Goal: Task Accomplishment & Management: Complete application form

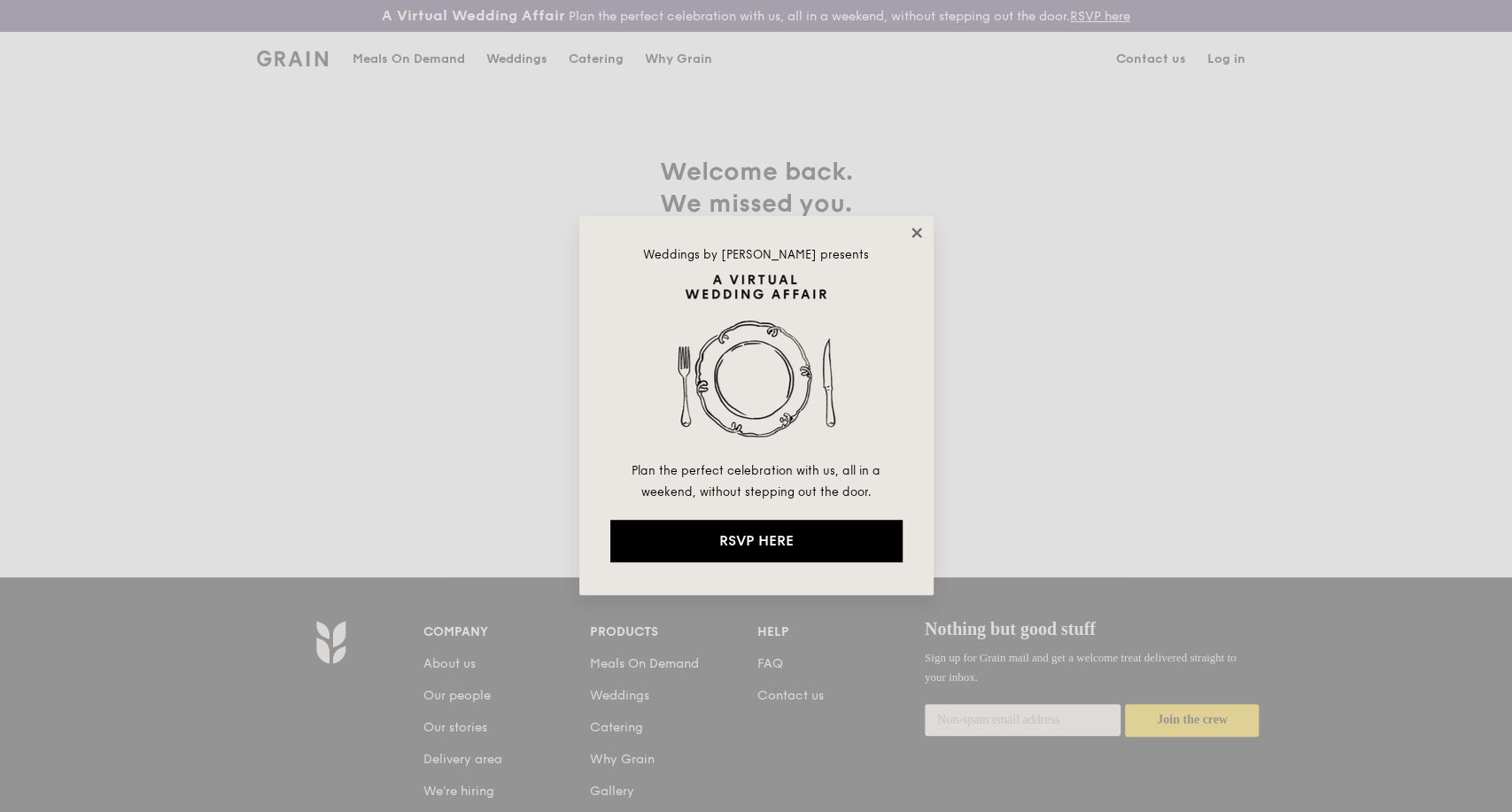
type input "[PERSON_NAME][EMAIL_ADDRESS][DOMAIN_NAME]"
click at [917, 231] on icon at bounding box center [917, 232] width 10 height 10
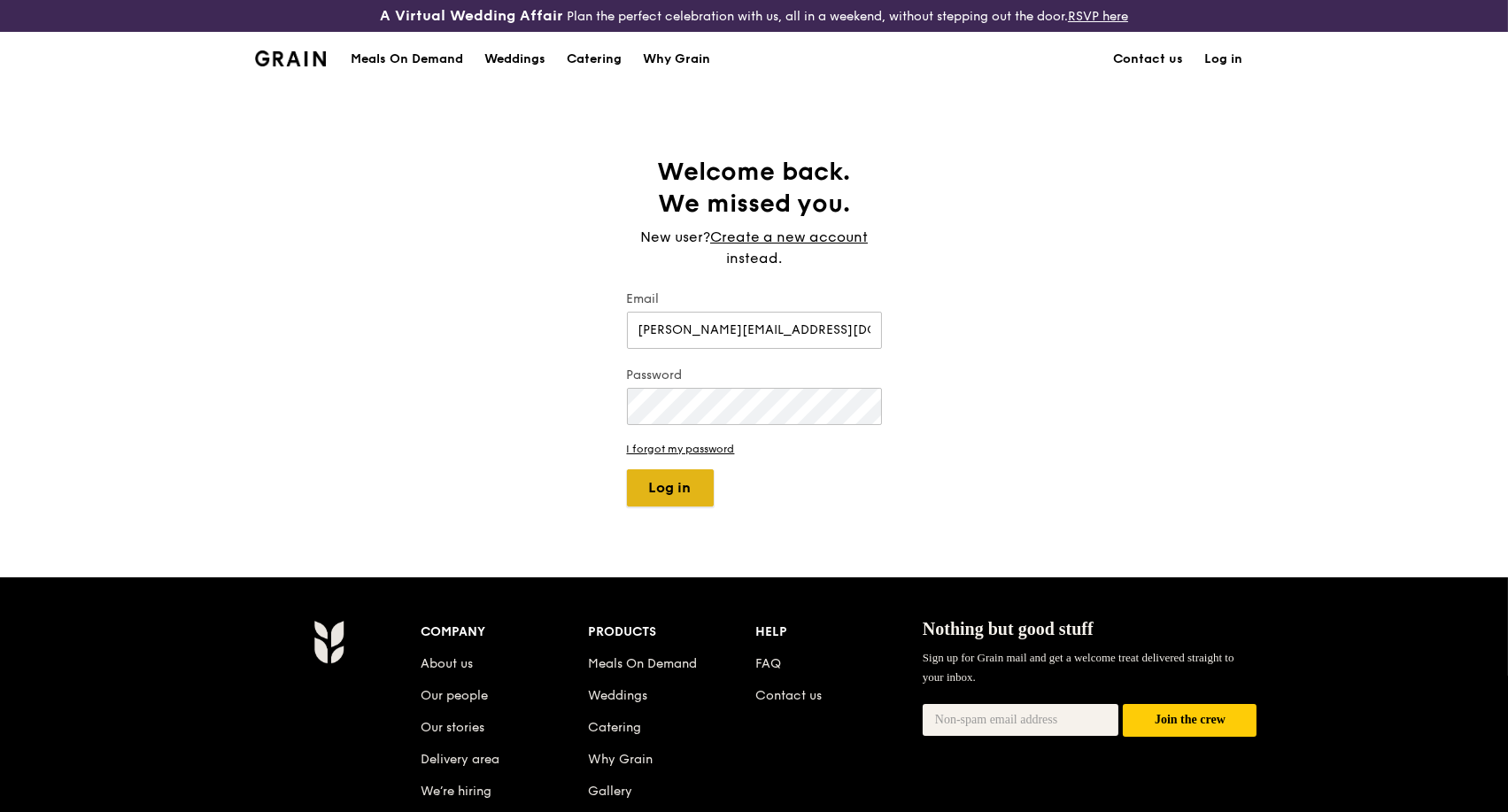
click at [660, 491] on button "Log in" at bounding box center [670, 488] width 87 height 37
select select "100"
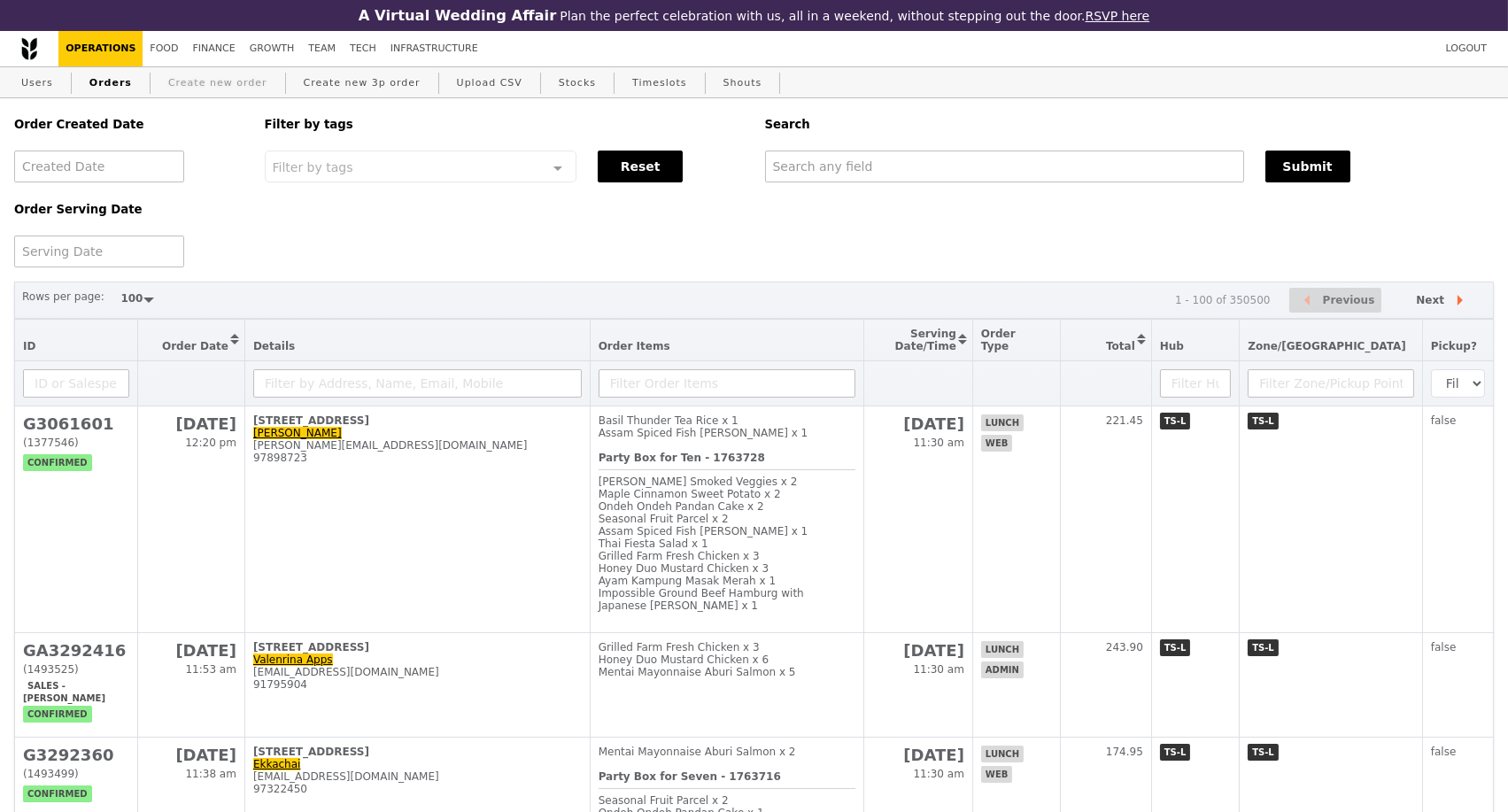
click at [207, 82] on link "Create new order" at bounding box center [218, 82] width 113 height 32
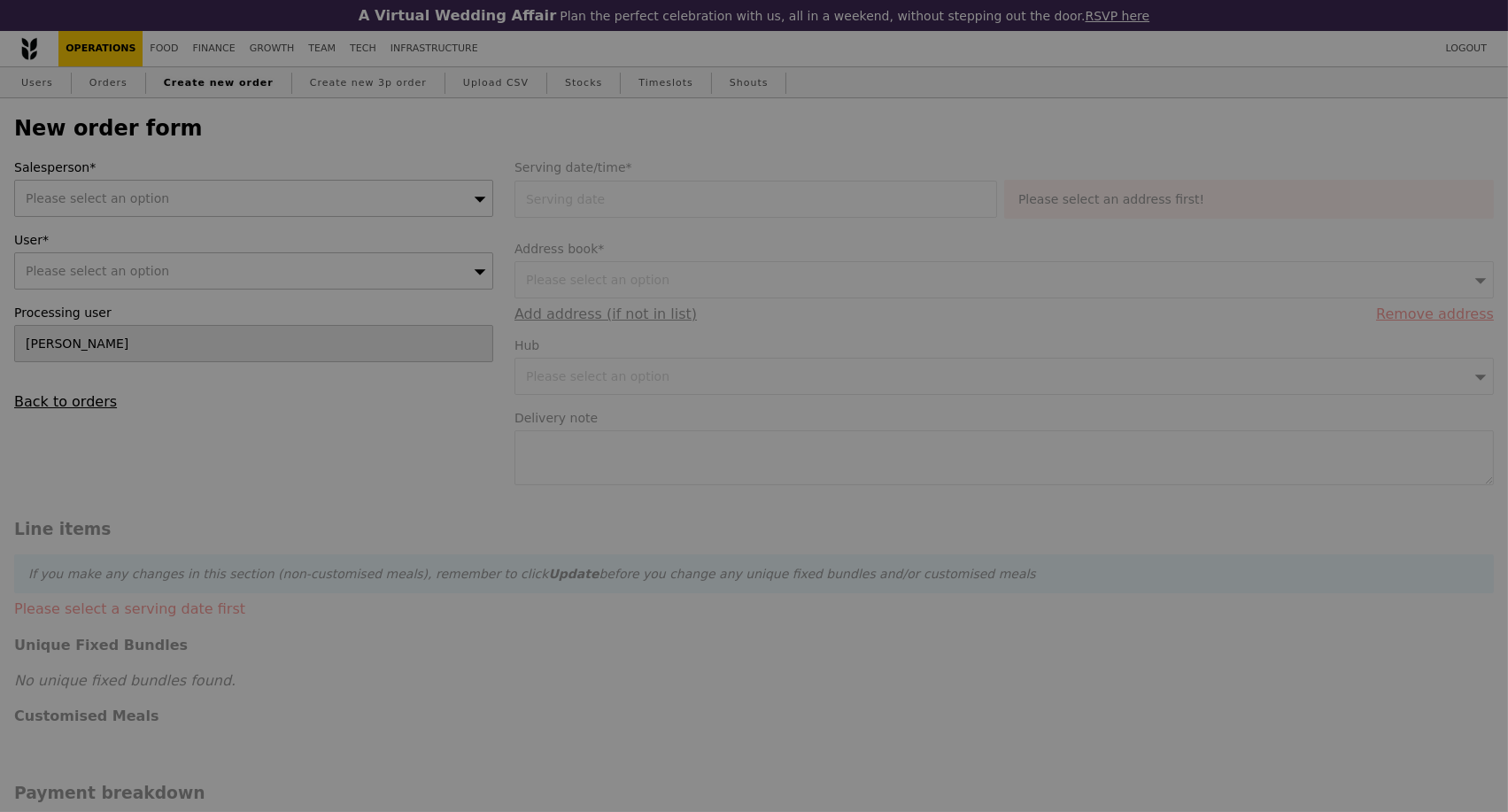
type input "Confirm"
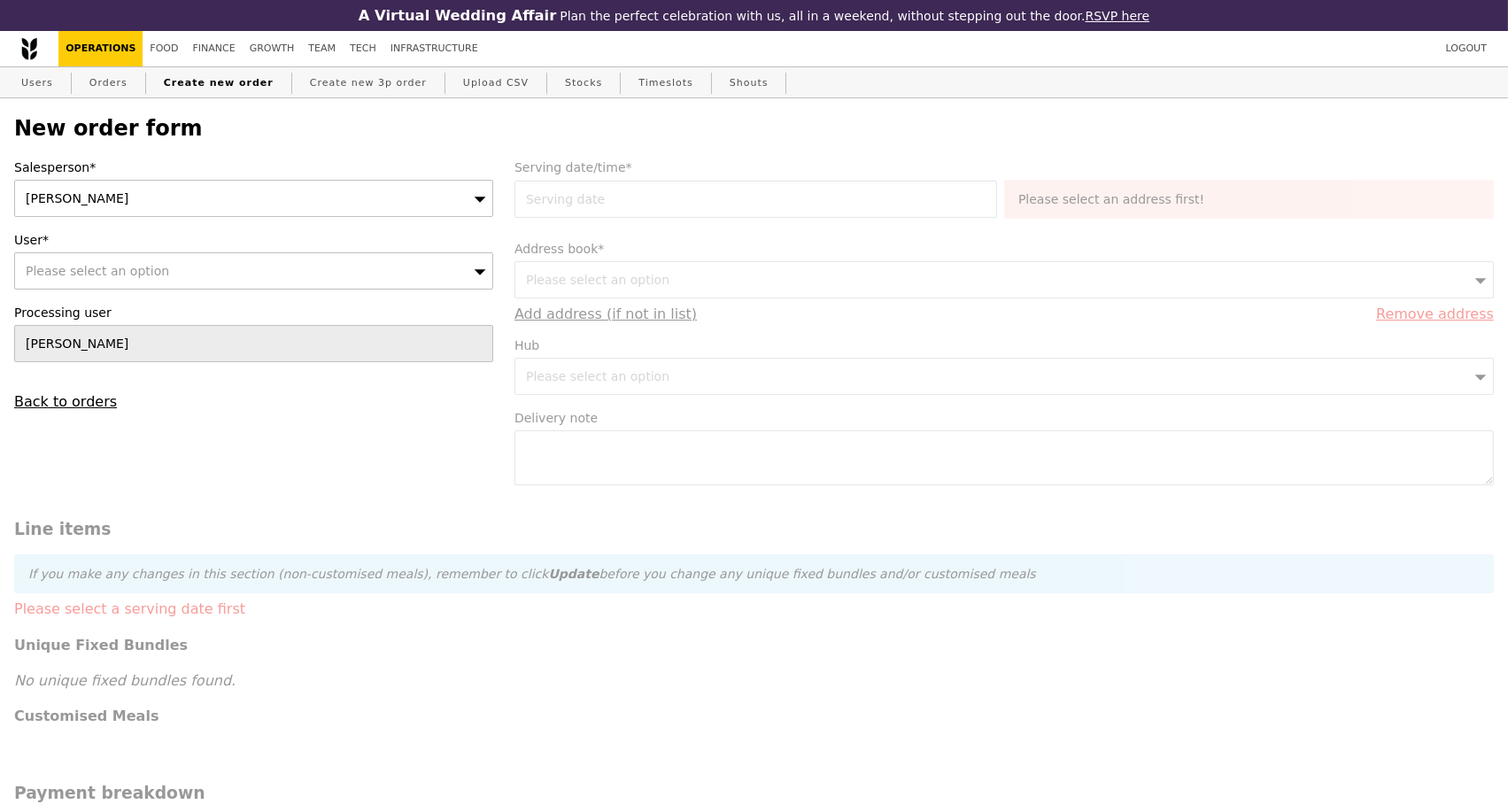
click at [464, 203] on div "[PERSON_NAME]" at bounding box center [254, 198] width 479 height 37
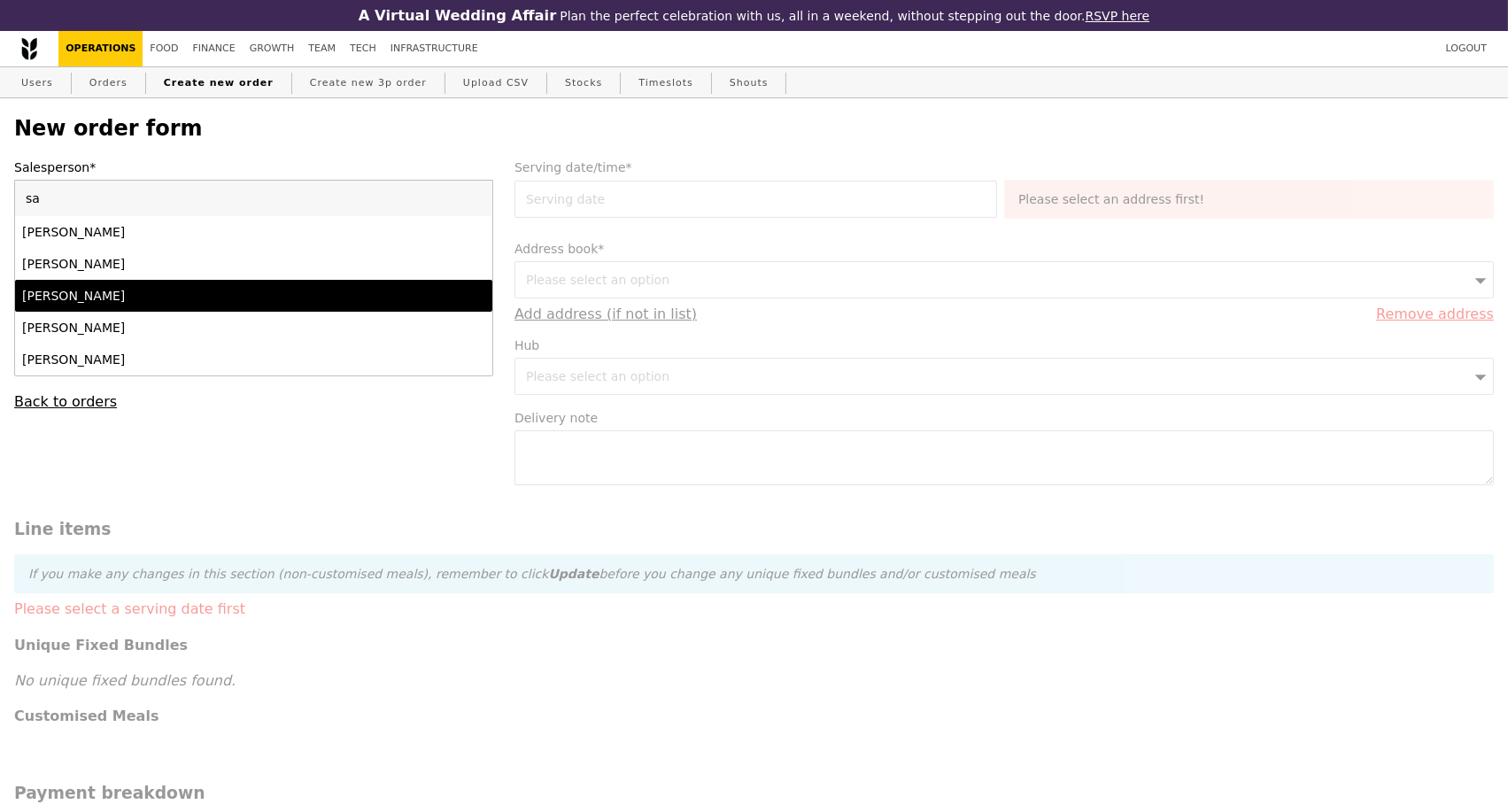
type input "sa"
click at [311, 305] on div "[PERSON_NAME]" at bounding box center [196, 295] width 347 height 17
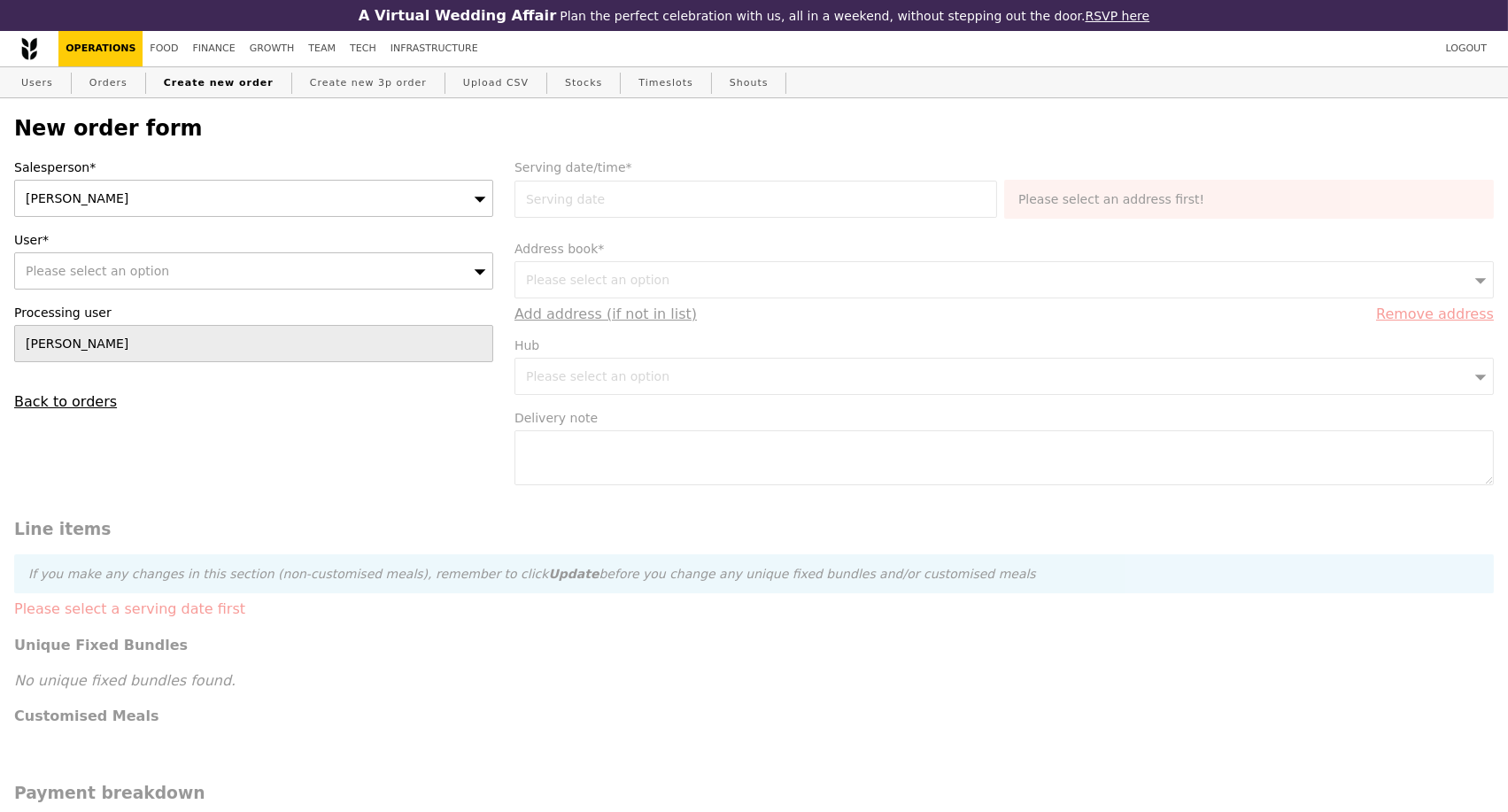
click at [237, 290] on div "Please select an option" at bounding box center [254, 270] width 479 height 37
type input "[EMAIL_ADDRESS][PERSON_NAME][DOMAIN_NAME]"
type input "Confirm"
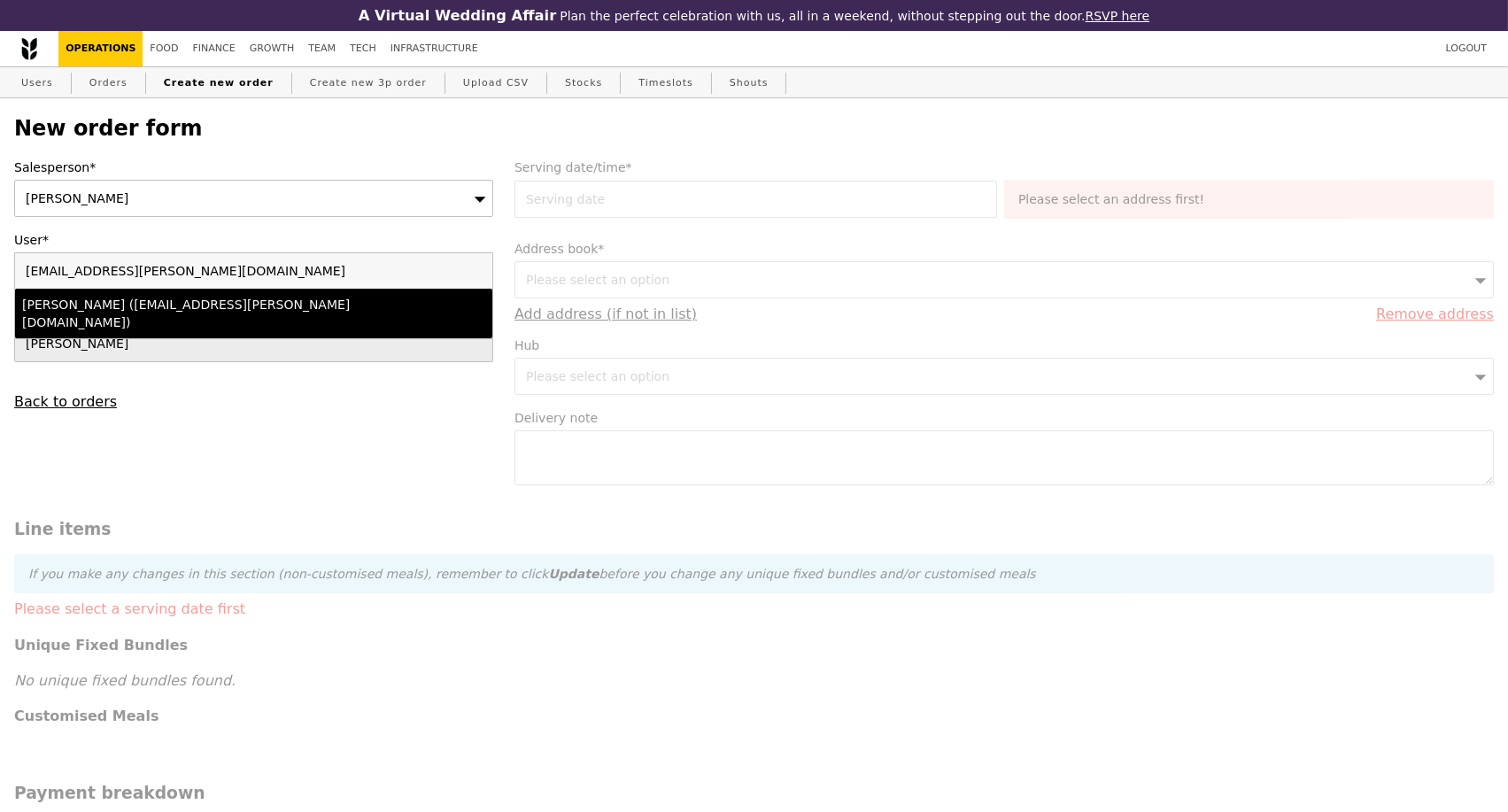
type input "[EMAIL_ADDRESS][PERSON_NAME][DOMAIN_NAME]"
click at [219, 320] on li "[PERSON_NAME] ([EMAIL_ADDRESS][PERSON_NAME][DOMAIN_NAME])" at bounding box center [254, 313] width 477 height 50
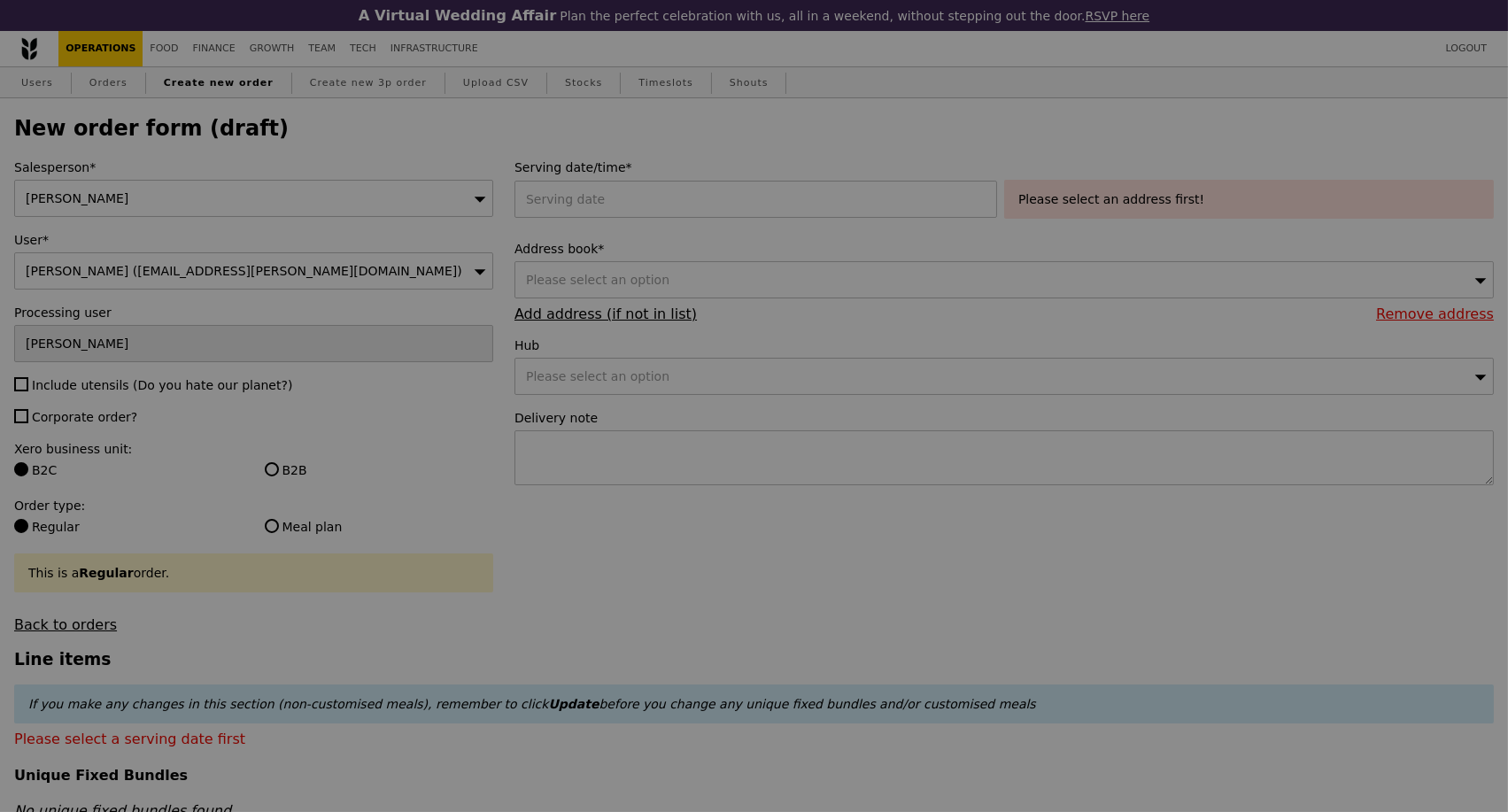
type input "Confirm"
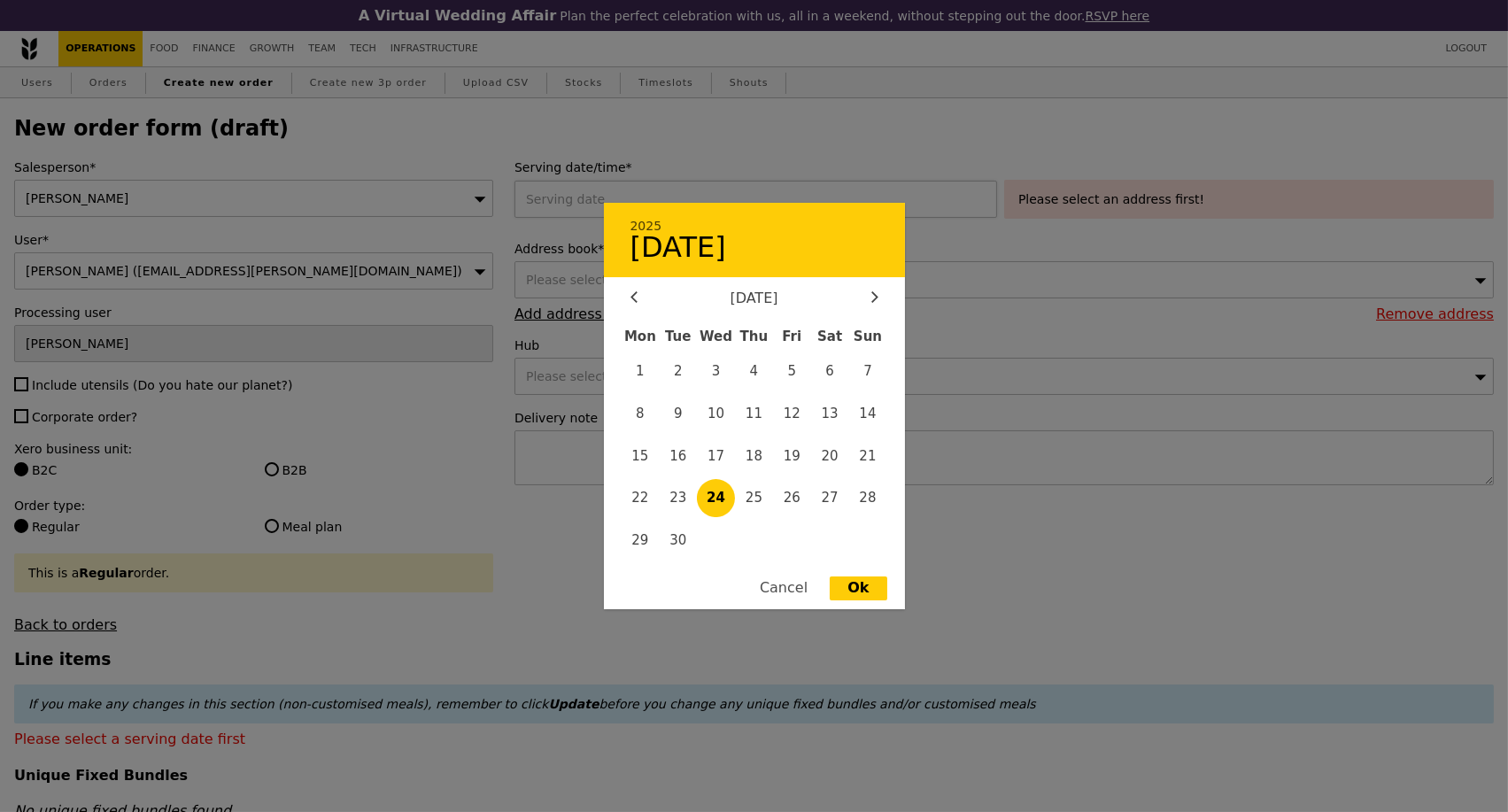
click at [768, 197] on div "2025 September [DATE] Tue Wed Thu Fri Sat Sun 1 2 3 4 5 6 7 8 9 10 11 12 13 14 …" at bounding box center [759, 198] width 490 height 37
click at [872, 296] on icon at bounding box center [874, 297] width 6 height 11
click at [638, 459] on span "10" at bounding box center [641, 456] width 38 height 38
type input "[DATE]"
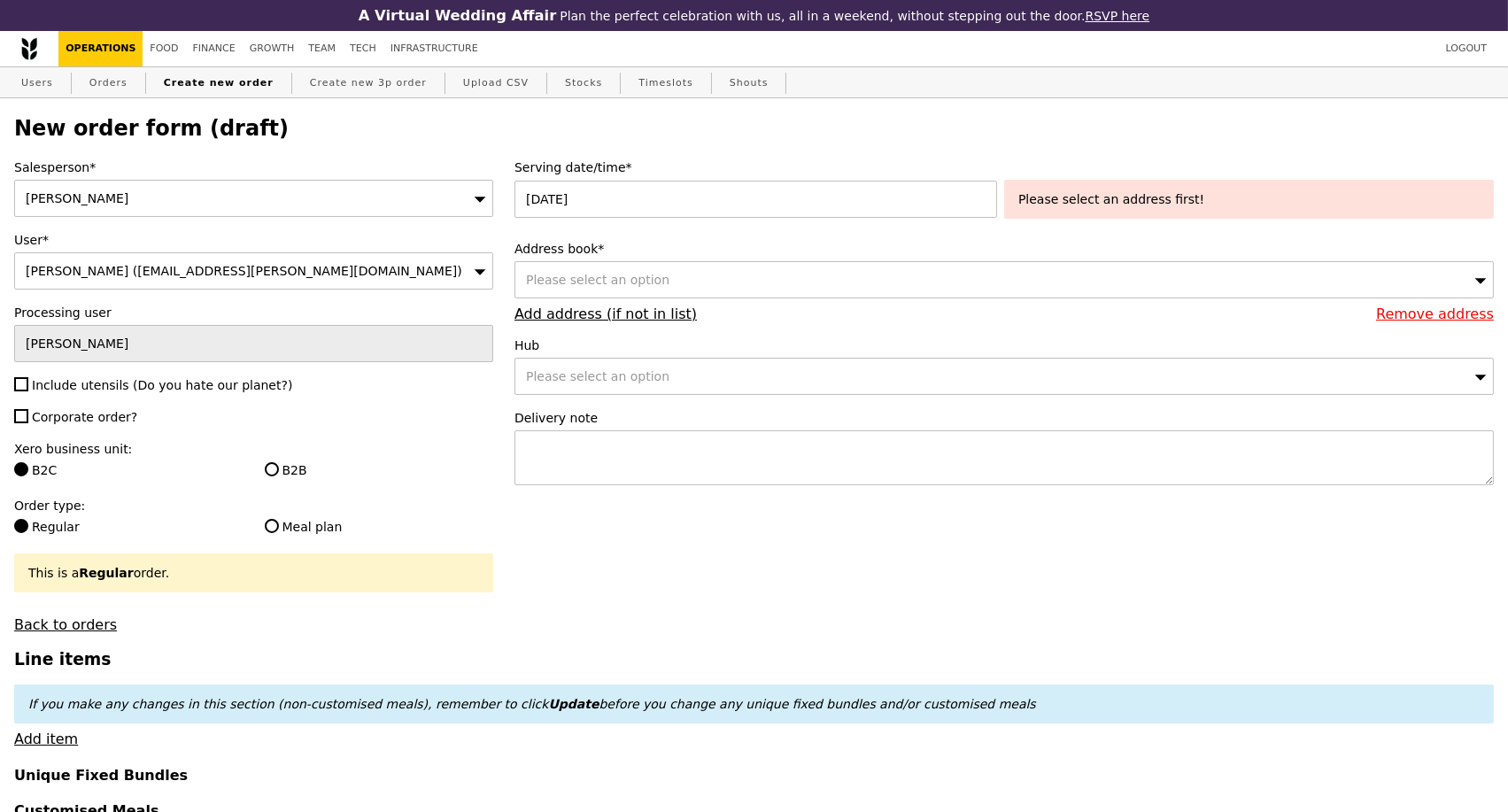
type input "Confirm"
click at [709, 281] on div "Please select an option" at bounding box center [1005, 280] width 980 height 37
type input "238859"
click at [729, 250] on label "Address book*" at bounding box center [1005, 248] width 980 height 17
click at [615, 287] on span "Please select an option" at bounding box center [598, 280] width 144 height 14
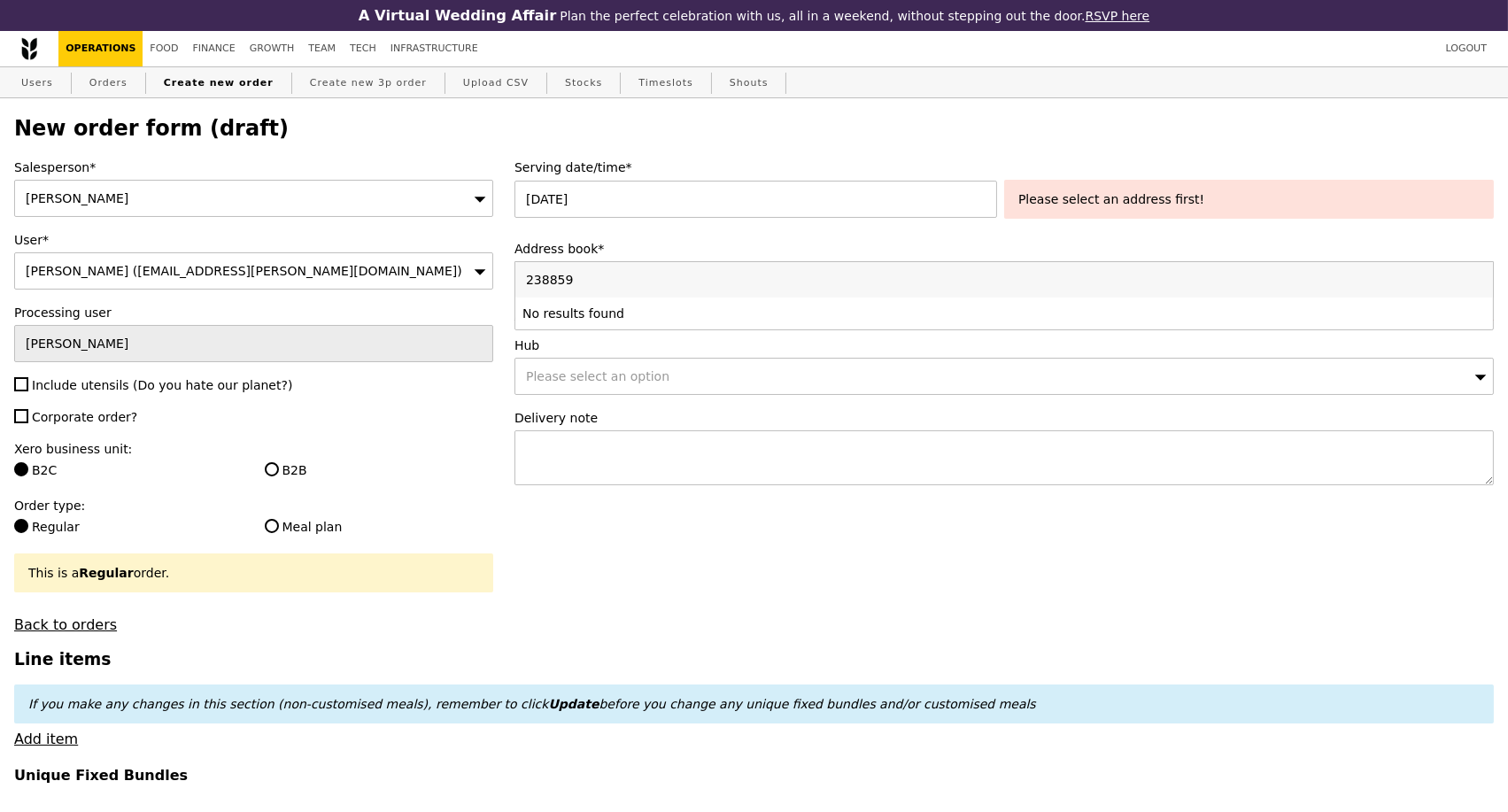
type input "238859290 [GEOGRAPHIC_DATA] #07-09 [GEOGRAPHIC_DATA]"
click at [1475, 286] on input "238859290 [GEOGRAPHIC_DATA] #07-09 [GEOGRAPHIC_DATA]" at bounding box center [1005, 279] width 978 height 35
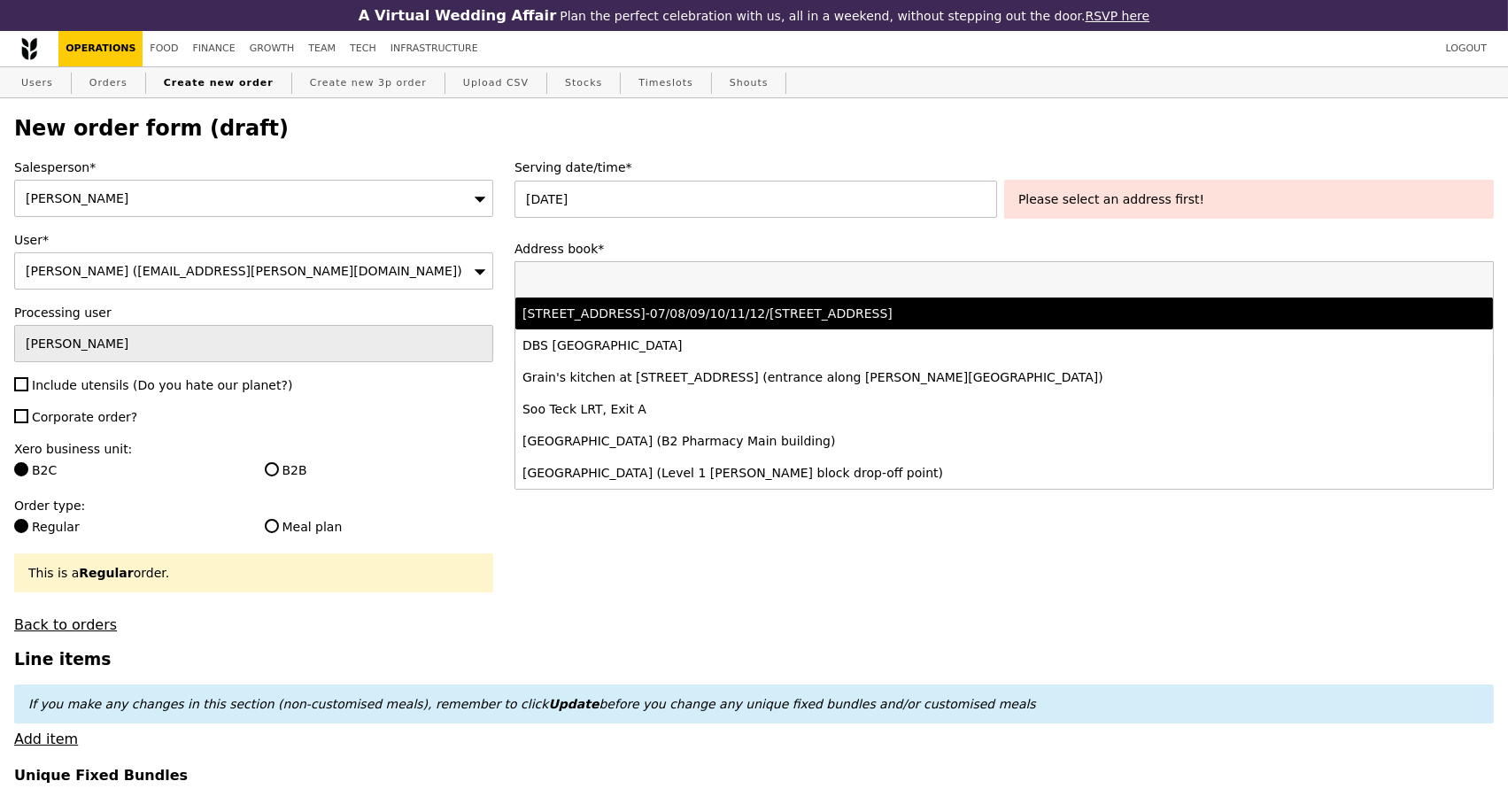
type input "[STREET_ADDRESS]"
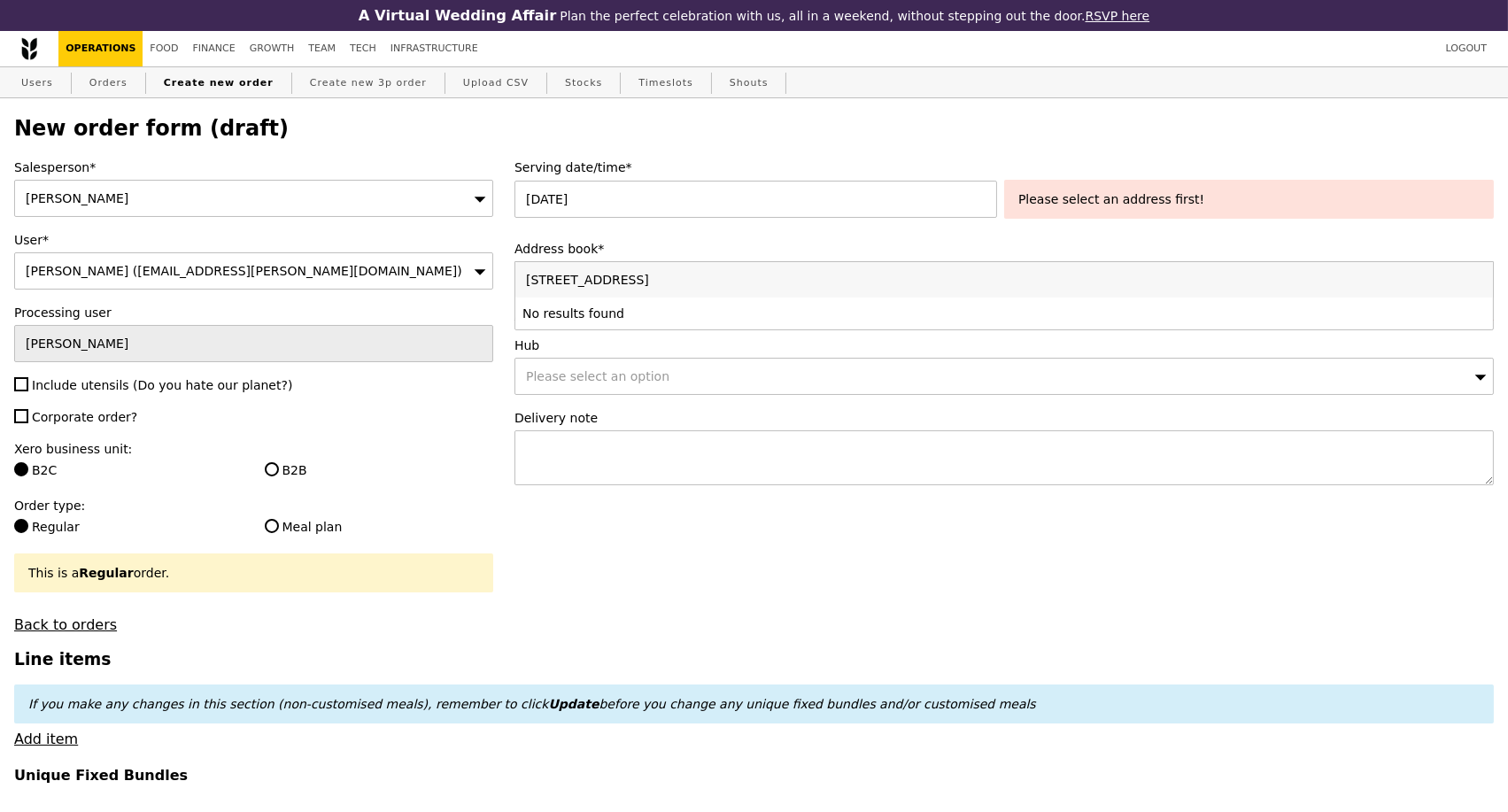
click at [1473, 290] on input "[STREET_ADDRESS]" at bounding box center [1005, 279] width 978 height 35
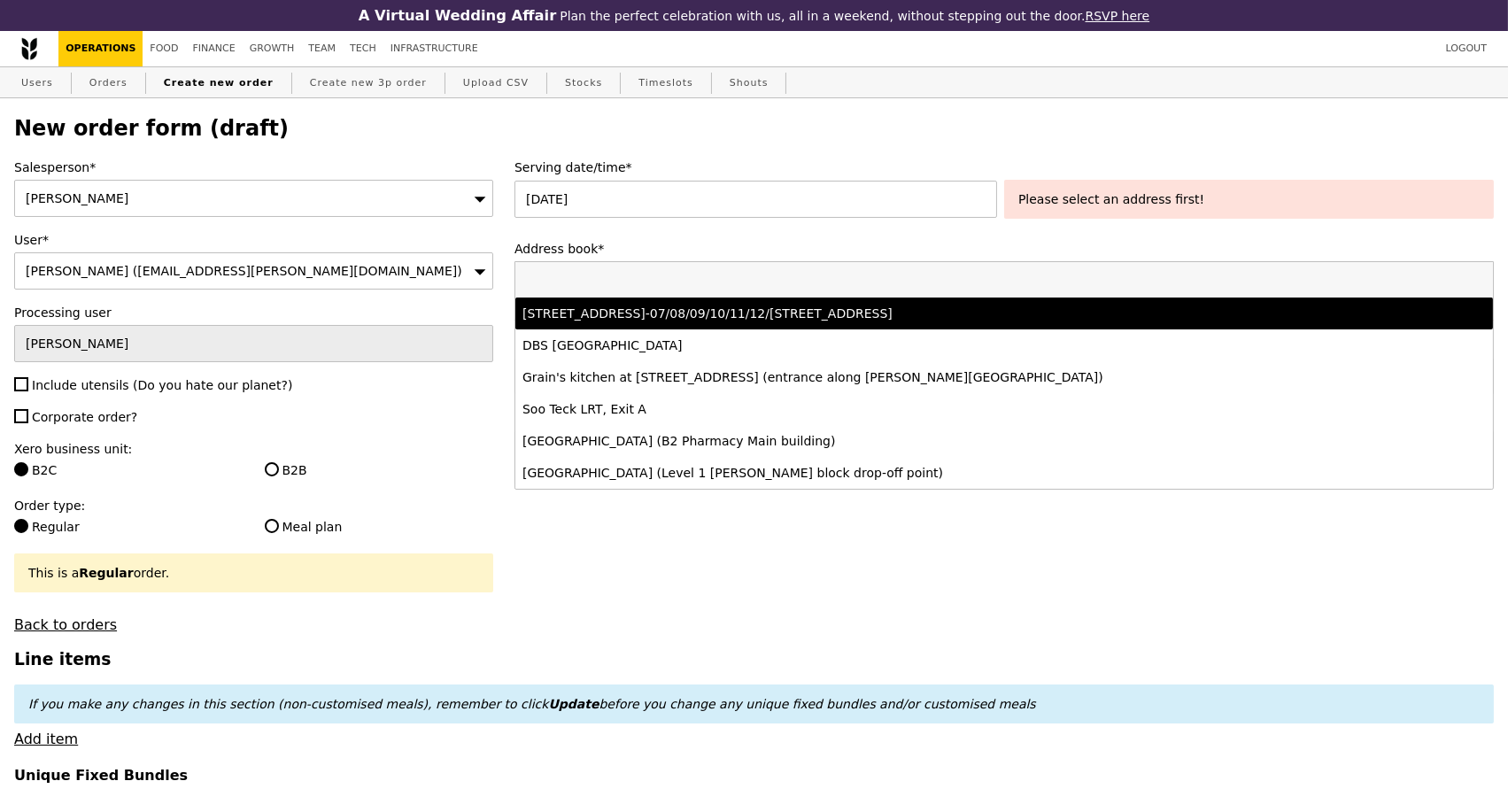
click at [800, 242] on div "Serving date/time* [DATE] Please select an address first! Address book* Please …" at bounding box center [1005, 330] width 1001 height 344
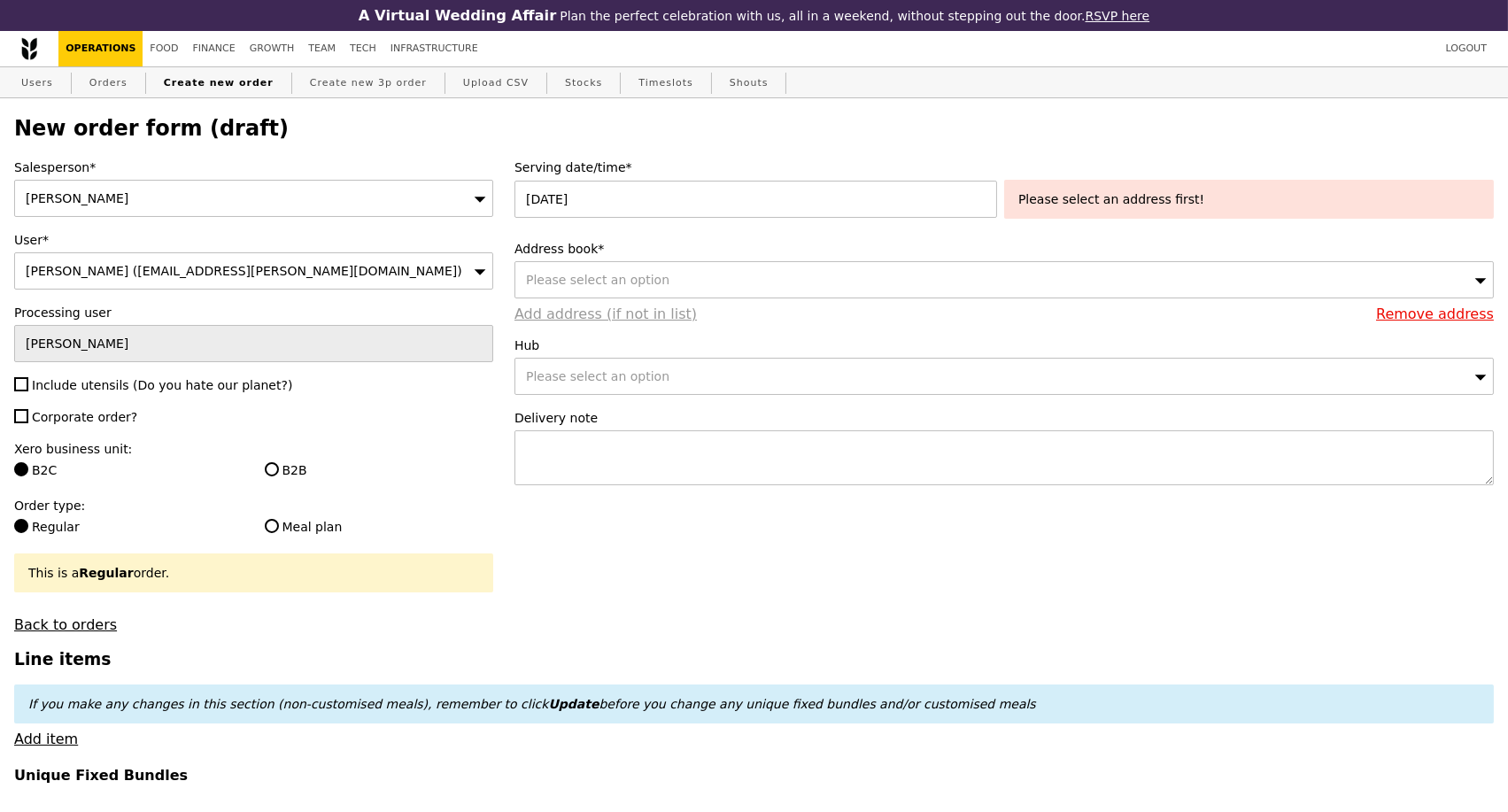
click at [560, 322] on link "Add address (if not in list)" at bounding box center [606, 314] width 182 height 17
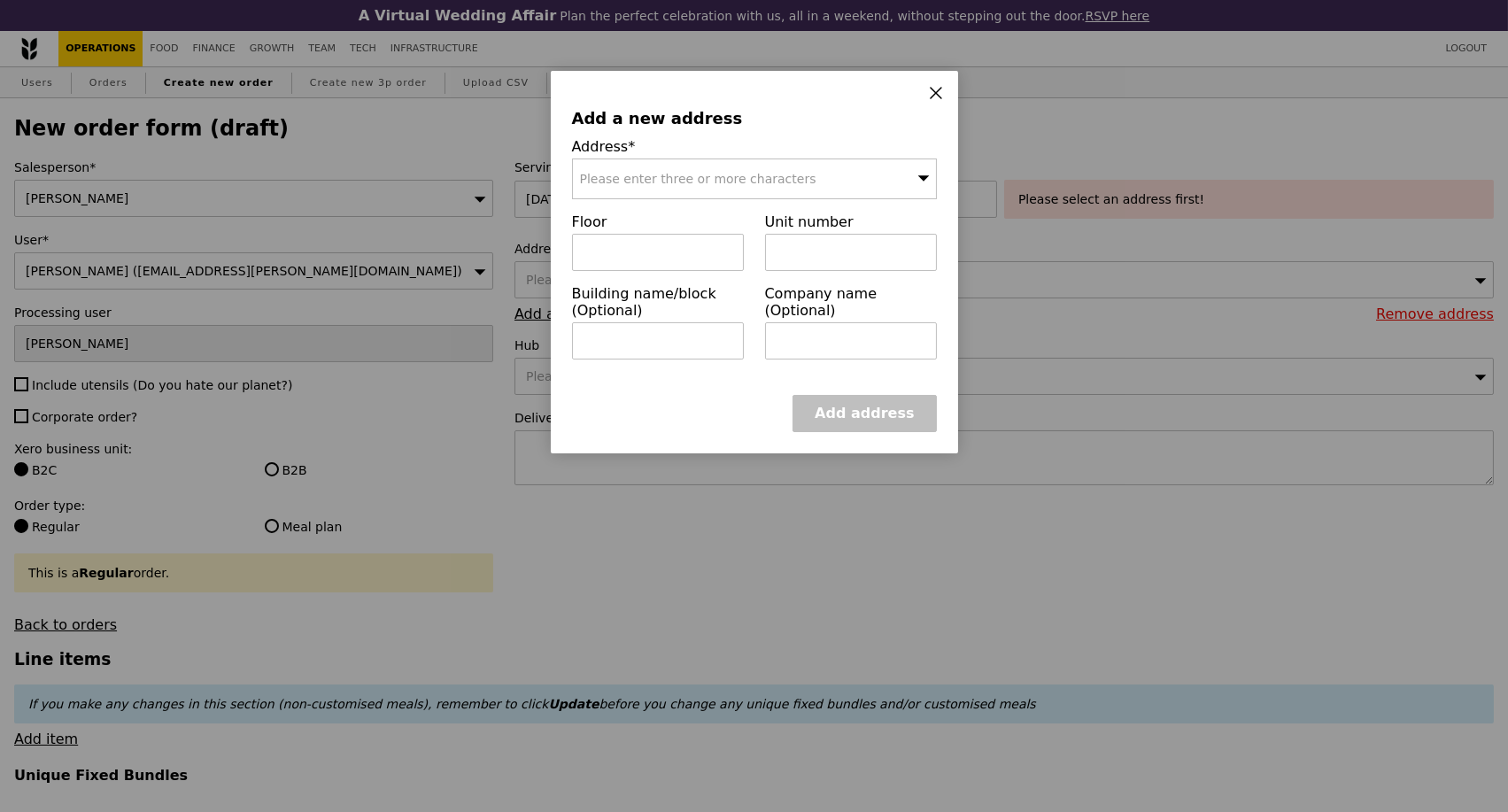
click at [821, 174] on div "Please enter three or more characters" at bounding box center [754, 178] width 365 height 41
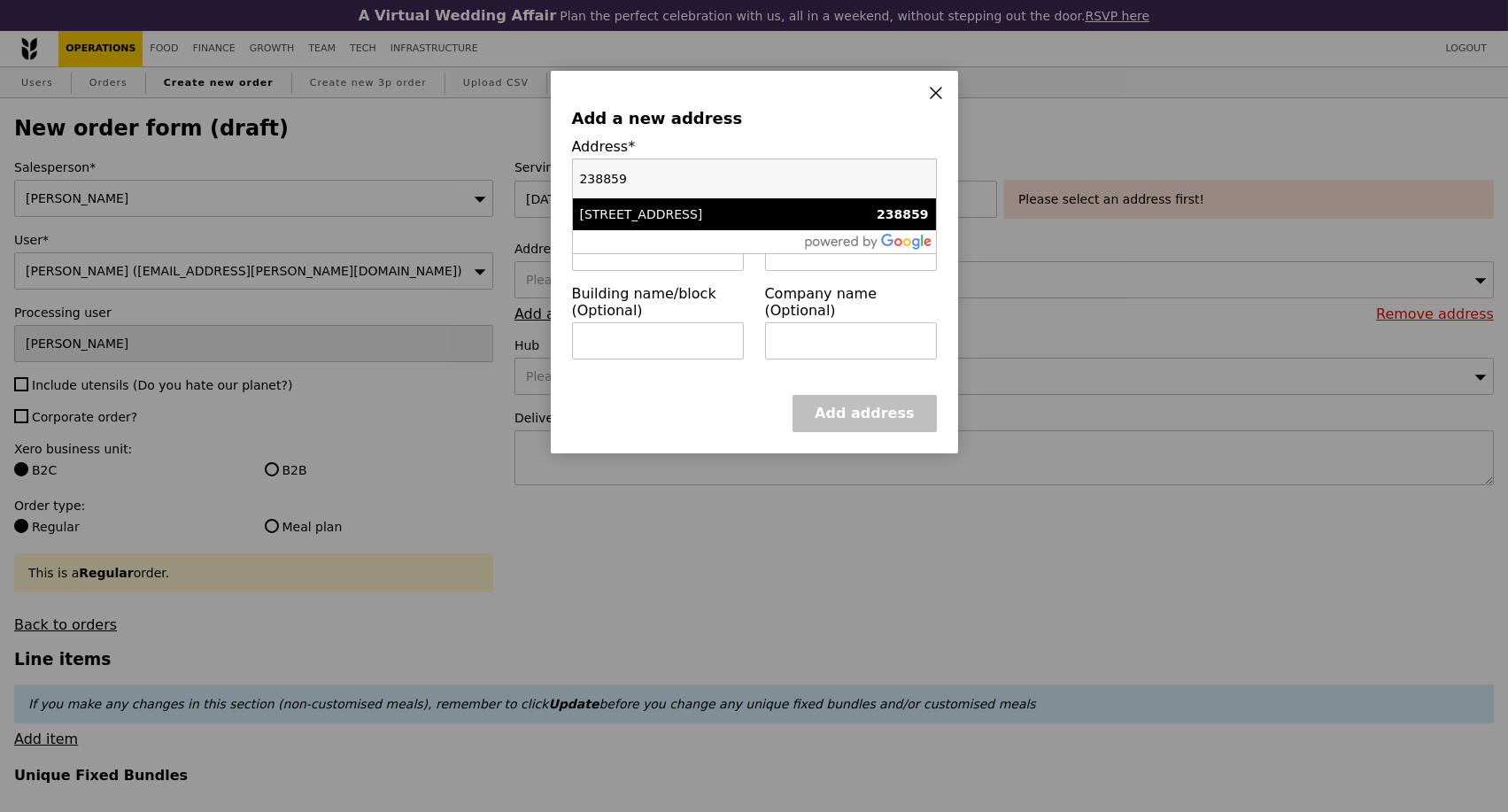
type input "238859"
click at [708, 217] on div "[STREET_ADDRESS]" at bounding box center [710, 214] width 262 height 17
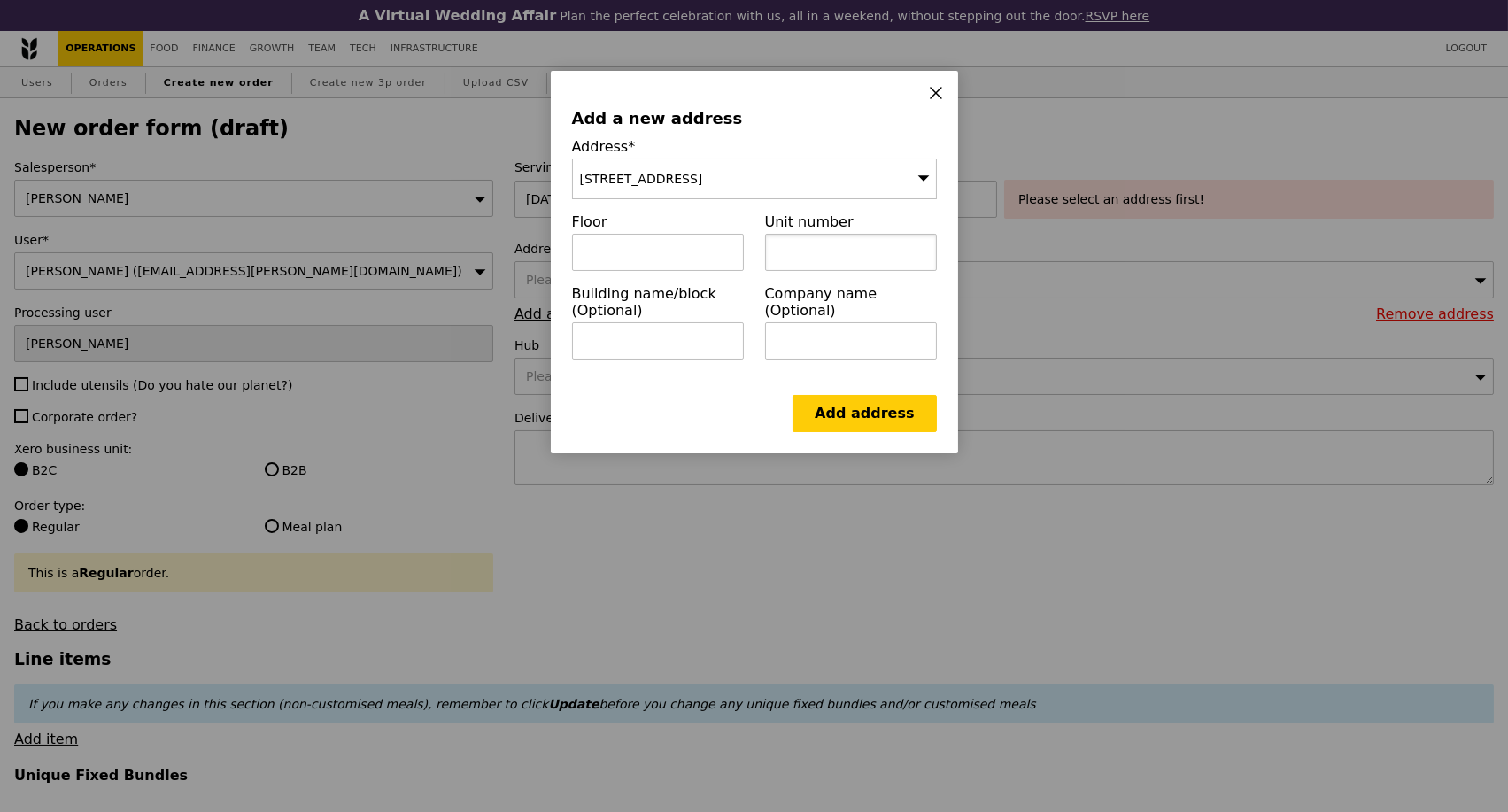
click at [828, 247] on input "text" at bounding box center [850, 252] width 172 height 37
paste input "07-09"
type input "07-09"
drag, startPoint x: 733, startPoint y: 256, endPoint x: 710, endPoint y: 264, distance: 24.4
click at [714, 261] on div "Address* [STREET_ADDRESS] Floor Unit number 07-09 Building name/block (Optional…" at bounding box center [754, 256] width 386 height 236
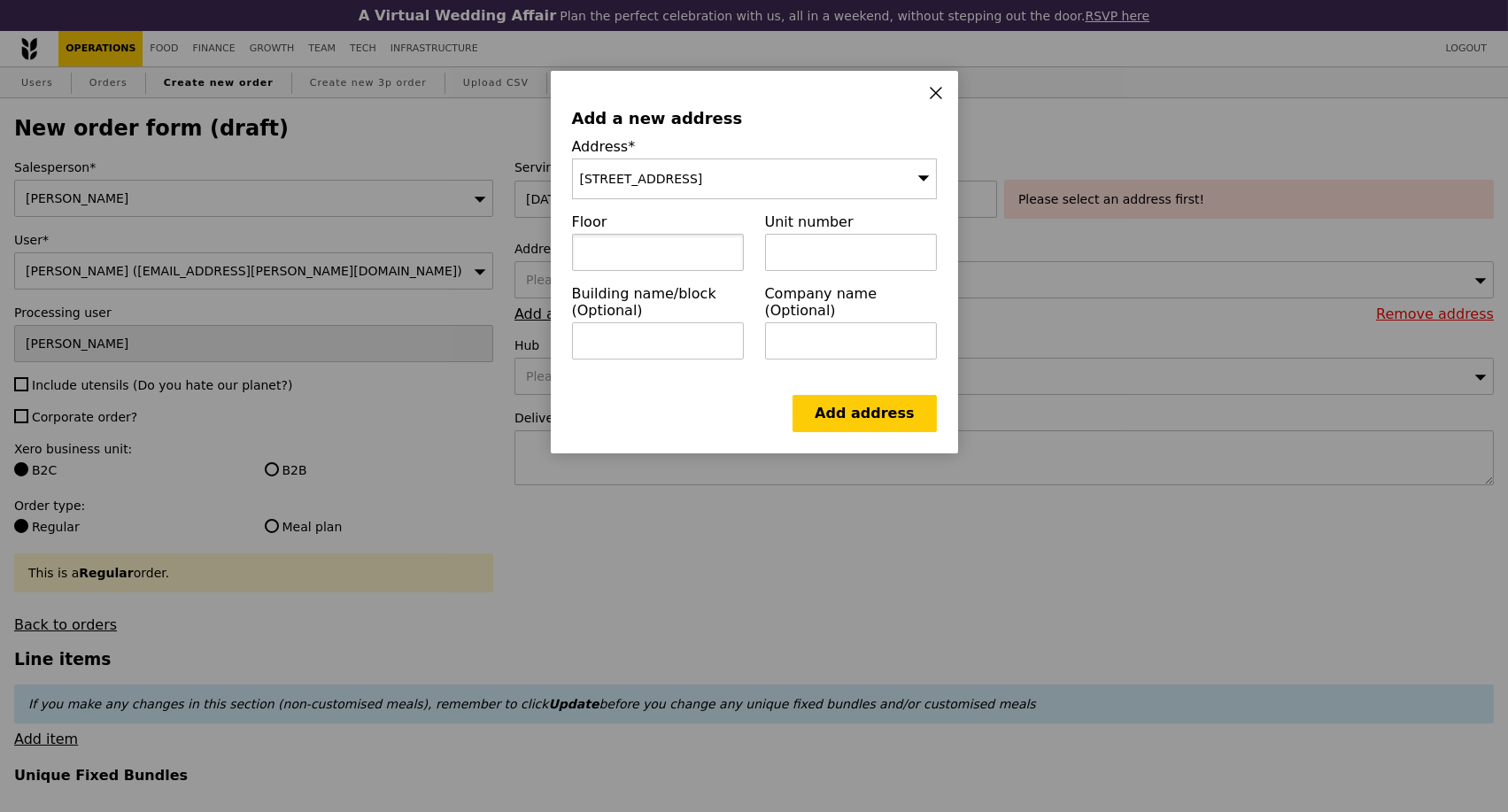
click at [625, 264] on input "text" at bounding box center [658, 252] width 172 height 37
paste input "07-09"
type input "07-09"
click at [629, 351] on input "text" at bounding box center [658, 340] width 172 height 37
paste input "Paragon Medical [GEOGRAPHIC_DATA]"
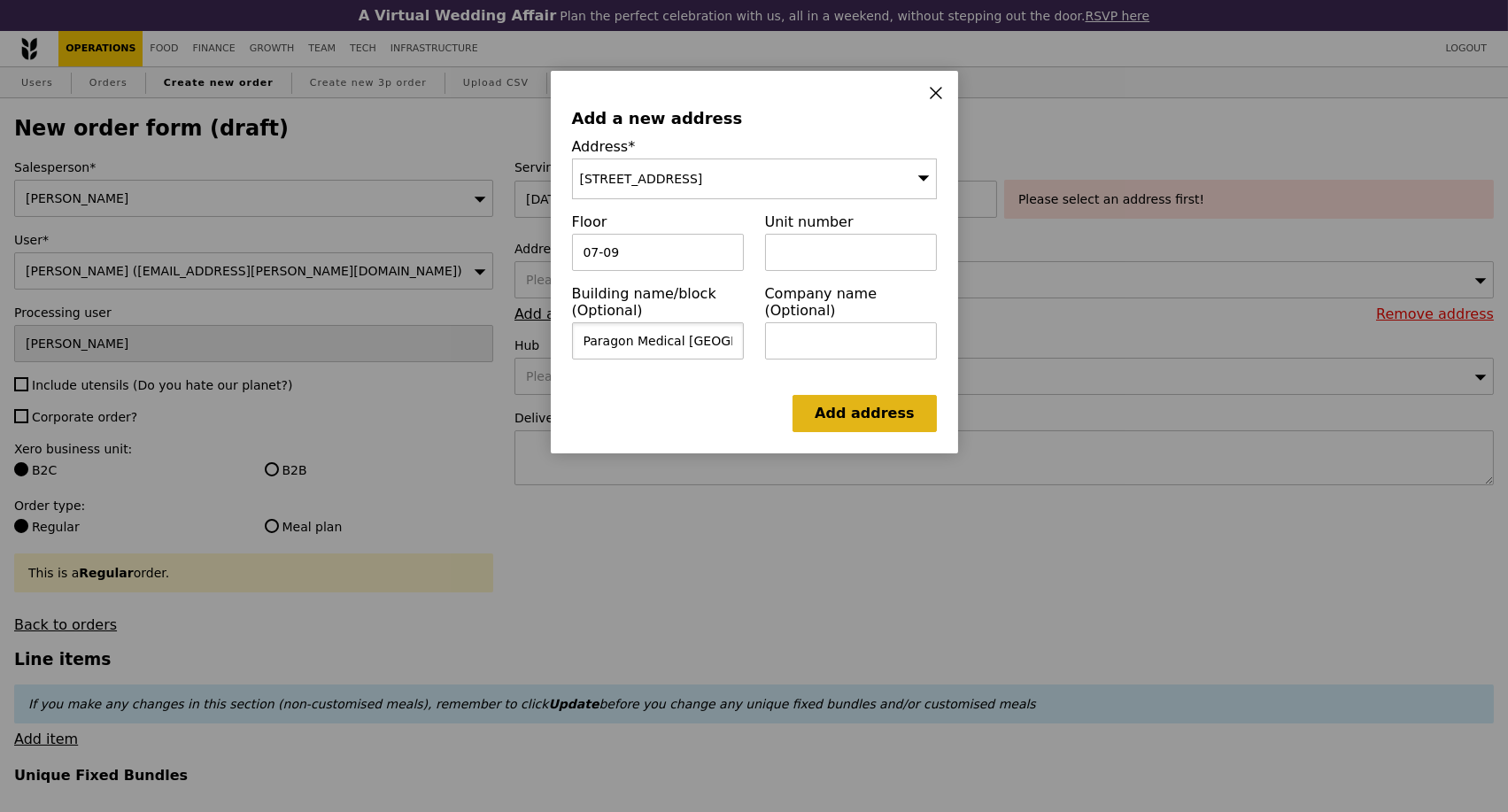
type input "Paragon Medical [GEOGRAPHIC_DATA]"
click at [878, 425] on link "Add address" at bounding box center [865, 413] width 144 height 37
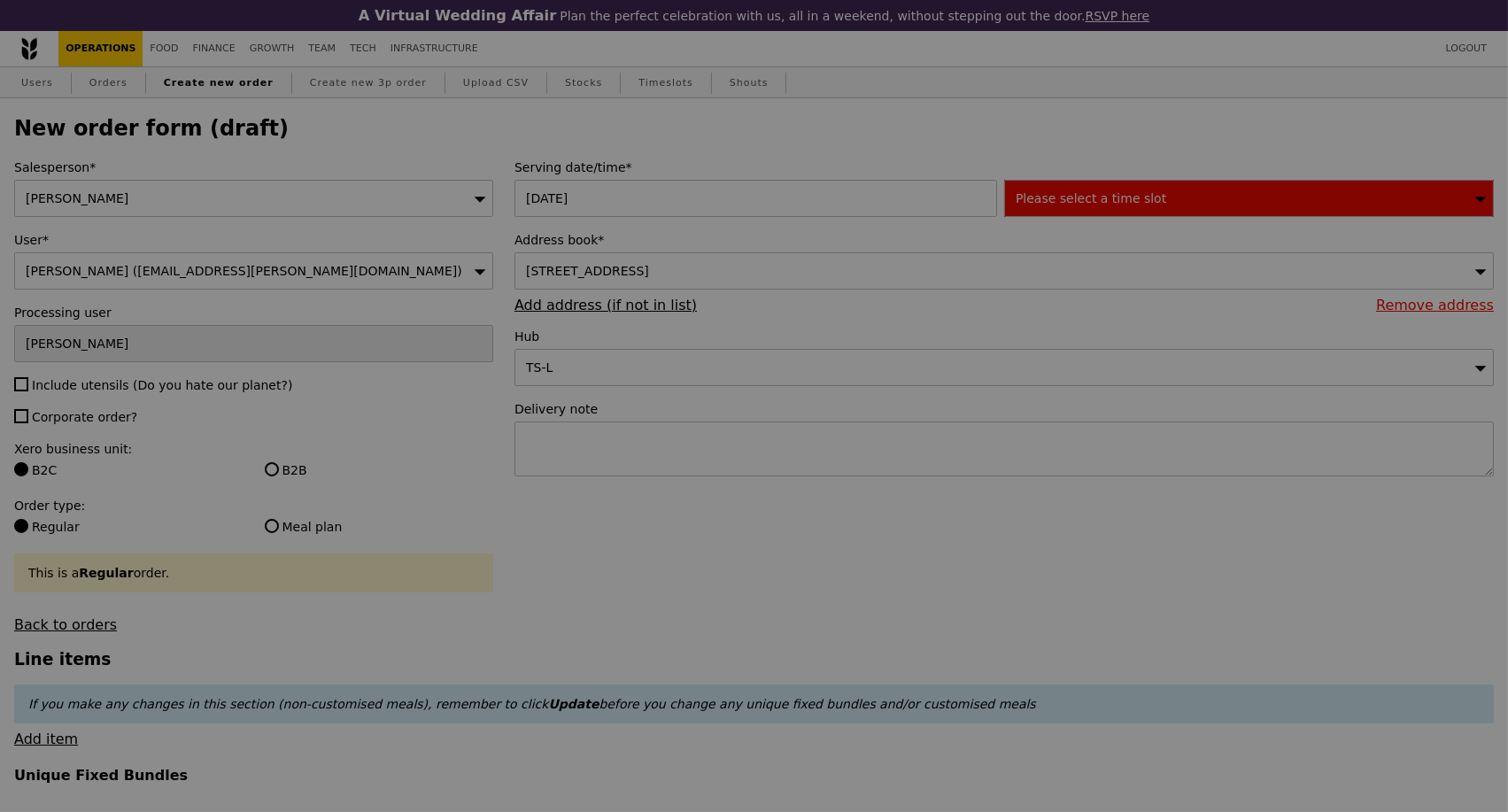
type input "Confirm"
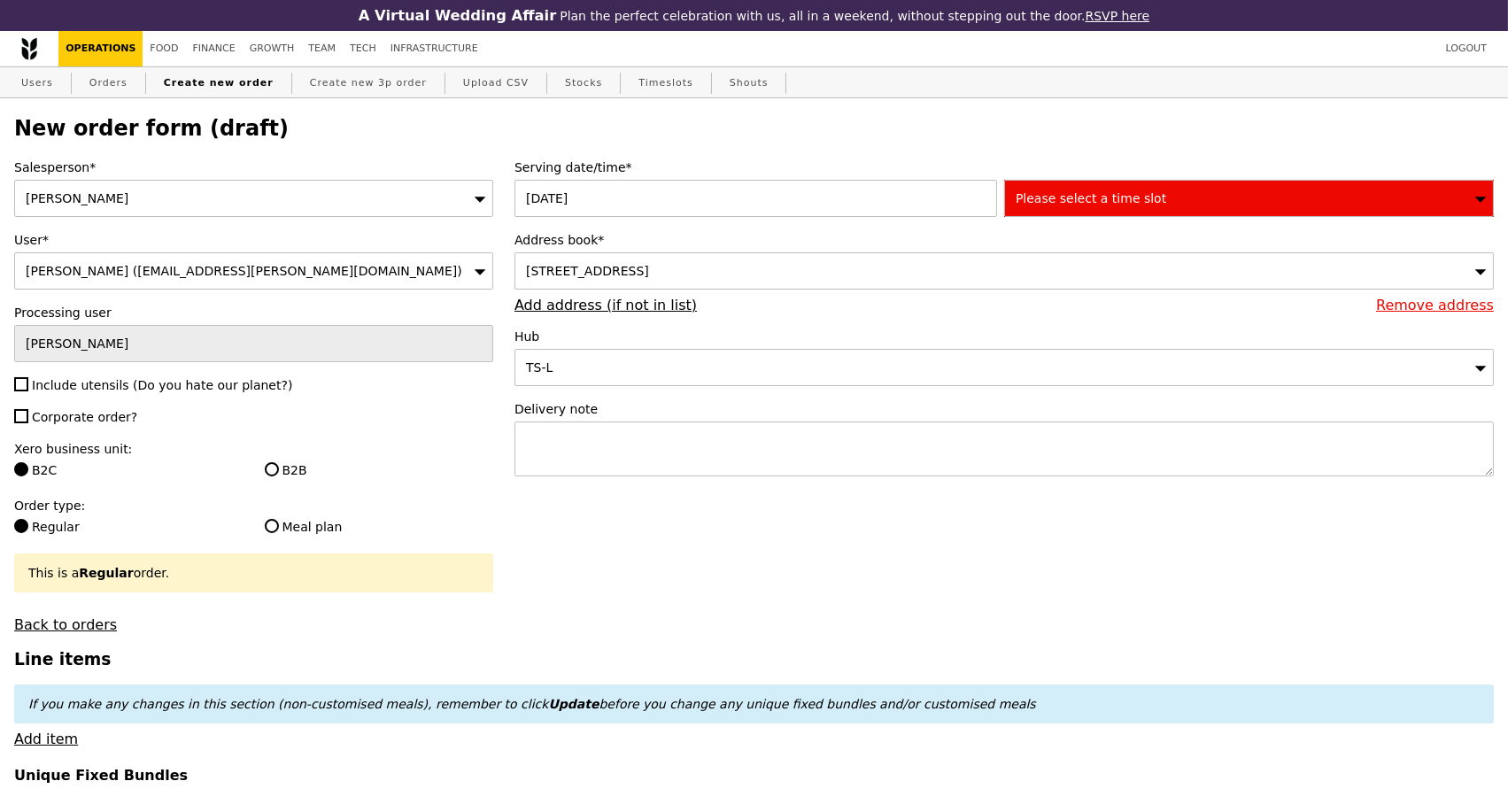
click at [806, 277] on div "[STREET_ADDRESS]" at bounding box center [1005, 270] width 980 height 37
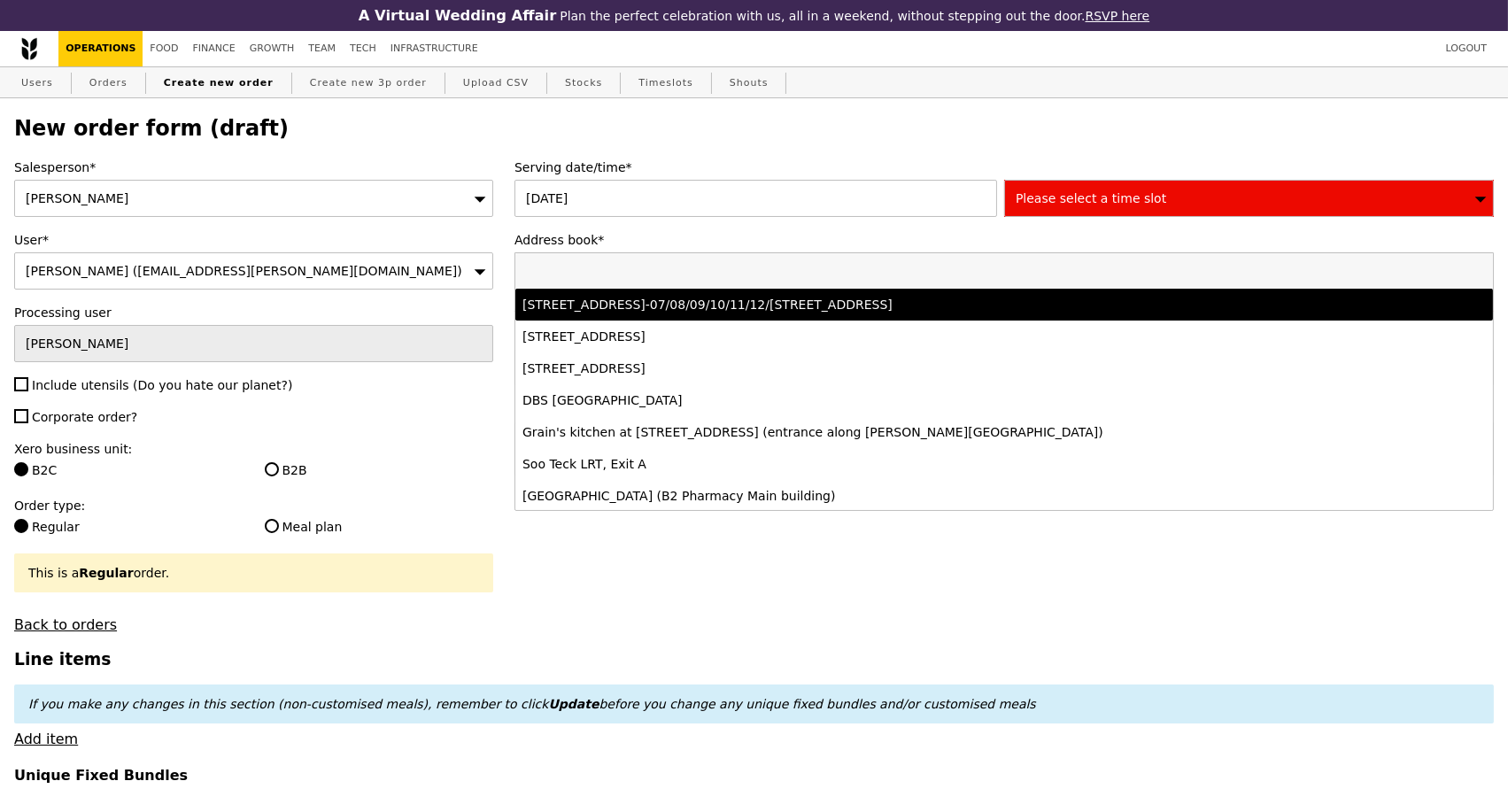
click at [790, 249] on label "Address book*" at bounding box center [1005, 240] width 980 height 17
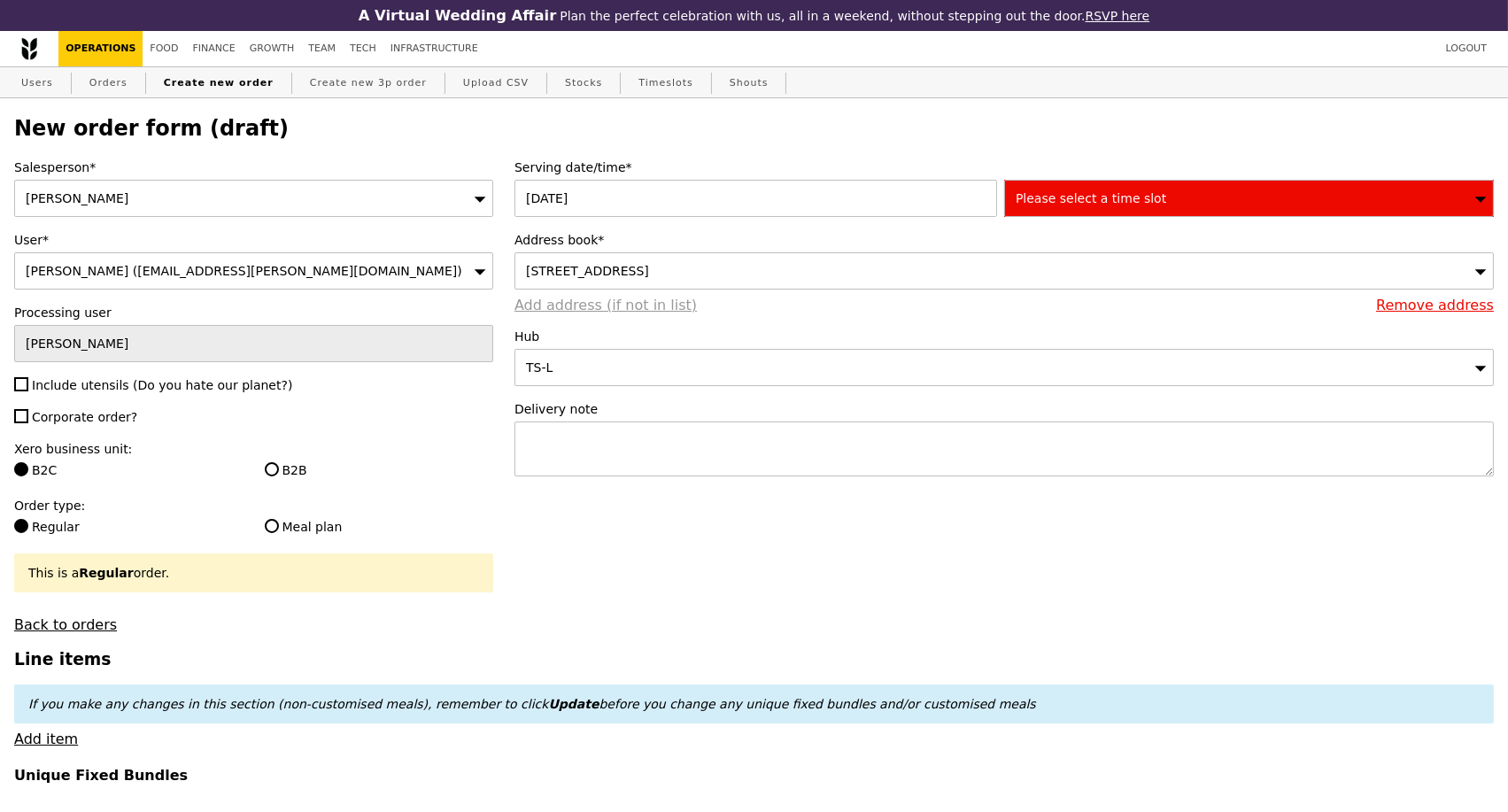
click at [591, 313] on link "Add address (if not in list)" at bounding box center [606, 306] width 182 height 17
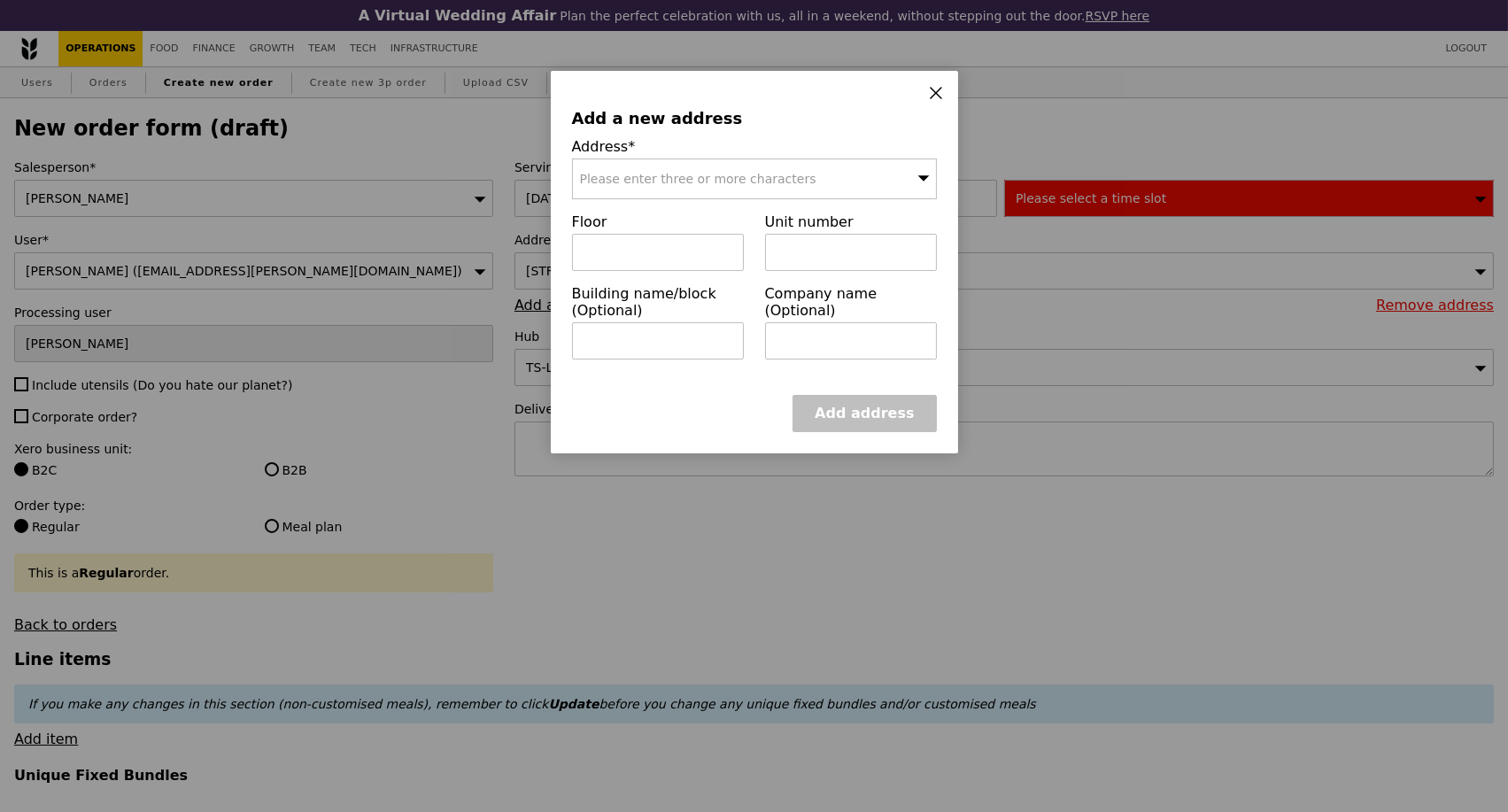
click at [937, 89] on icon at bounding box center [936, 93] width 16 height 16
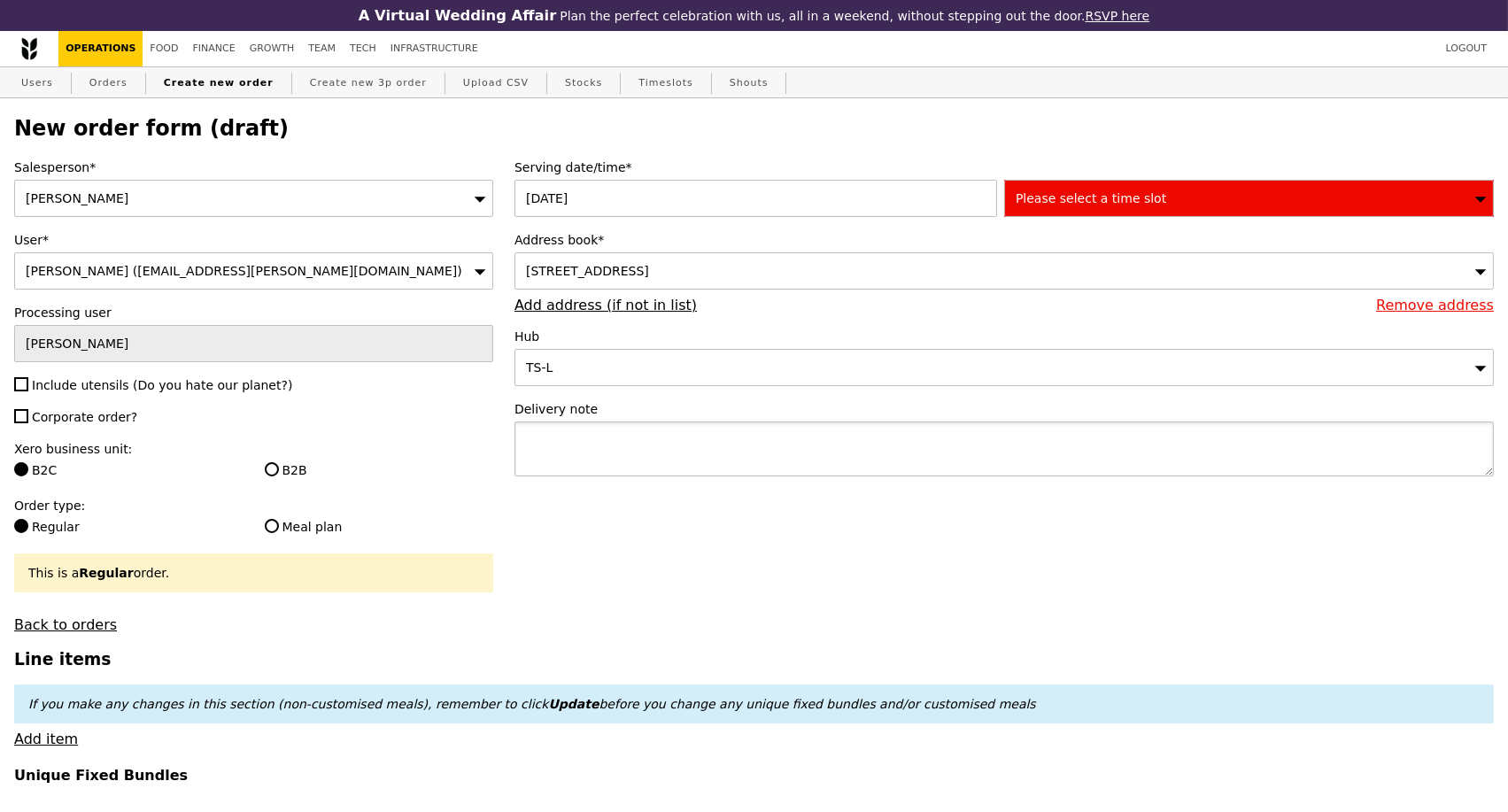
click at [711, 429] on textarea at bounding box center [1005, 449] width 980 height 55
paste textarea "Delivery address: [STREET_ADDRESS]"
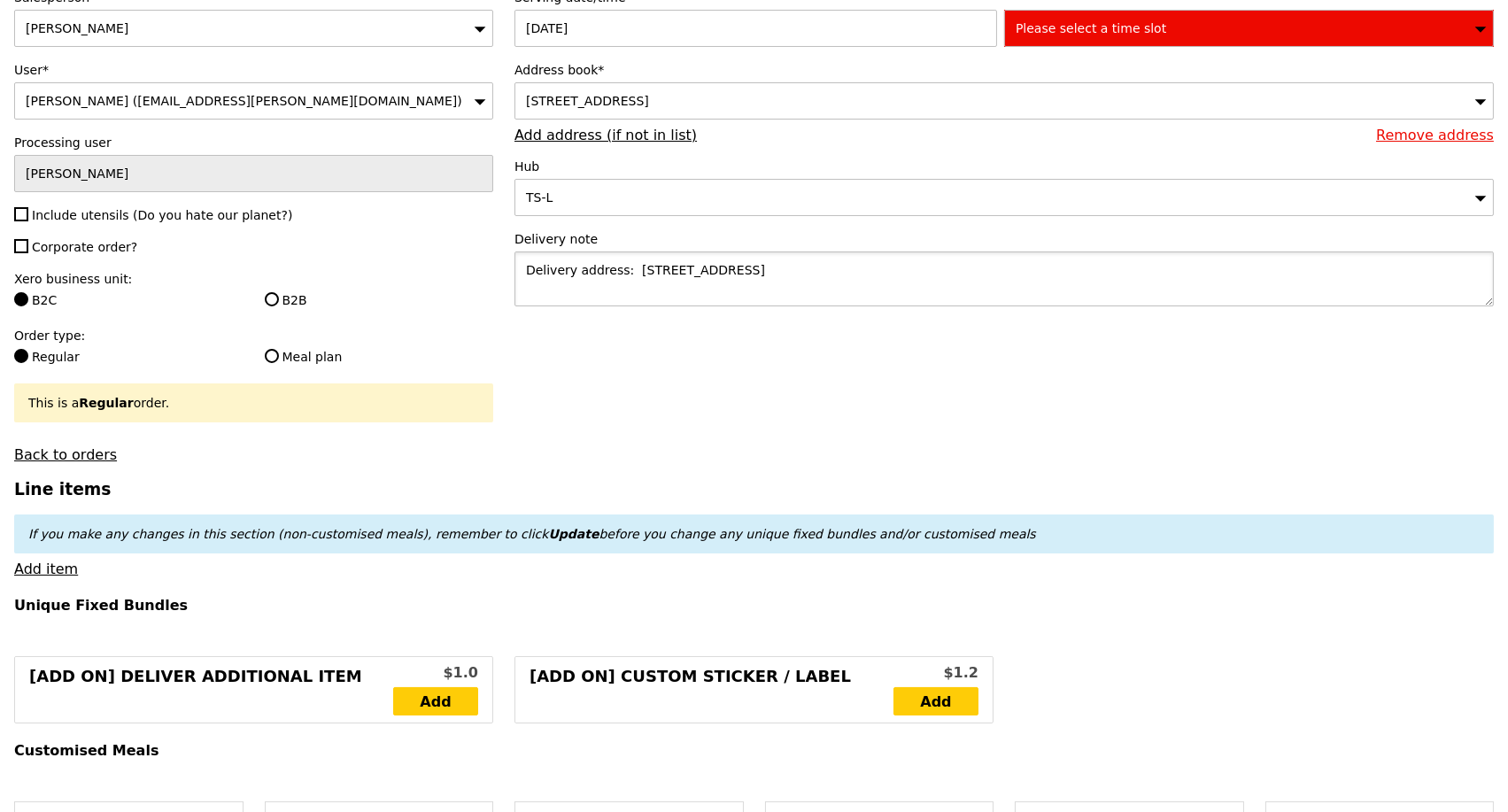
scroll to position [197, 0]
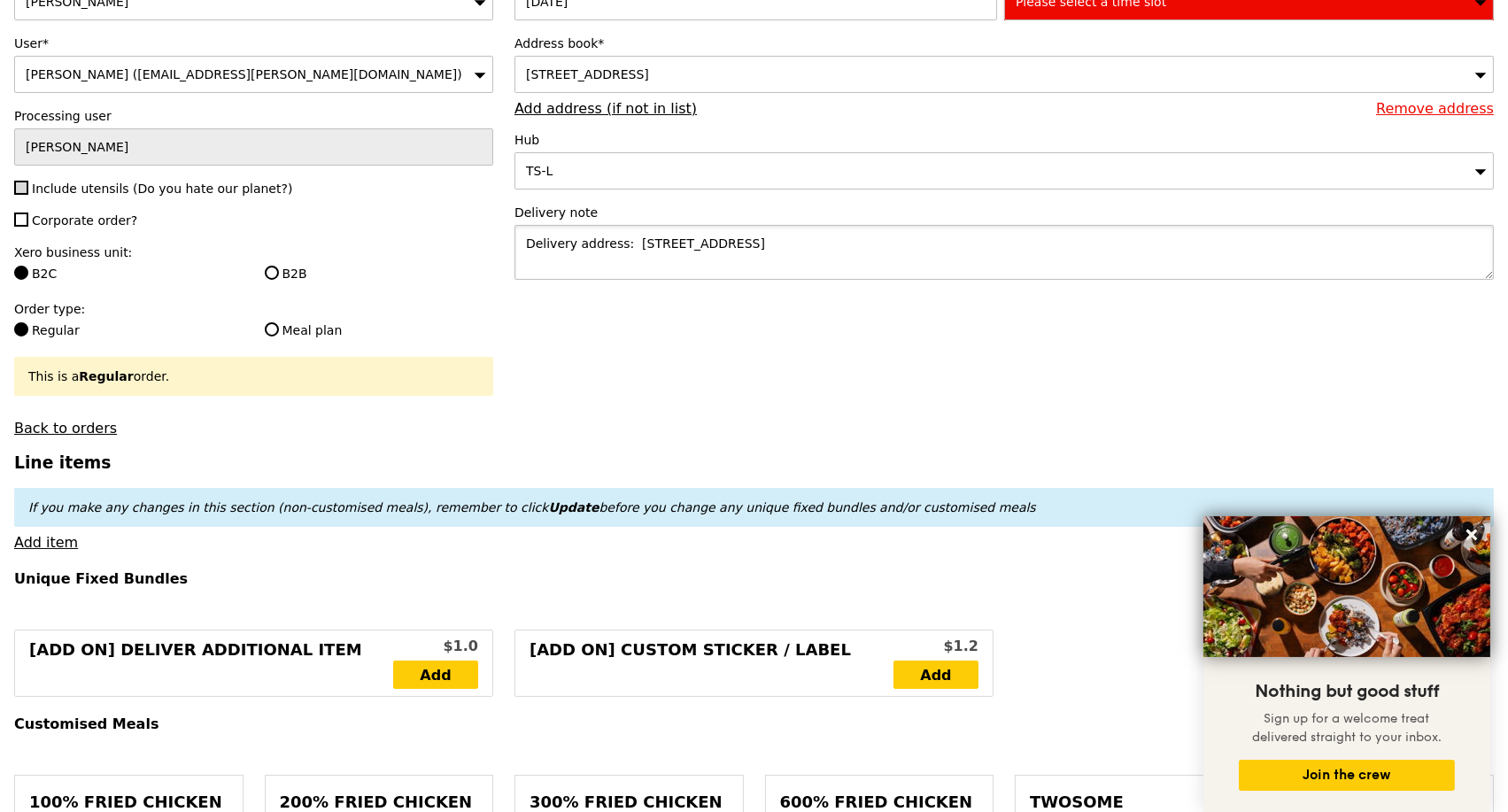
type textarea "Delivery address: [STREET_ADDRESS]"
click at [14, 195] on input "Include utensils (Do you hate our planet?)" at bounding box center [21, 187] width 14 height 14
checkbox input "true"
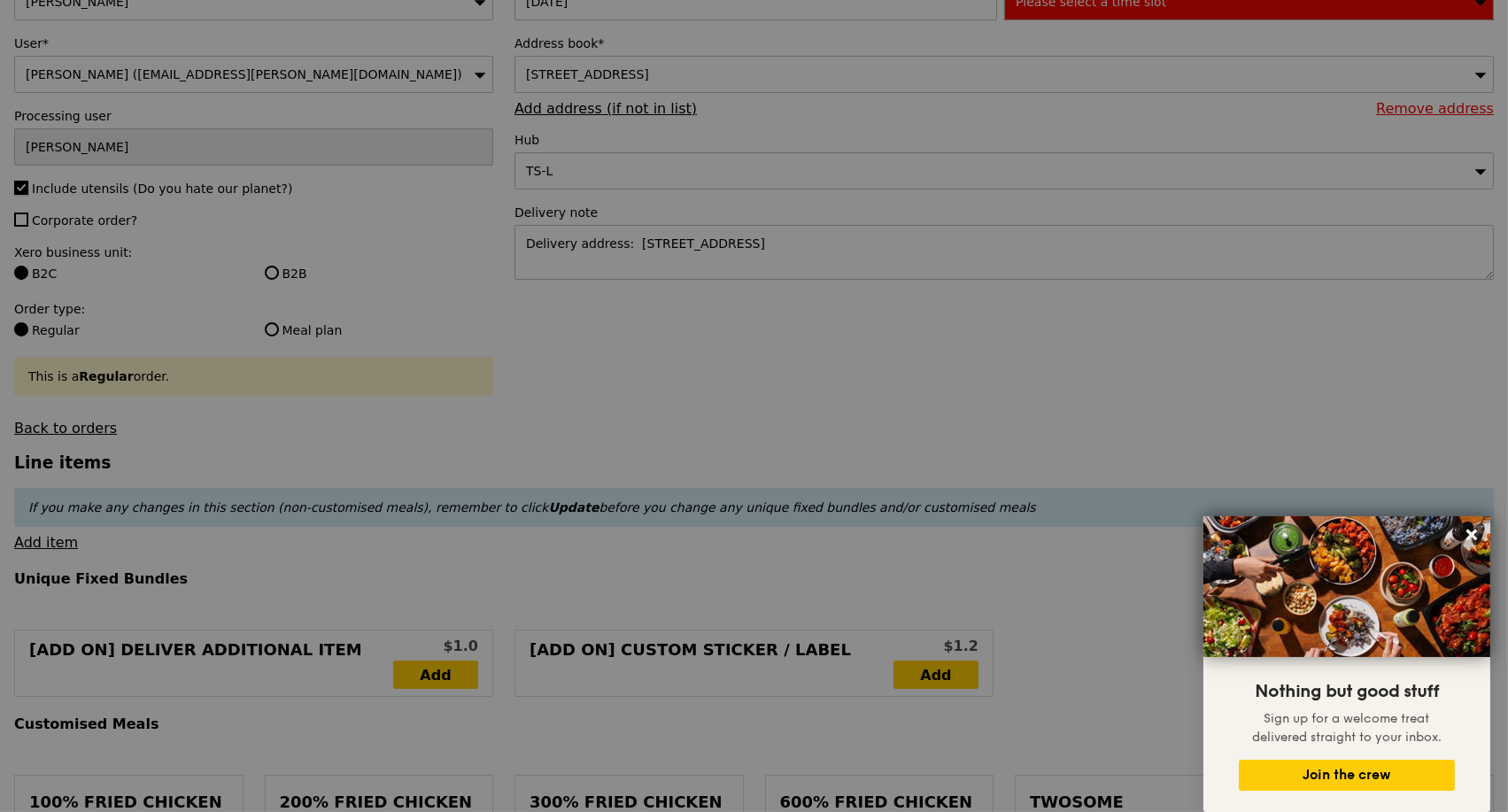
type input "Confirm"
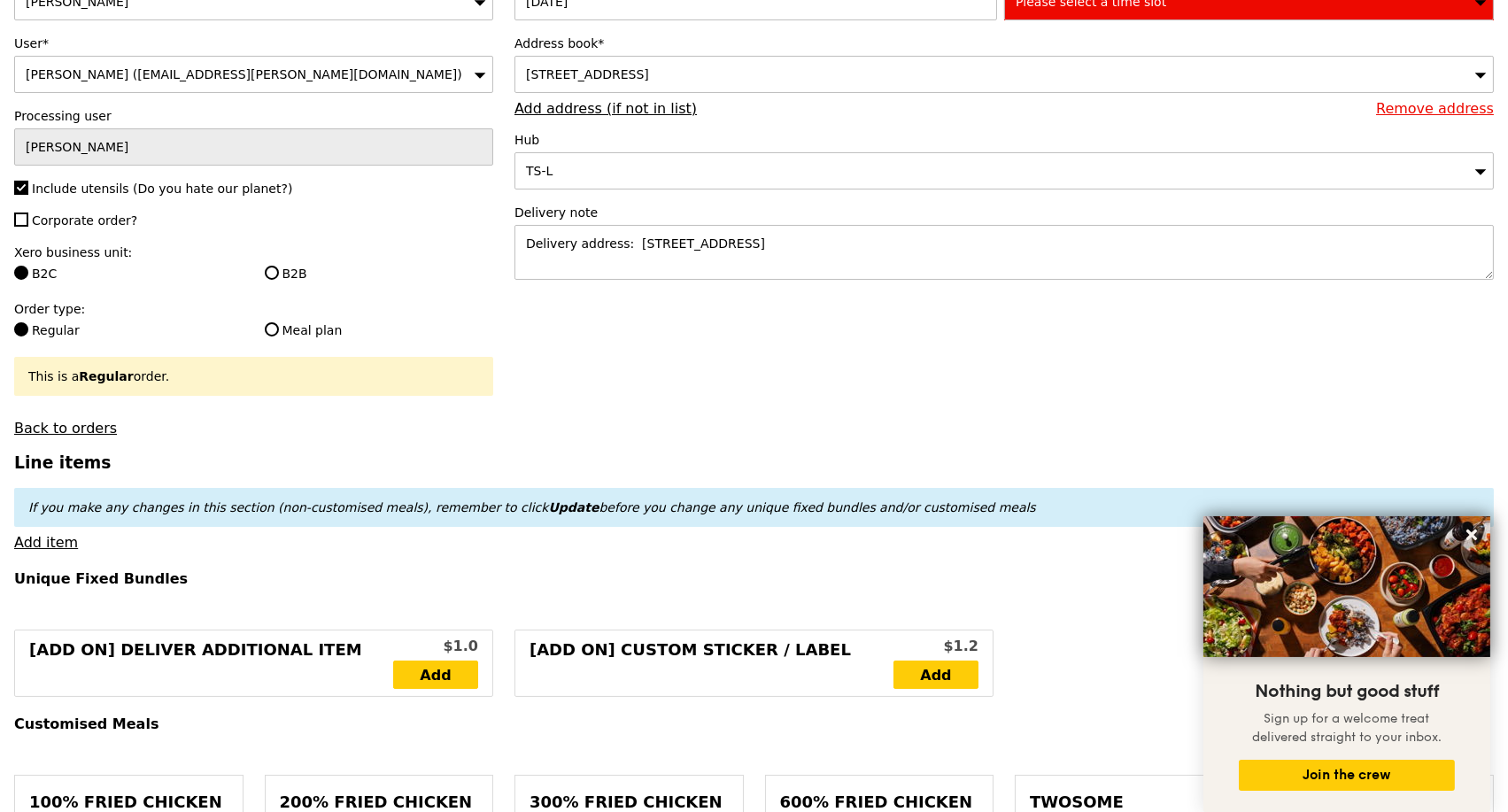
click at [151, 112] on label "Processing user" at bounding box center [254, 116] width 479 height 17
click at [268, 280] on input "B2B" at bounding box center [271, 272] width 14 height 14
radio input "true"
type input "Loading..."
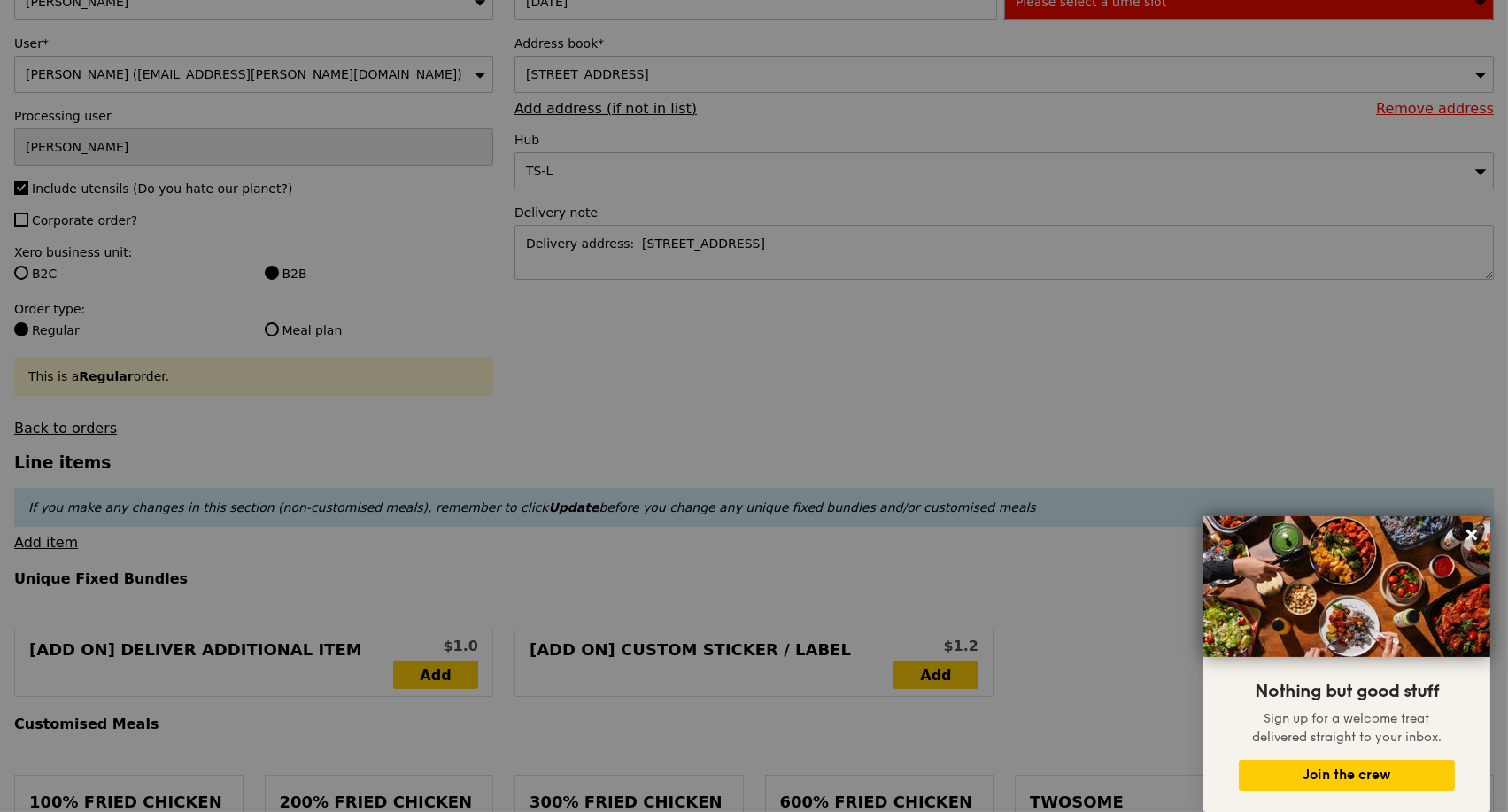
type input "9.40"
type input "10.25"
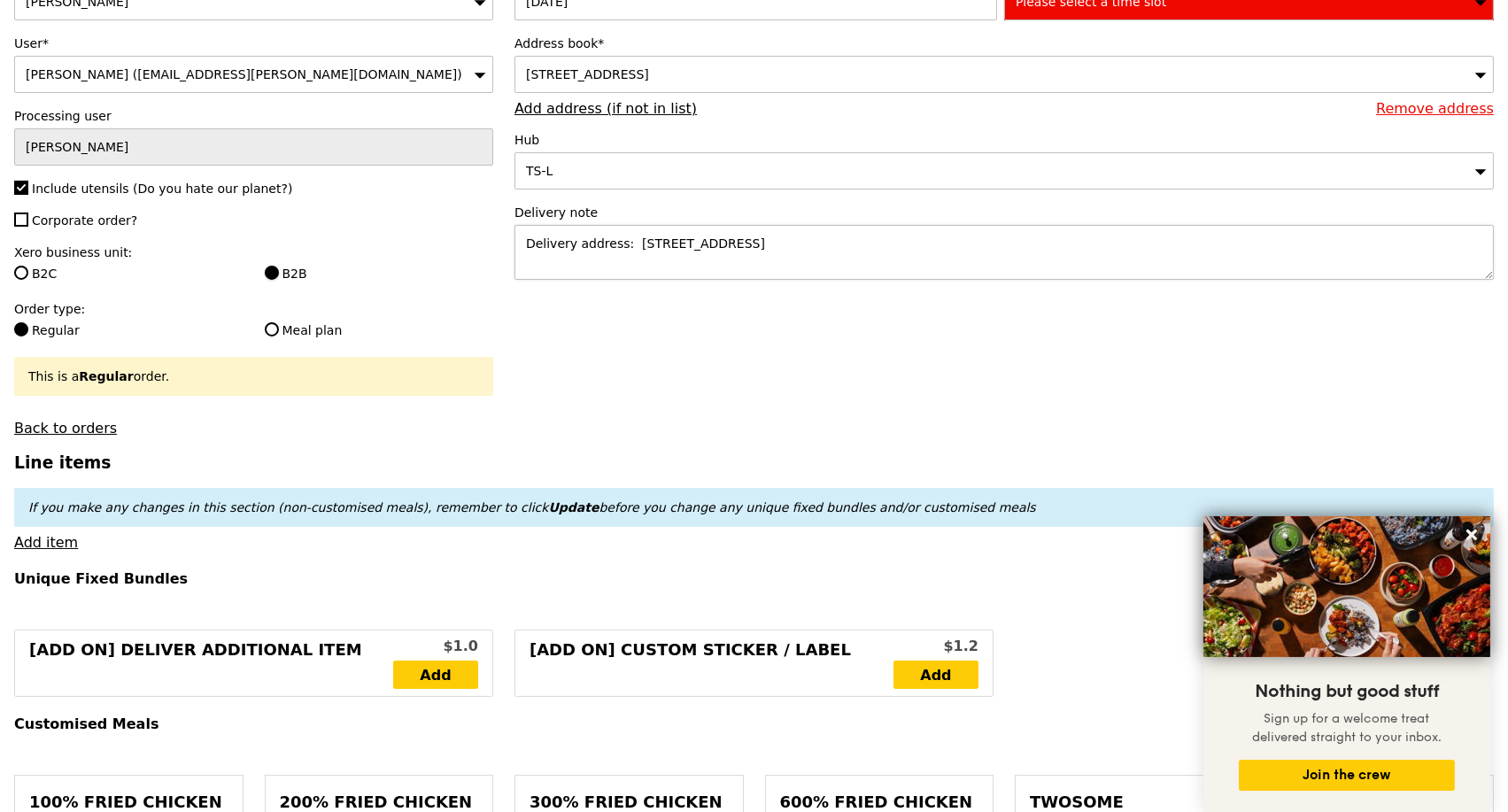
scroll to position [0, 0]
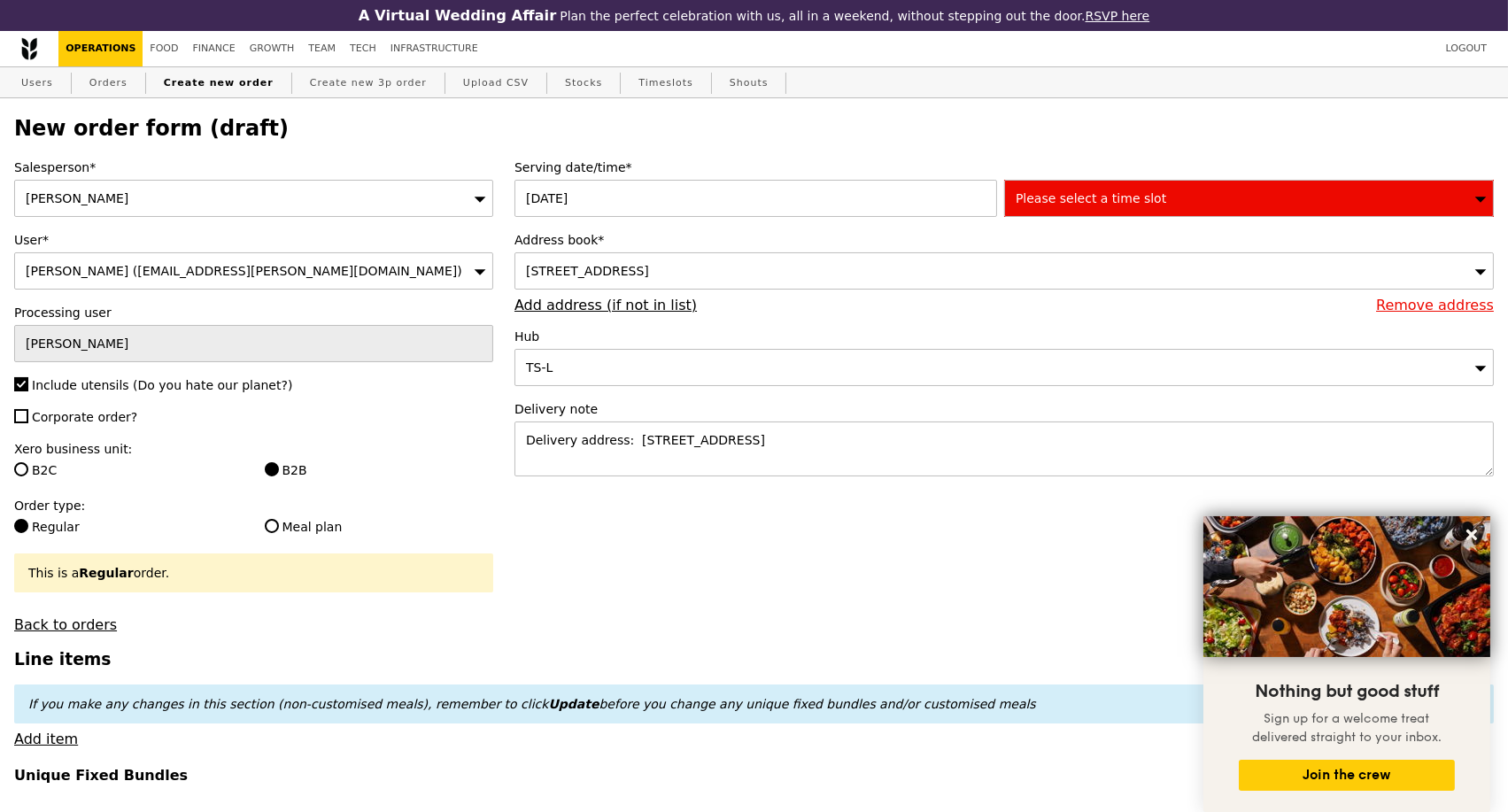
click at [1125, 198] on span "Please select a time slot" at bounding box center [1091, 198] width 151 height 14
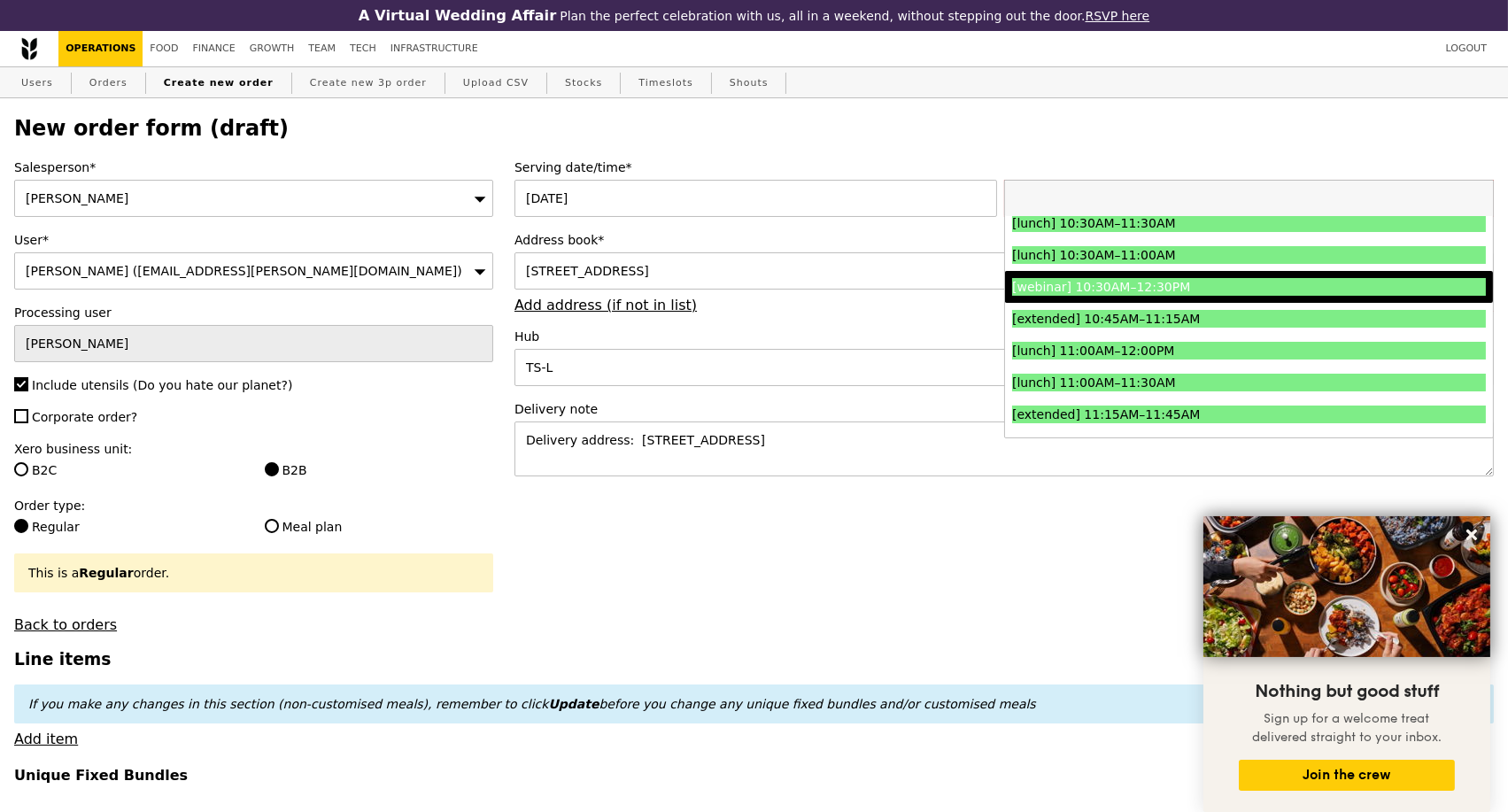
scroll to position [393, 0]
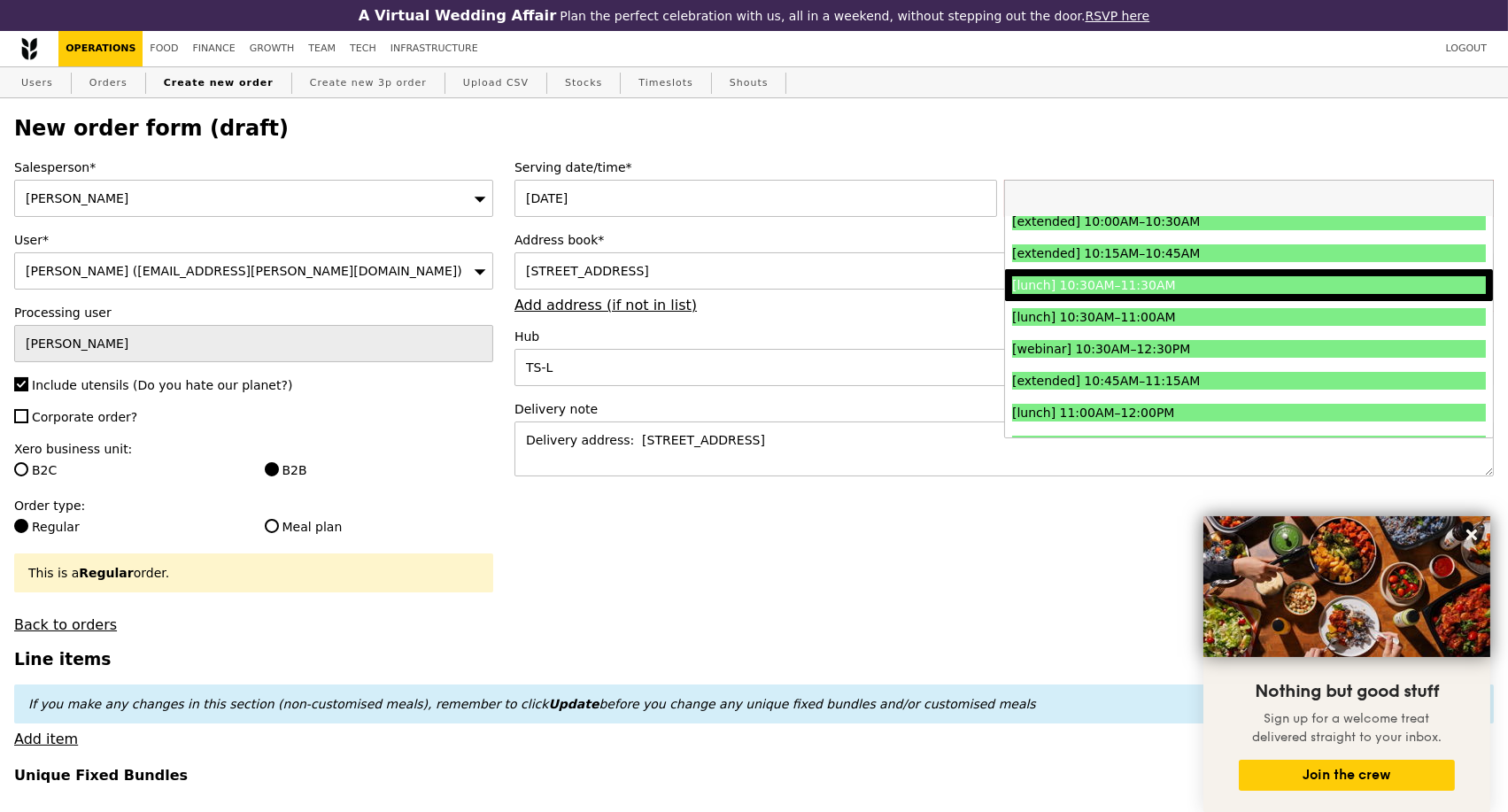
click at [1197, 291] on div "[lunch] 10:30AM–11:30AM" at bounding box center [1190, 285] width 356 height 17
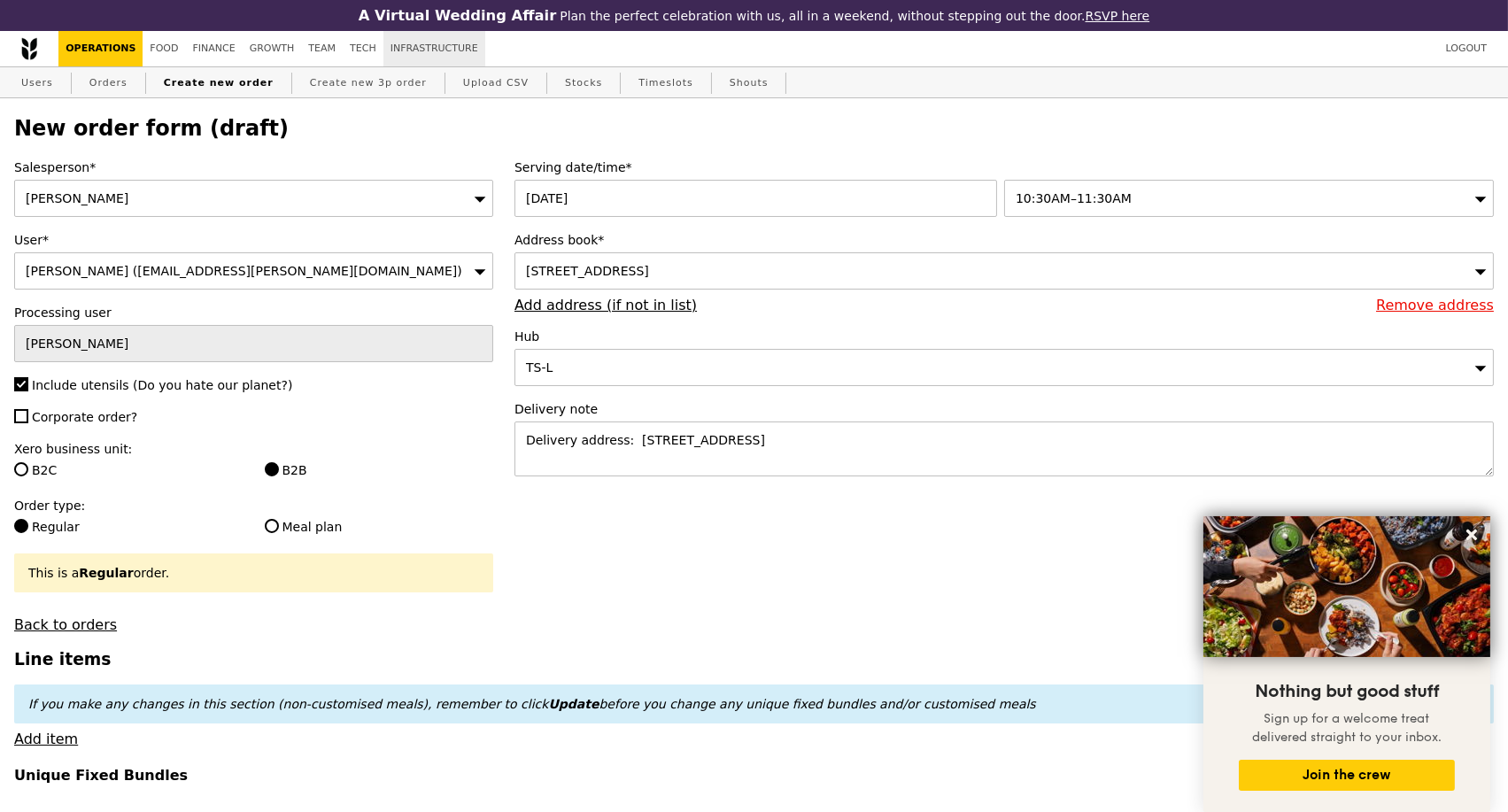
type input "Confirm"
click at [1053, 455] on textarea "Delivery address: [STREET_ADDRESS]" at bounding box center [1005, 449] width 980 height 55
paste textarea "[PERSON_NAME] 92480840"
click at [528, 467] on textarea "Delivery address: [STREET_ADDRESS] Contact: [PERSON_NAME] [PHONE_NUMBER]" at bounding box center [1005, 449] width 980 height 55
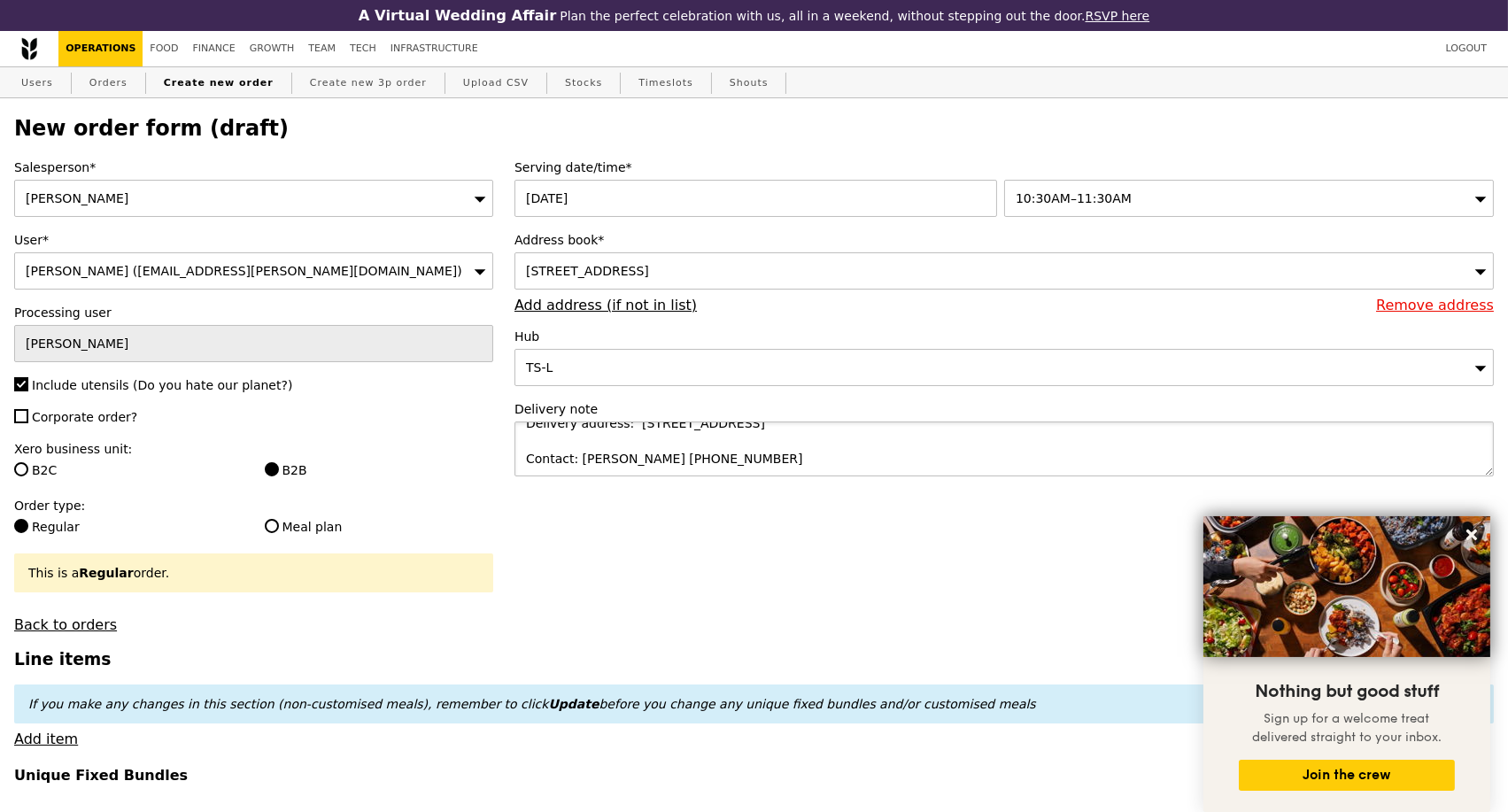
type textarea "Delivery address: [STREET_ADDRESS] Contact: [PERSON_NAME] [PHONE_NUMBER]"
type input "Confirm"
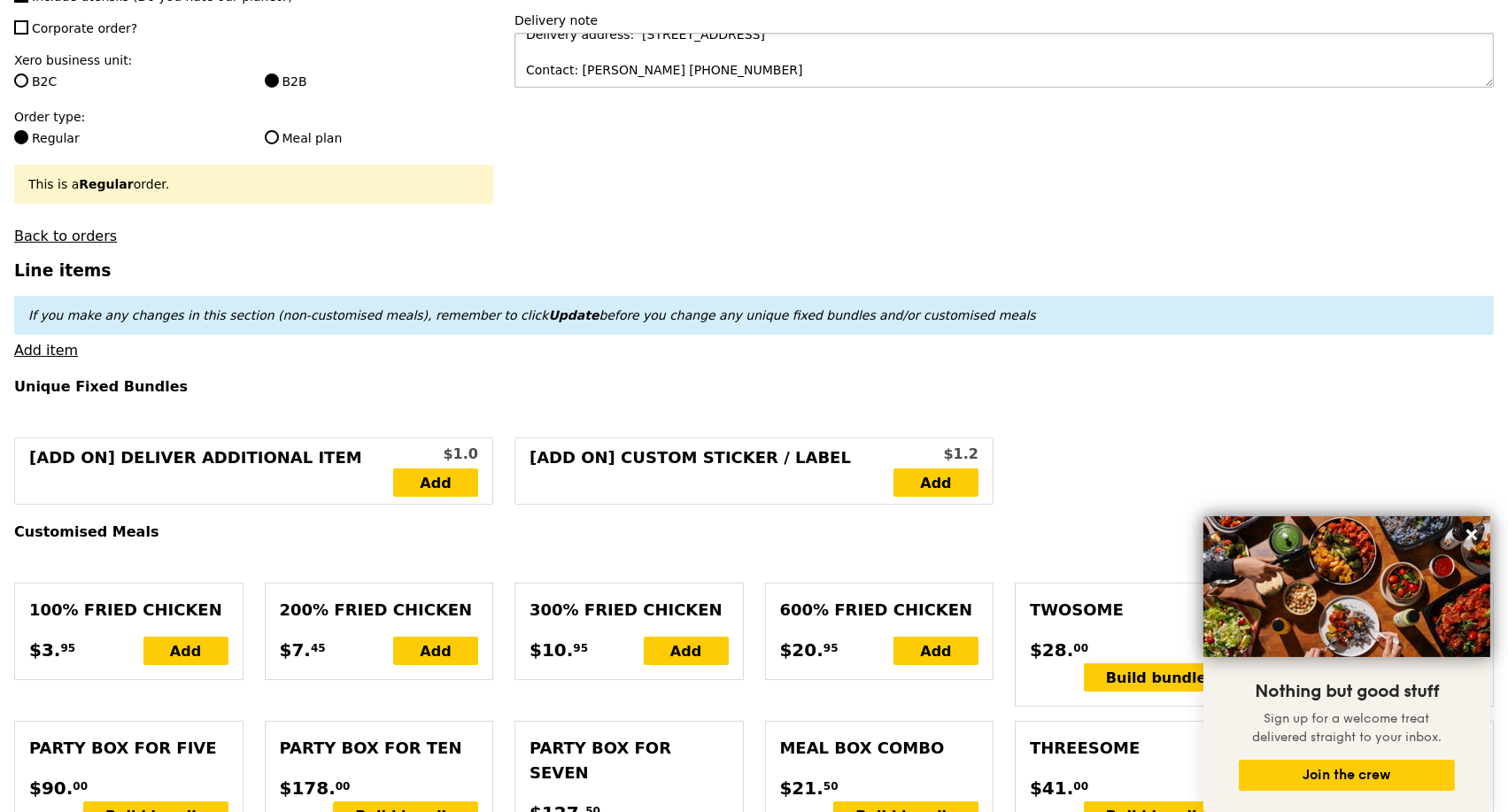
scroll to position [492, 0]
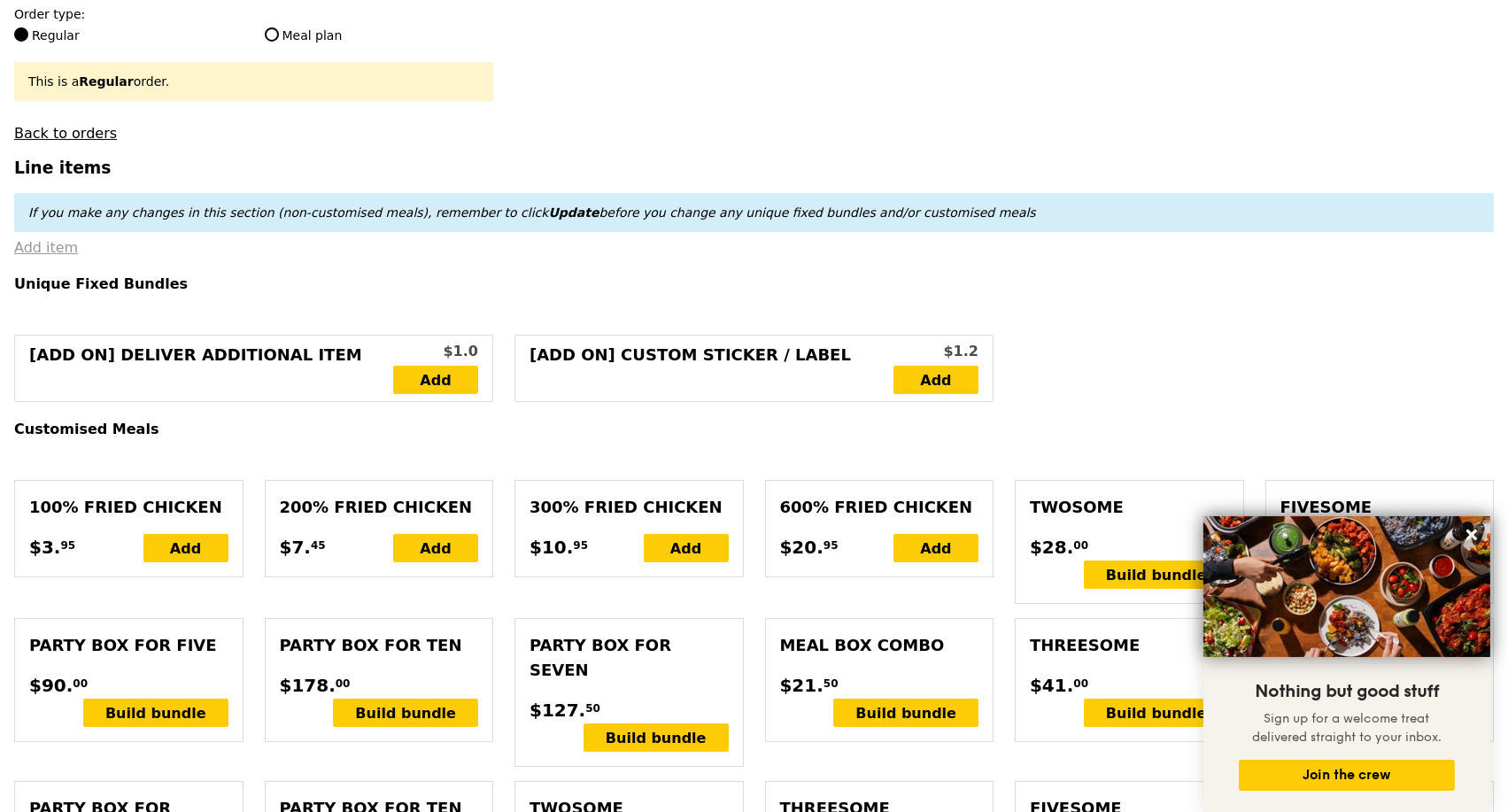
click at [40, 256] on link "Add item" at bounding box center [46, 247] width 64 height 17
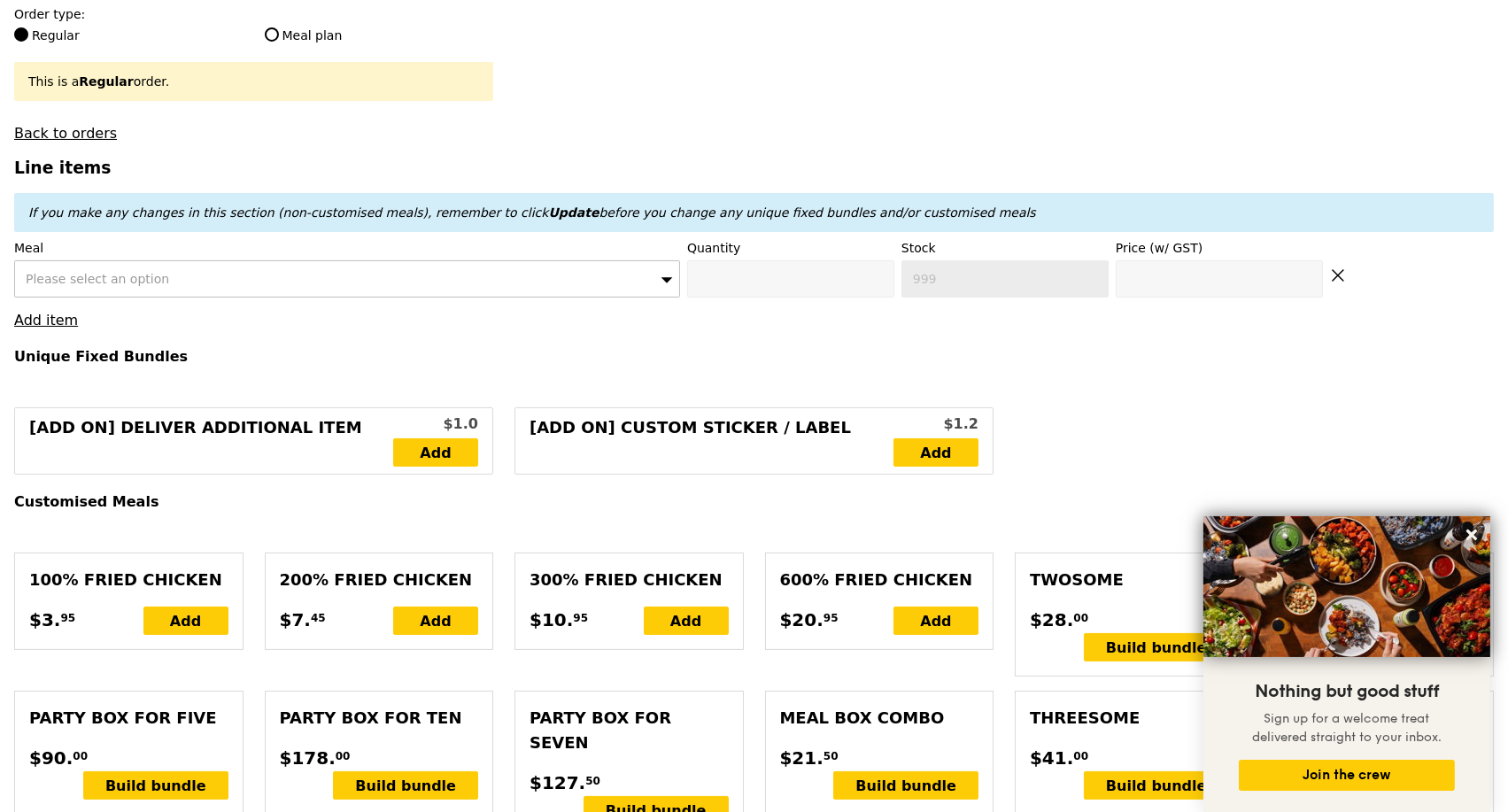
click at [445, 295] on div "Please select an option" at bounding box center [347, 279] width 666 height 37
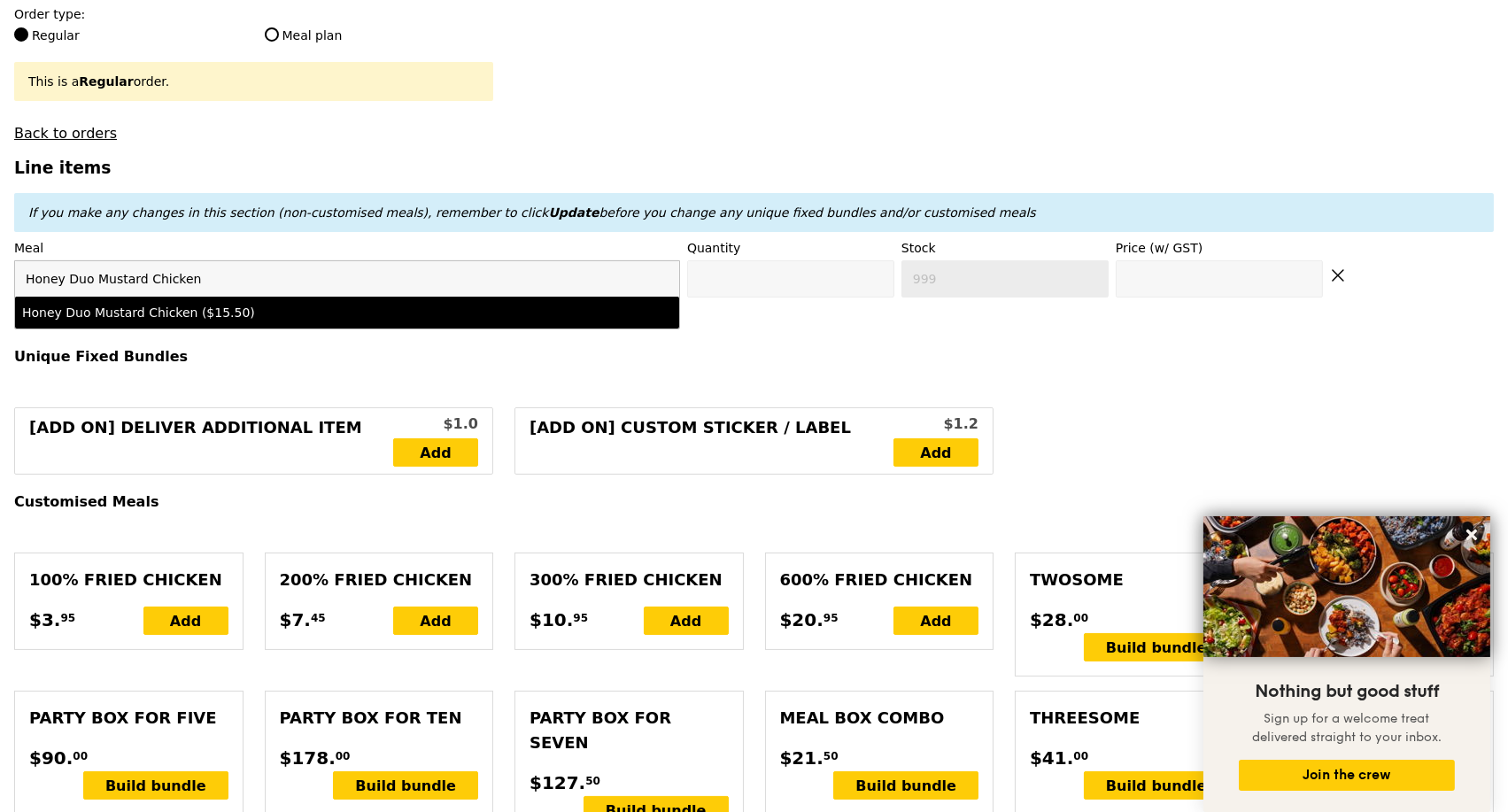
type input "Honey Duo Mustard Chicken"
click at [290, 321] on div "Honey Duo Mustard Chicken ($15.50)" at bounding box center [266, 313] width 487 height 17
type input "Confirm anyway"
type input "0"
type input "15.5"
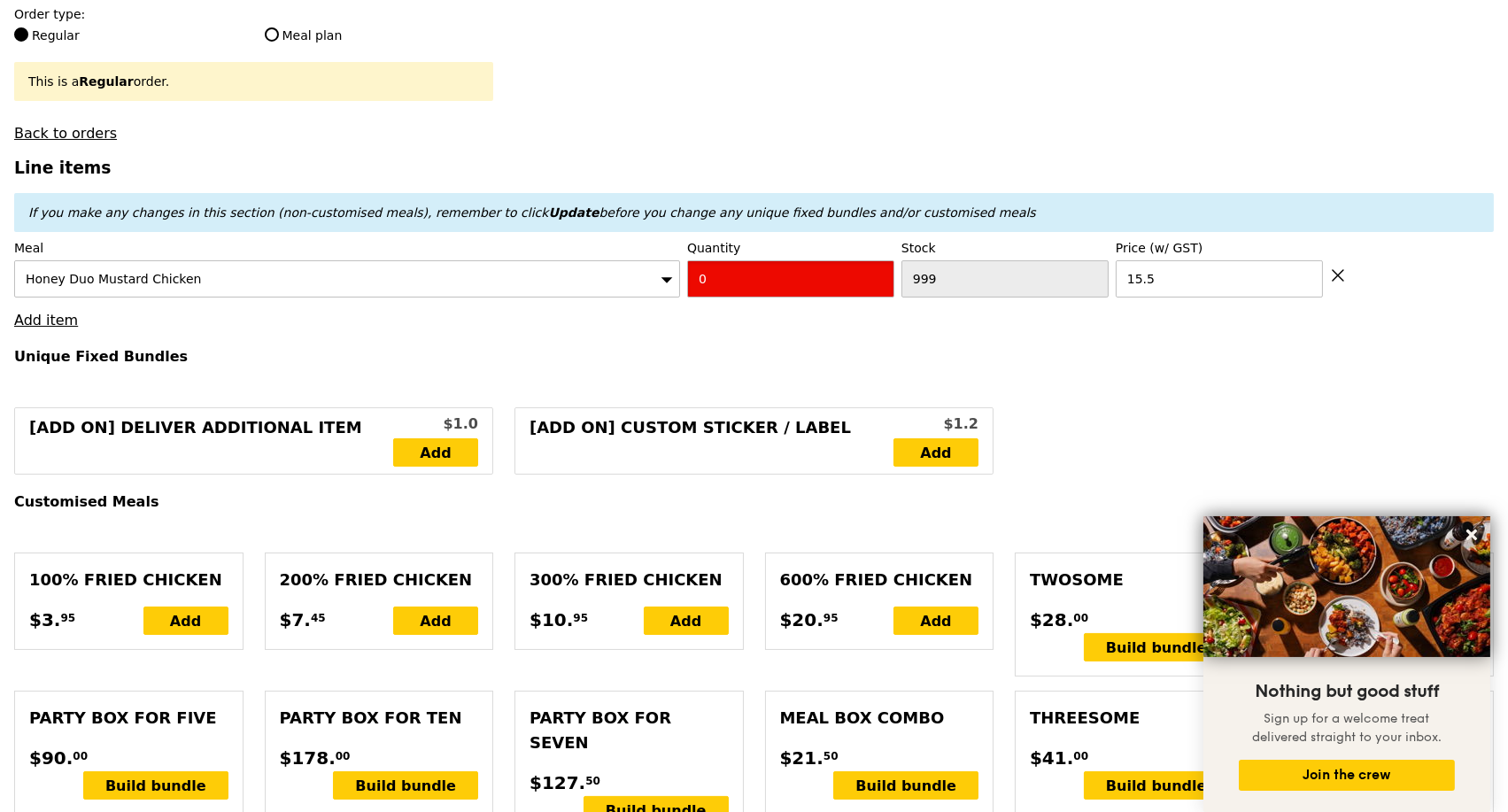
click at [728, 297] on input "0" at bounding box center [791, 279] width 207 height 37
type input "Confirm"
type input "5"
type input "Loading..."
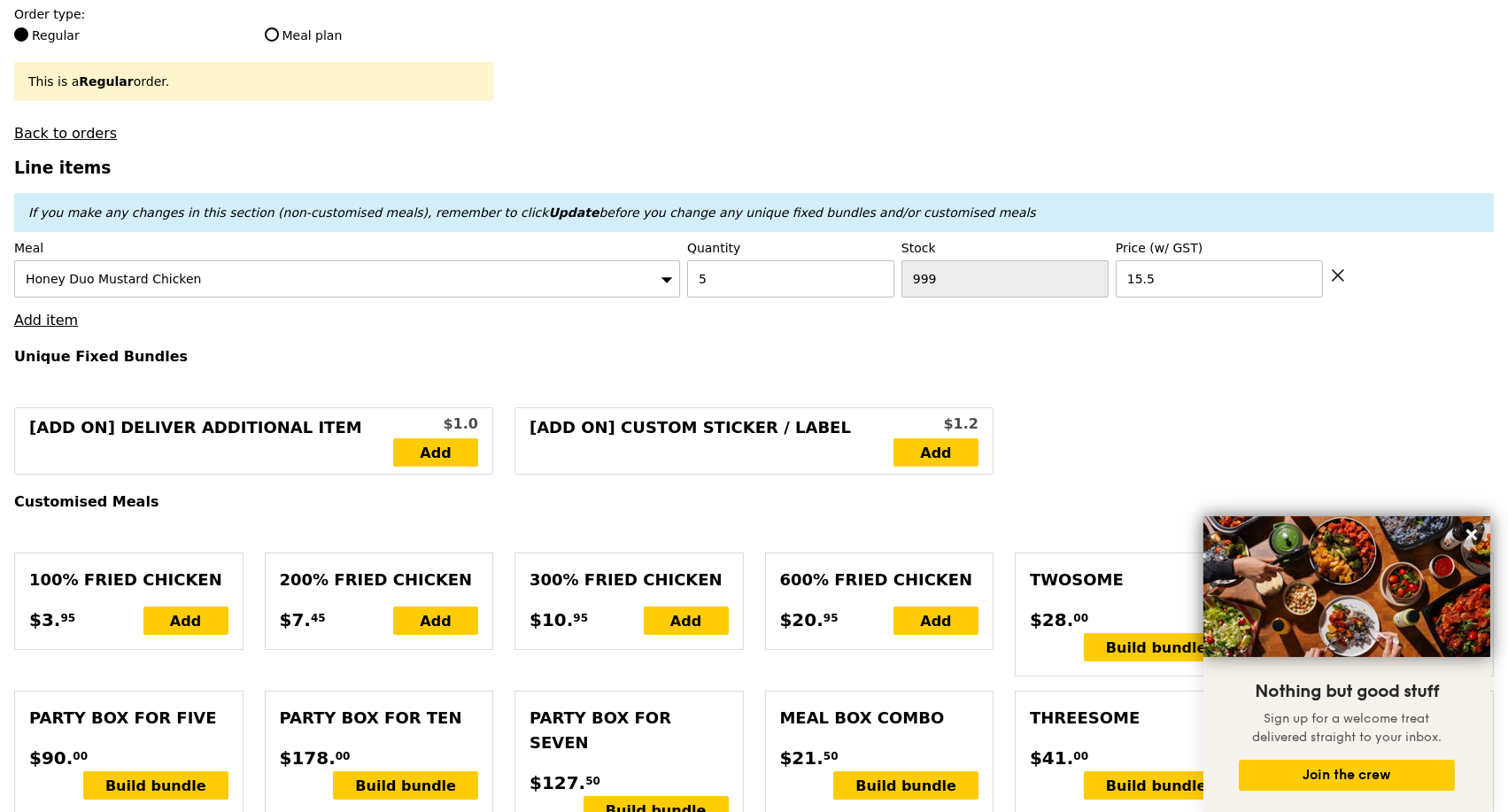
type input "77.50"
type input "3.62"
type input "3.95"
type input "81.45"
type input "Confirm"
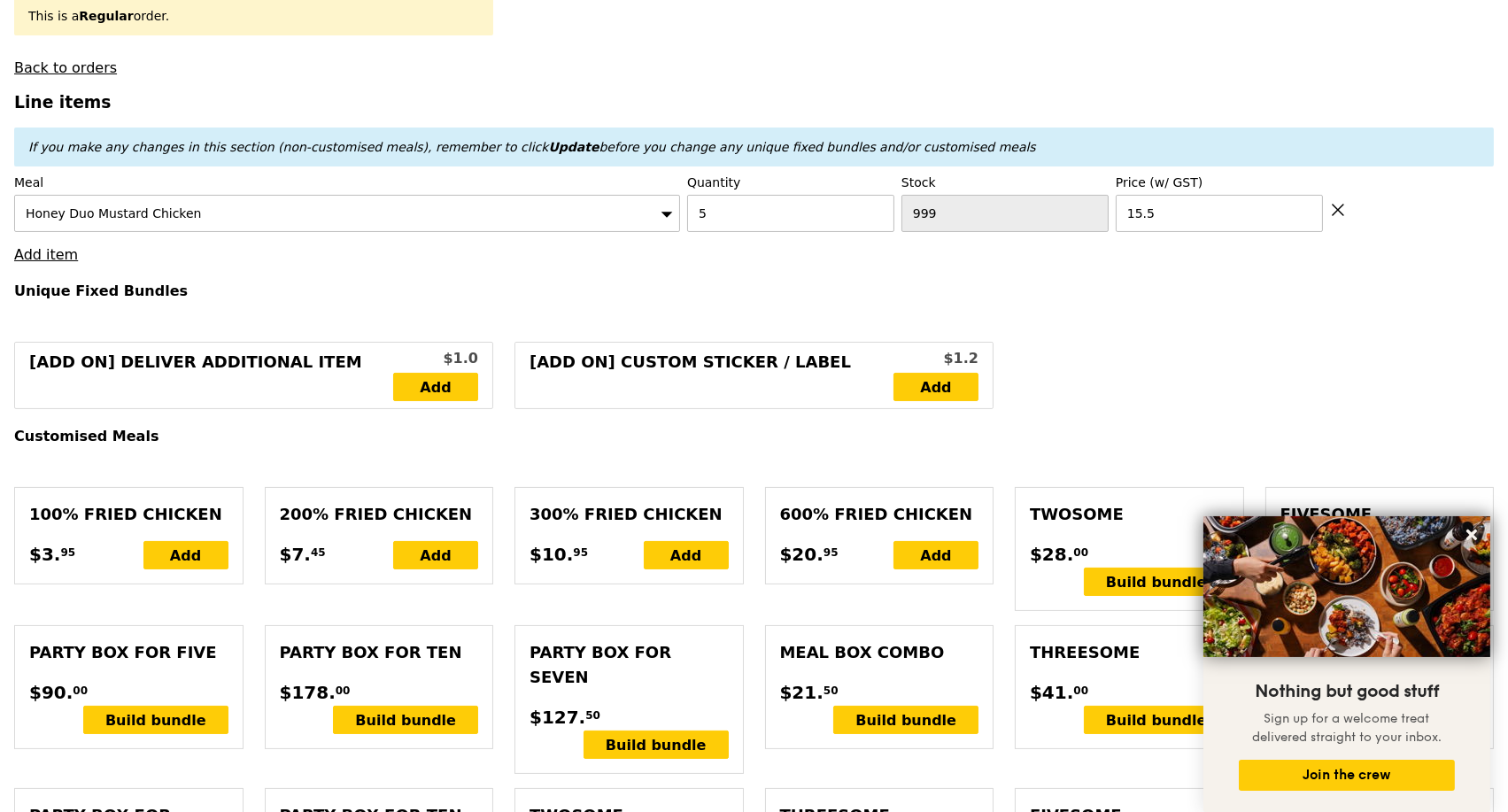
scroll to position [590, 0]
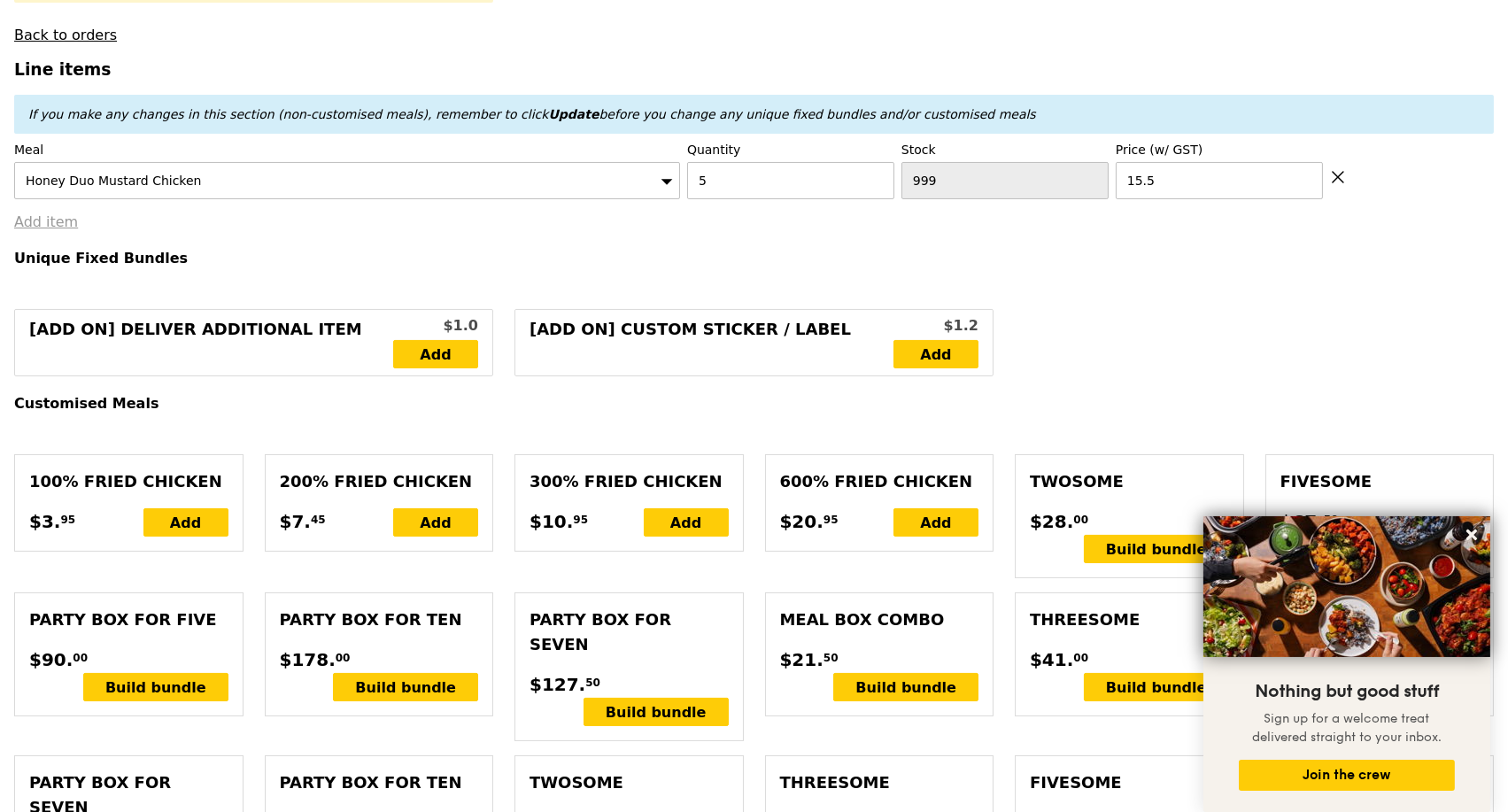
click at [56, 230] on link "Add item" at bounding box center [46, 222] width 64 height 17
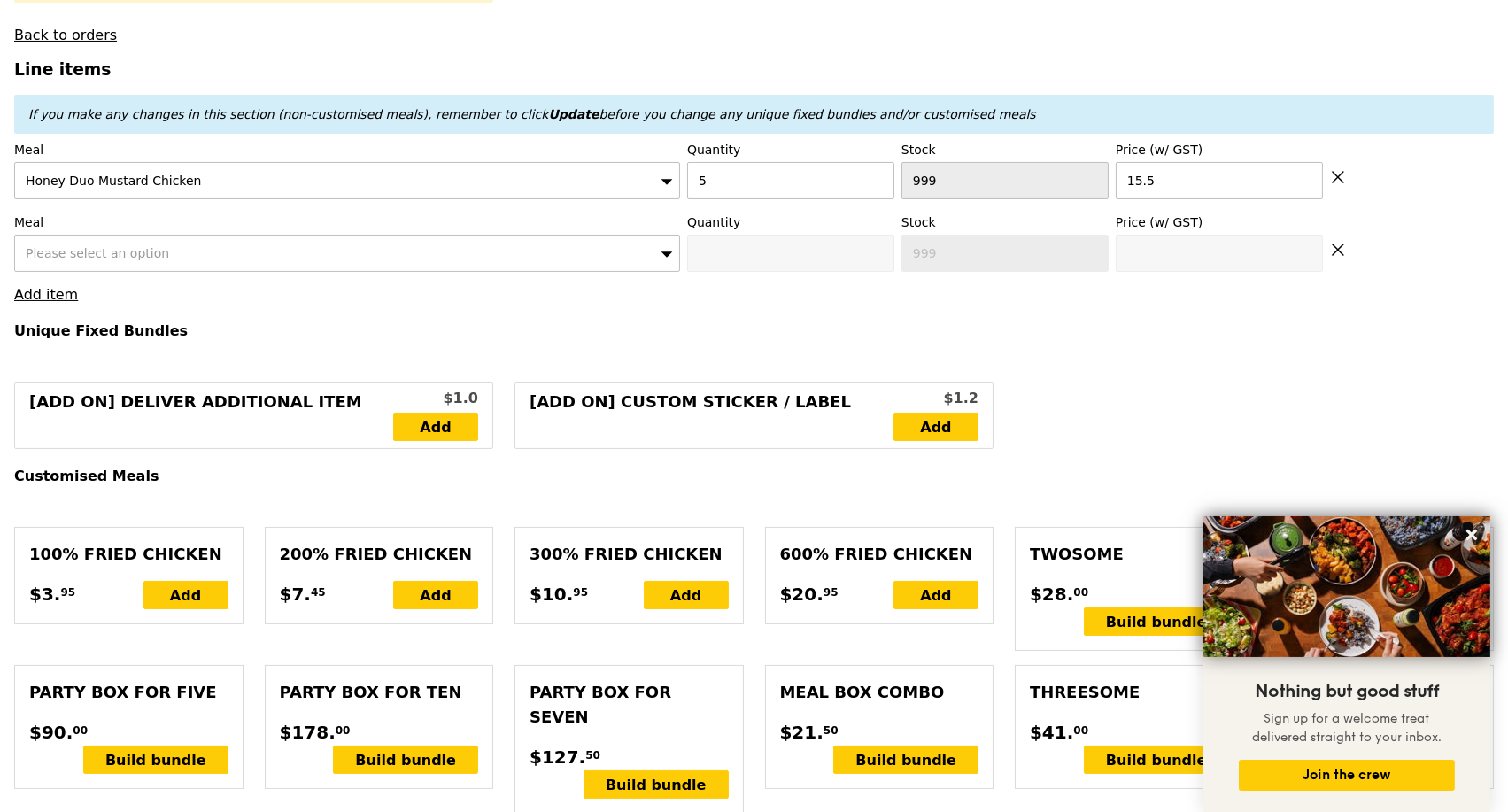
click at [130, 261] on span "Please select an option" at bounding box center [98, 253] width 144 height 14
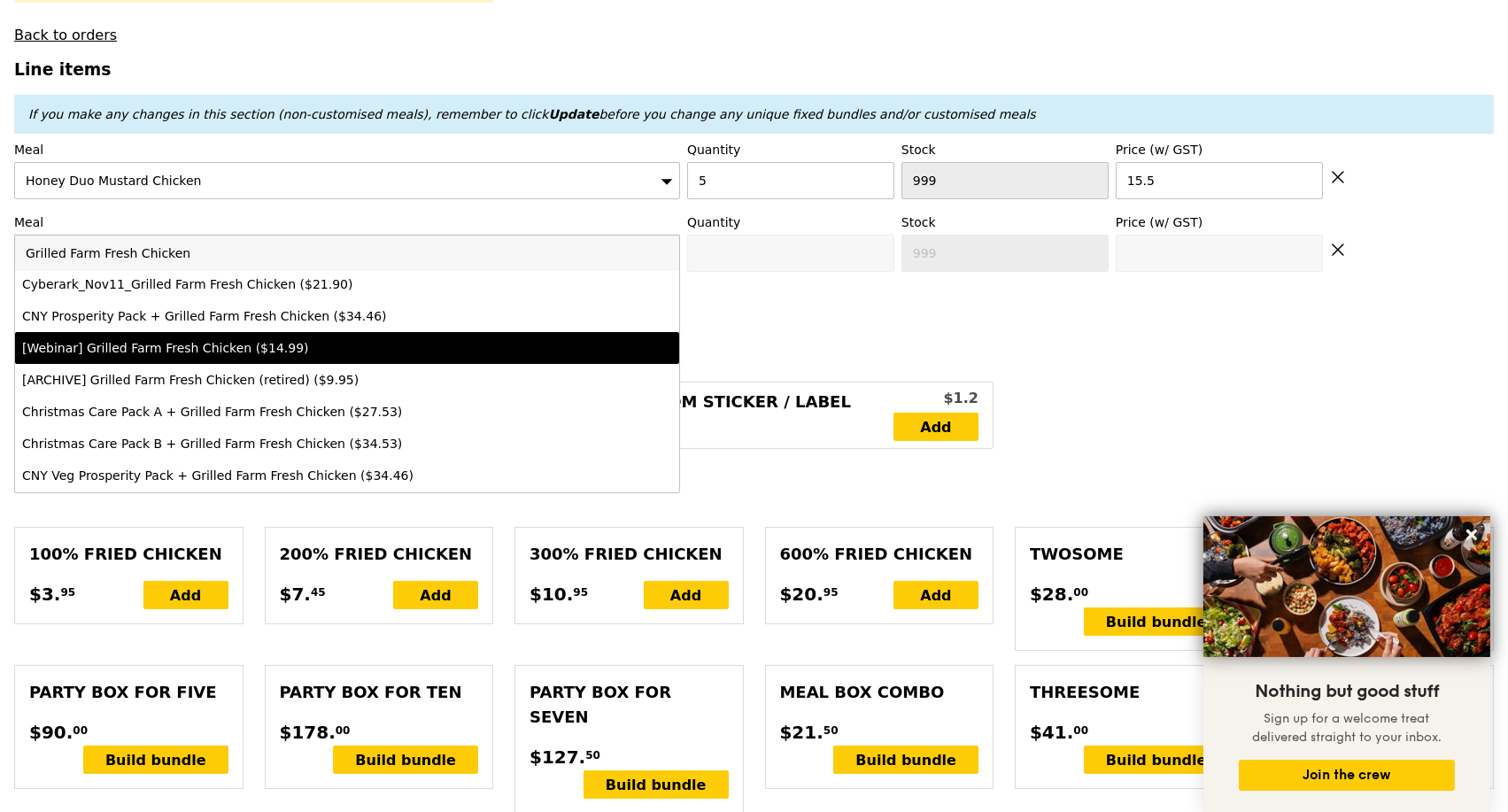
scroll to position [0, 0]
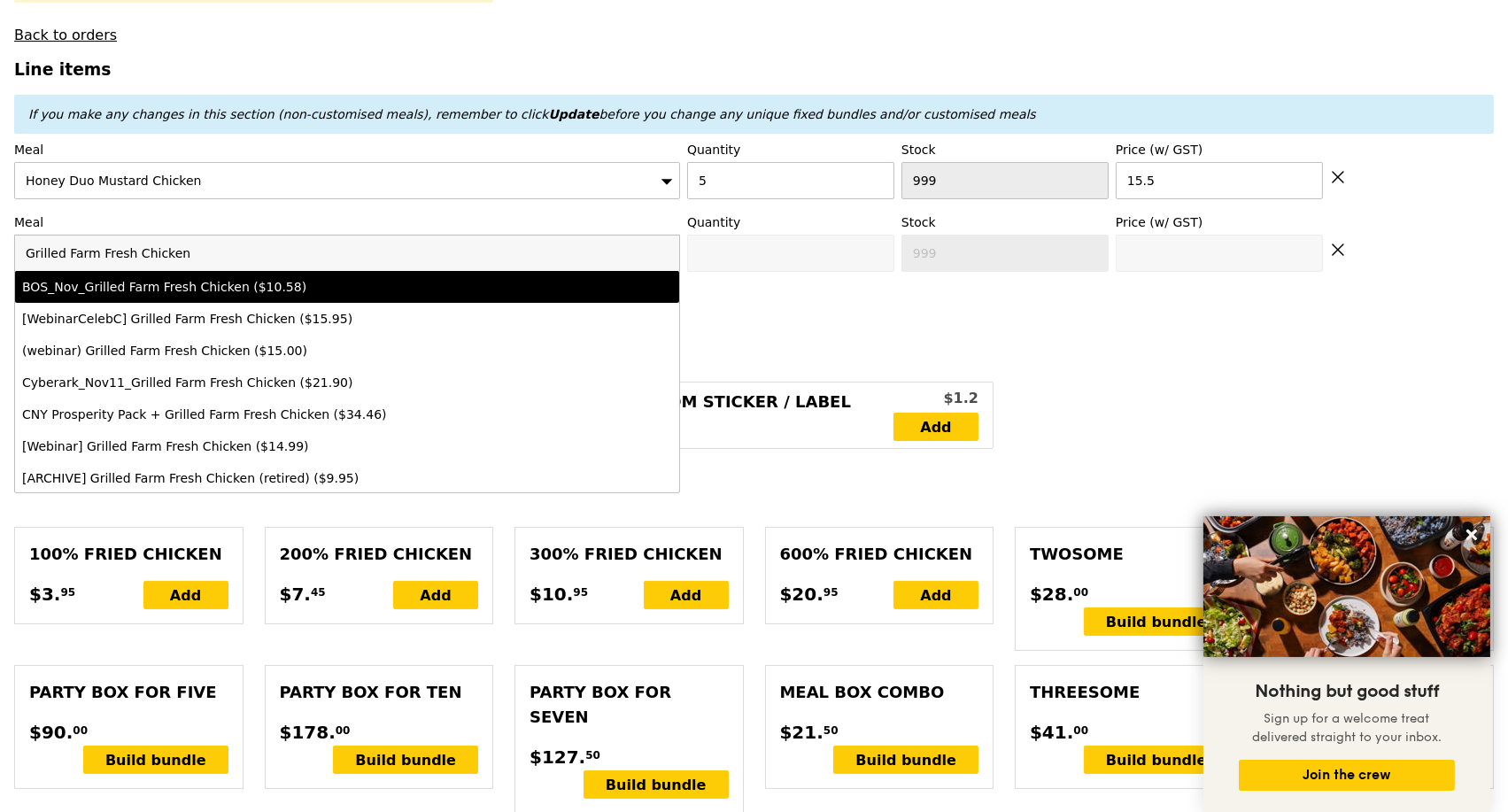
drag, startPoint x: 64, startPoint y: 265, endPoint x: 201, endPoint y: 267, distance: 137.0
click at [201, 267] on input "Grilled Farm Fresh Chicken" at bounding box center [347, 253] width 664 height 35
type input "Grilled Farm Fresh Chicken"
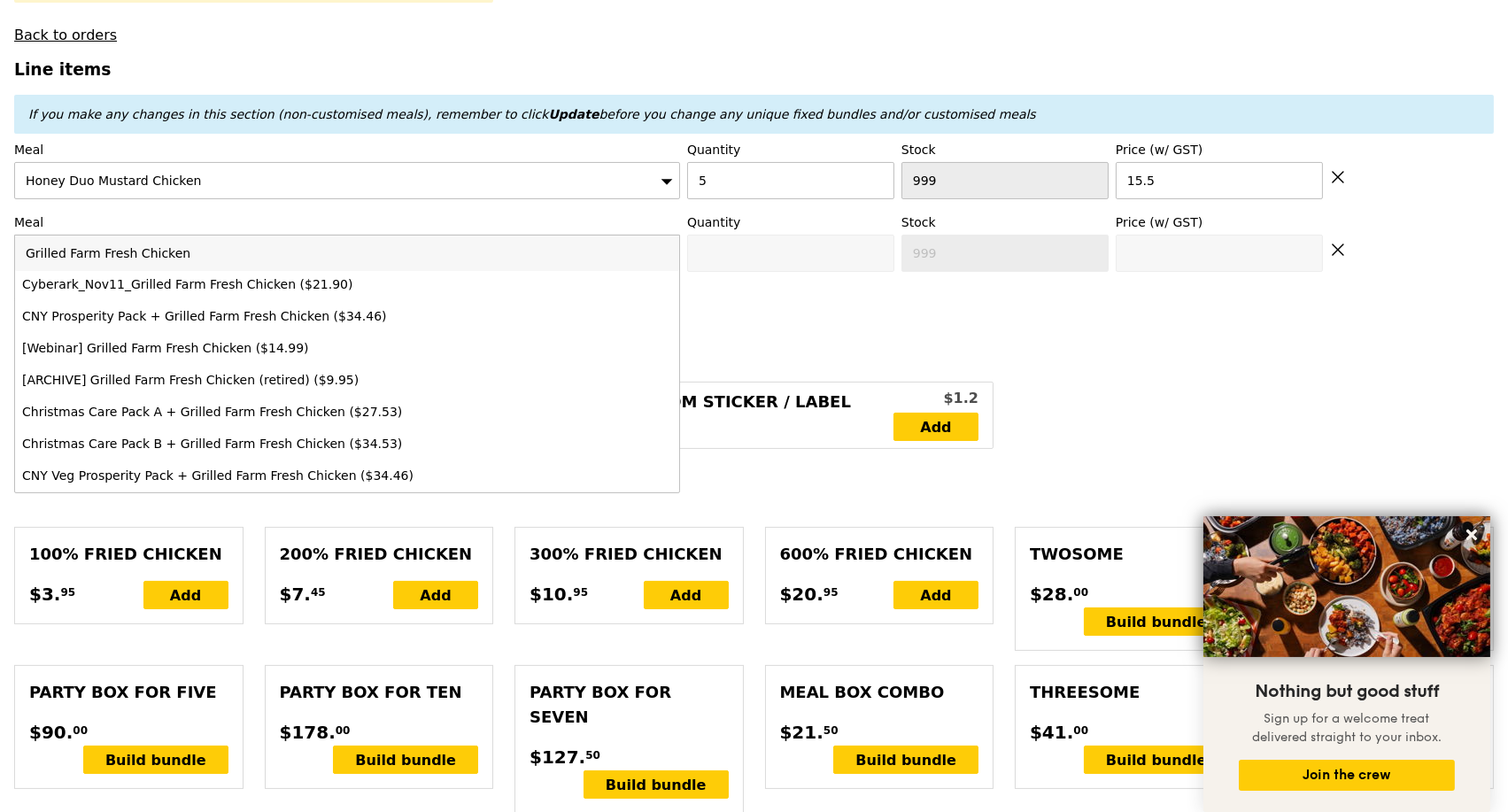
scroll to position [192, 0]
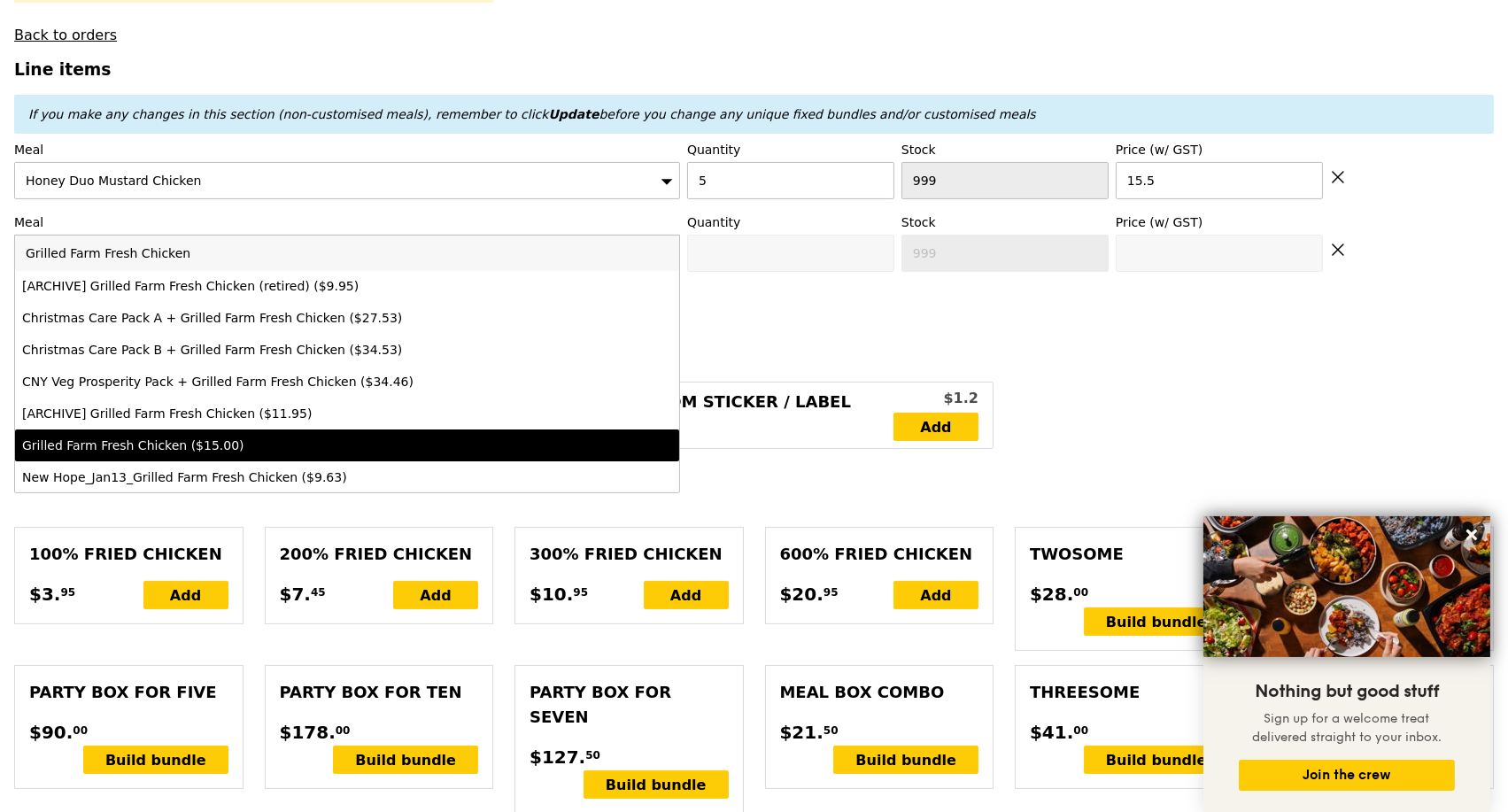
click at [422, 454] on div "Grilled Farm Fresh Chicken ($15.00)" at bounding box center [266, 446] width 487 height 17
type input "Confirm anyway"
type input "0"
type input "15.0"
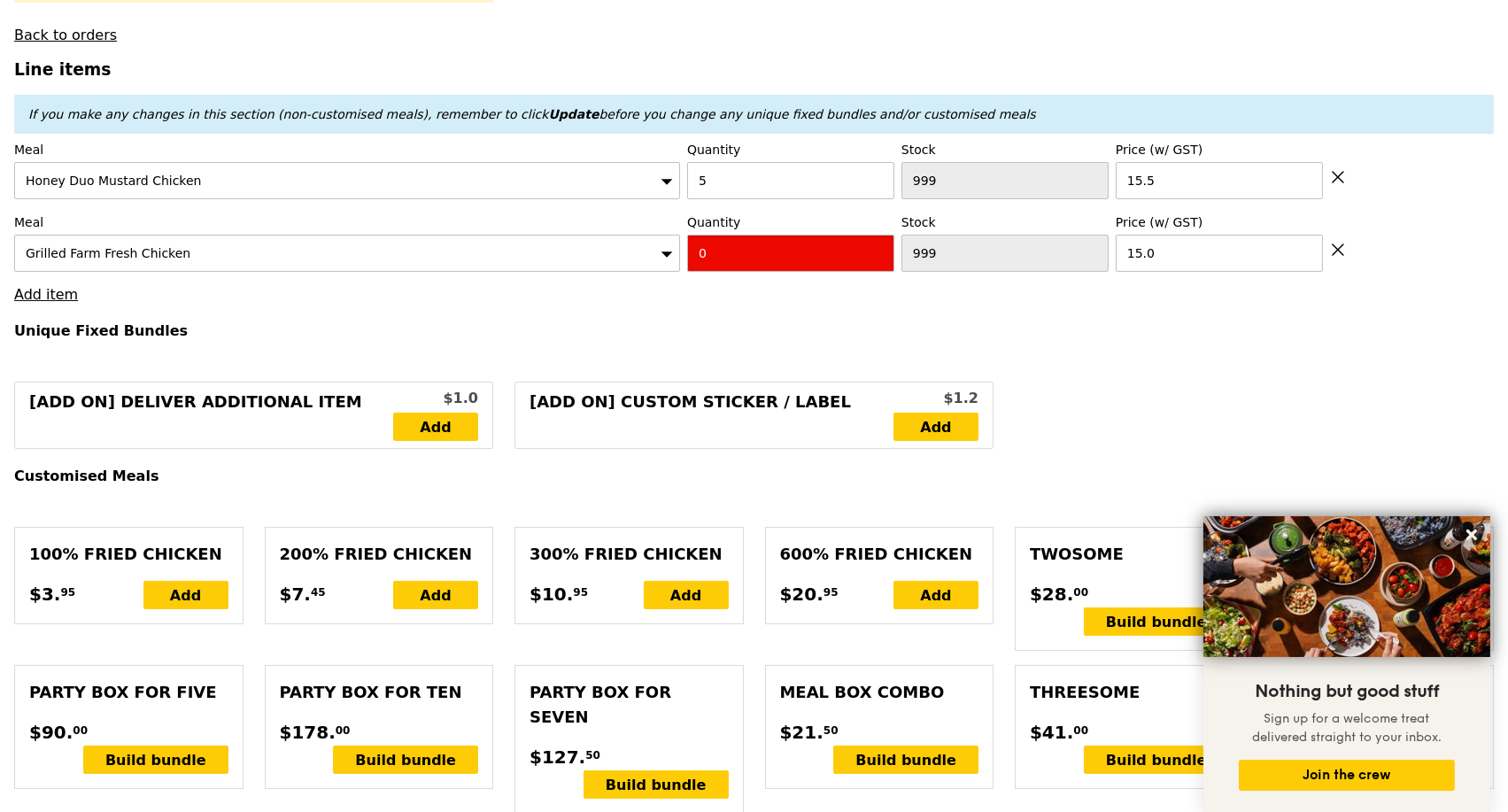
click at [757, 272] on input "0" at bounding box center [791, 253] width 207 height 37
type input "Confirm"
type input "5"
type input "Loading..."
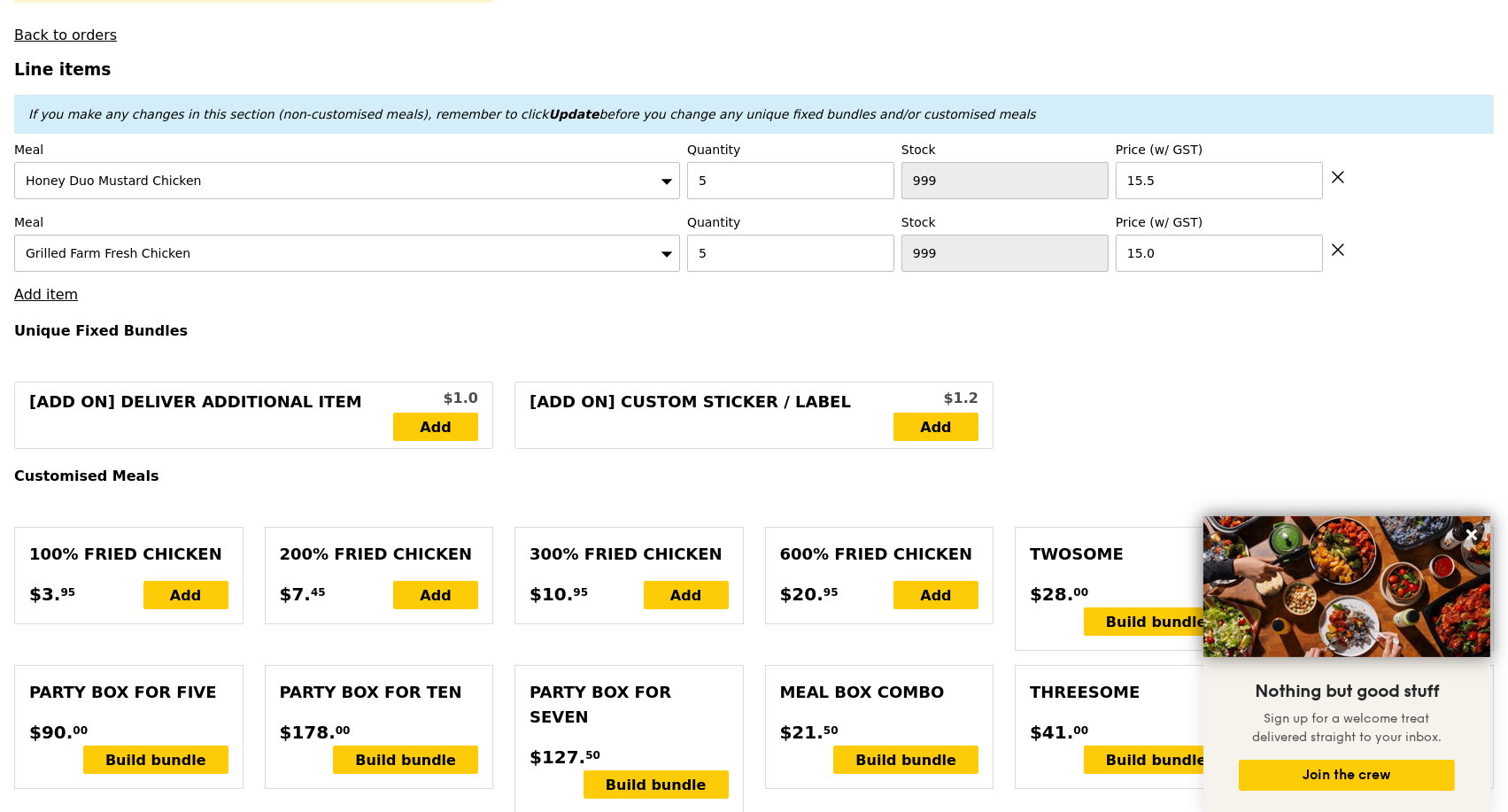
type input "152.50"
type input "156.45"
type input "Confirm"
click at [48, 302] on link "Add item" at bounding box center [46, 294] width 64 height 17
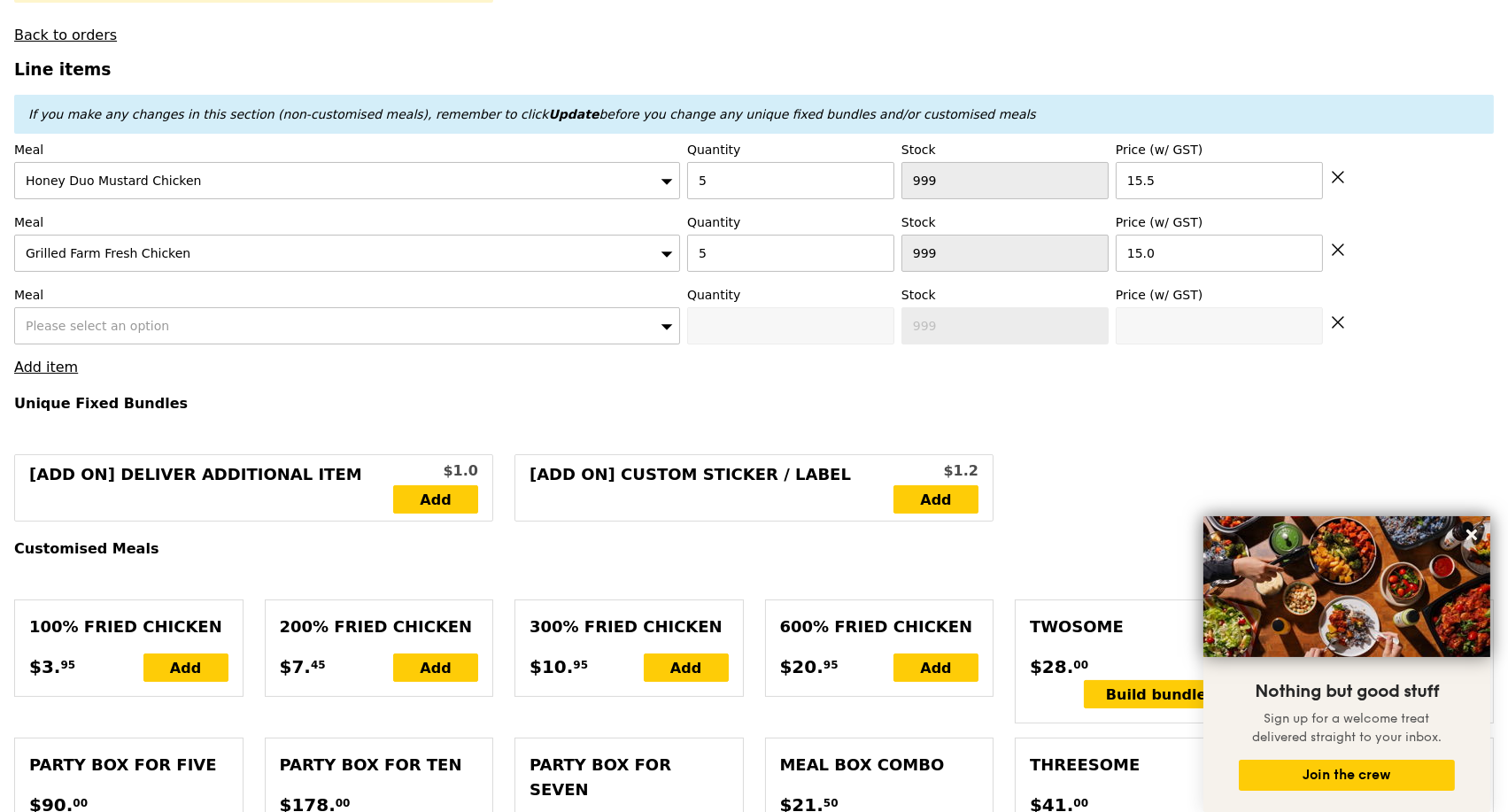
click at [131, 333] on span "Please select an option" at bounding box center [98, 326] width 144 height 14
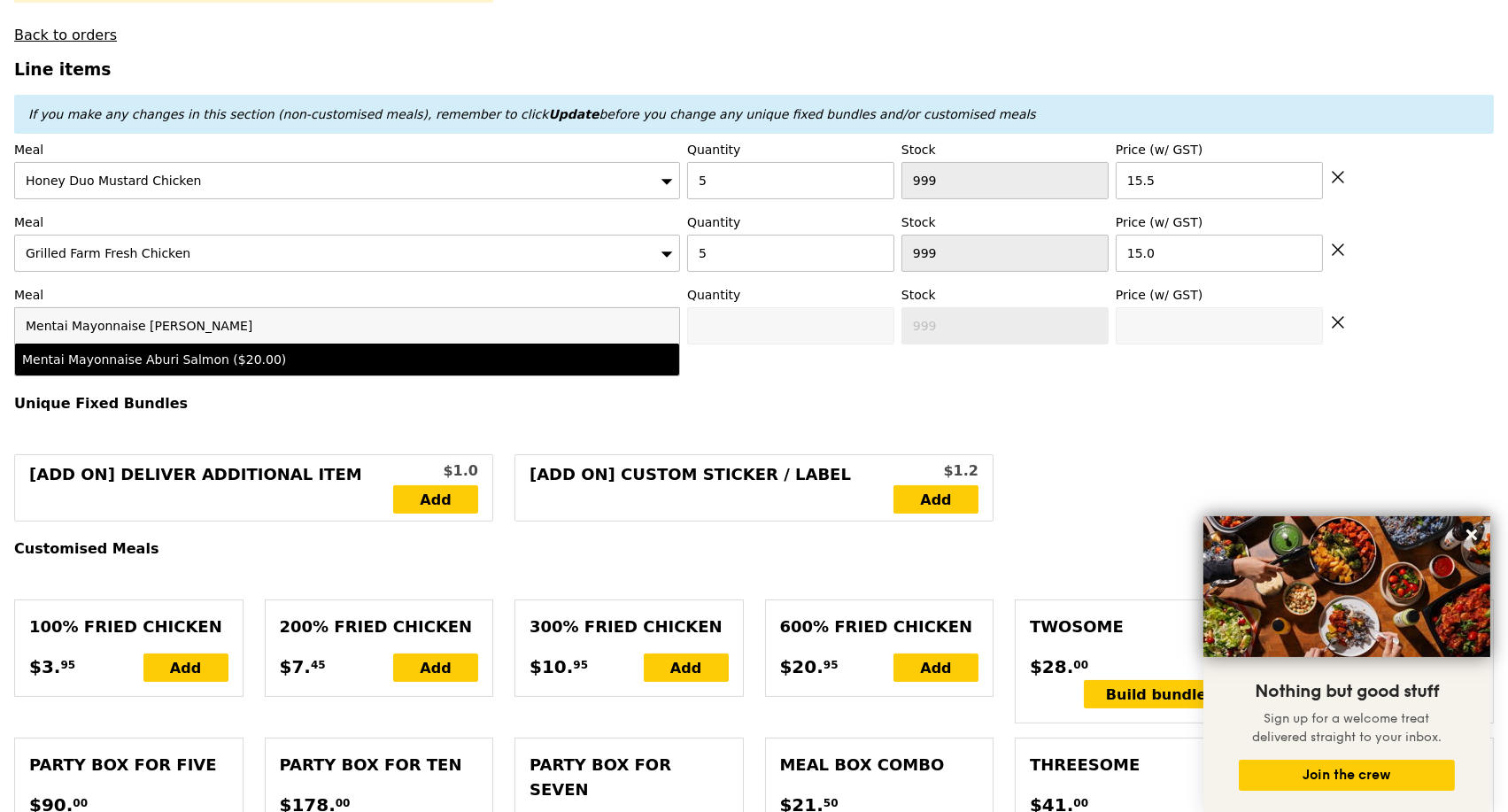
type input "Mentai Mayonnaise [PERSON_NAME]"
click at [244, 368] on div "Mentai Mayonnaise Aburi Salmon ($20.00)" at bounding box center [266, 360] width 487 height 17
type input "Confirm anyway"
type input "0"
type input "20.0"
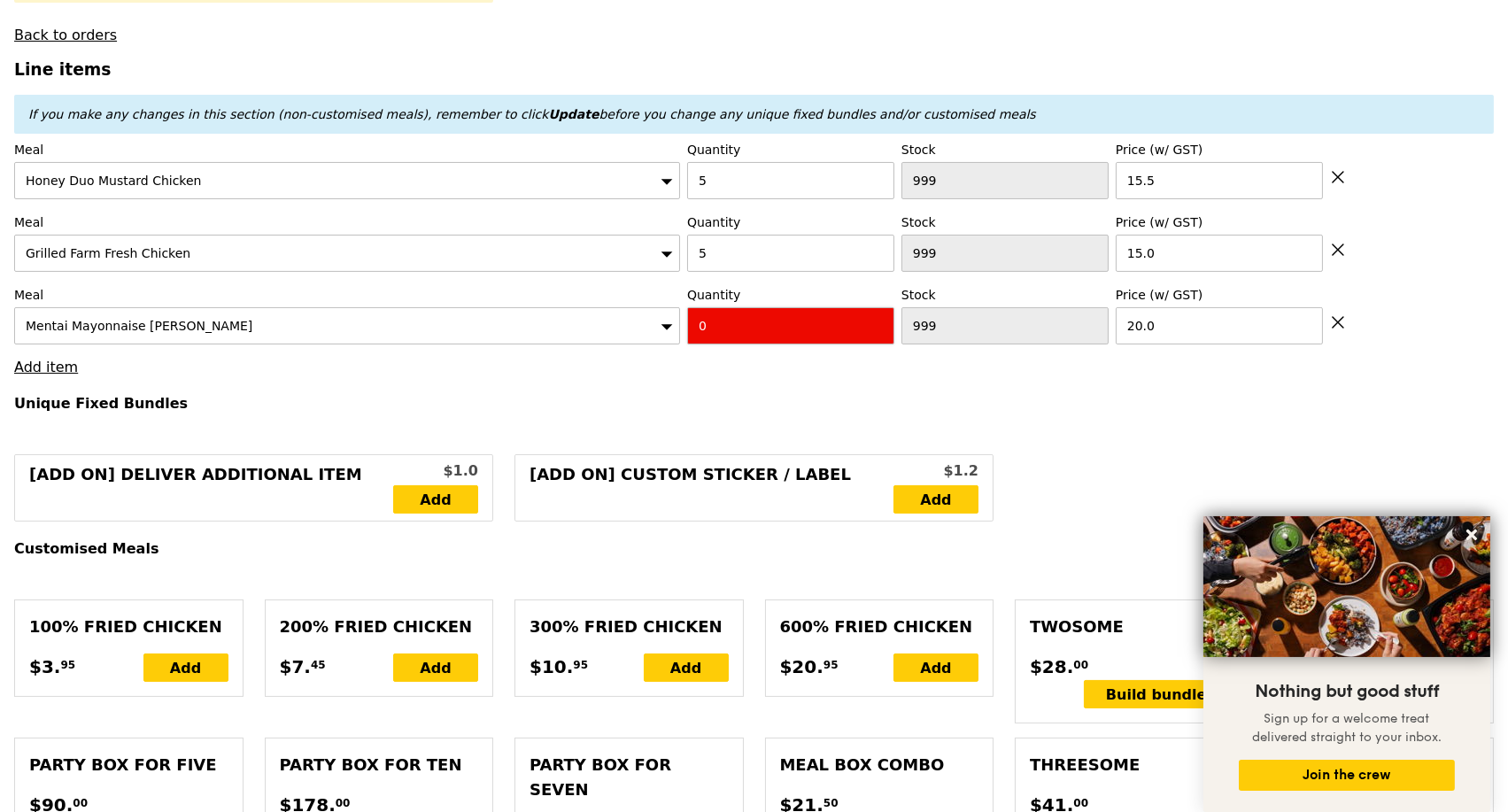
drag, startPoint x: 673, startPoint y: 360, endPoint x: 693, endPoint y: 349, distance: 22.8
click at [716, 337] on input "0" at bounding box center [791, 326] width 207 height 37
type input "Confirm"
type input "10"
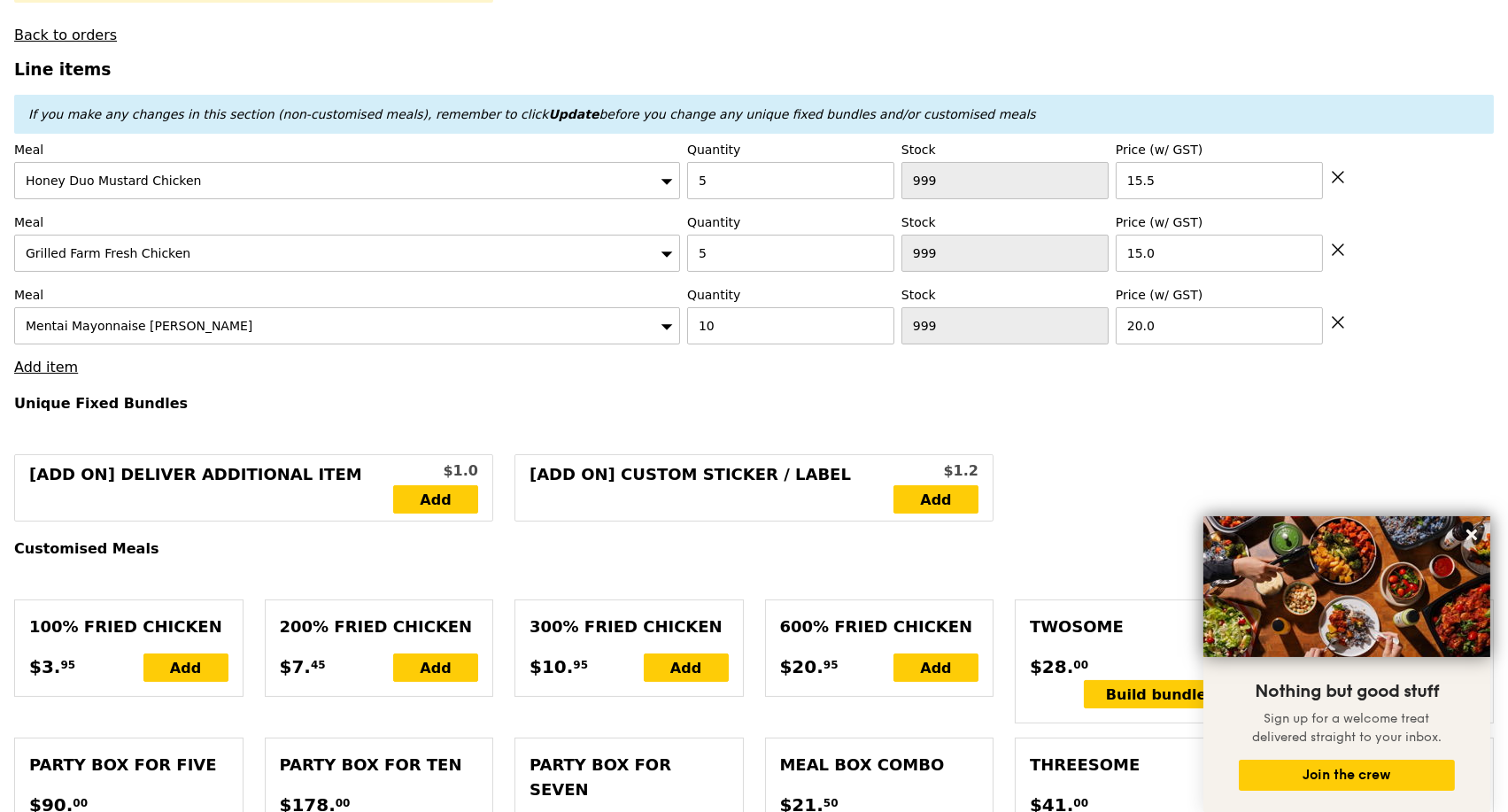
type input "Loading..."
type input "352.50"
type input "356.45"
type input "Confirm"
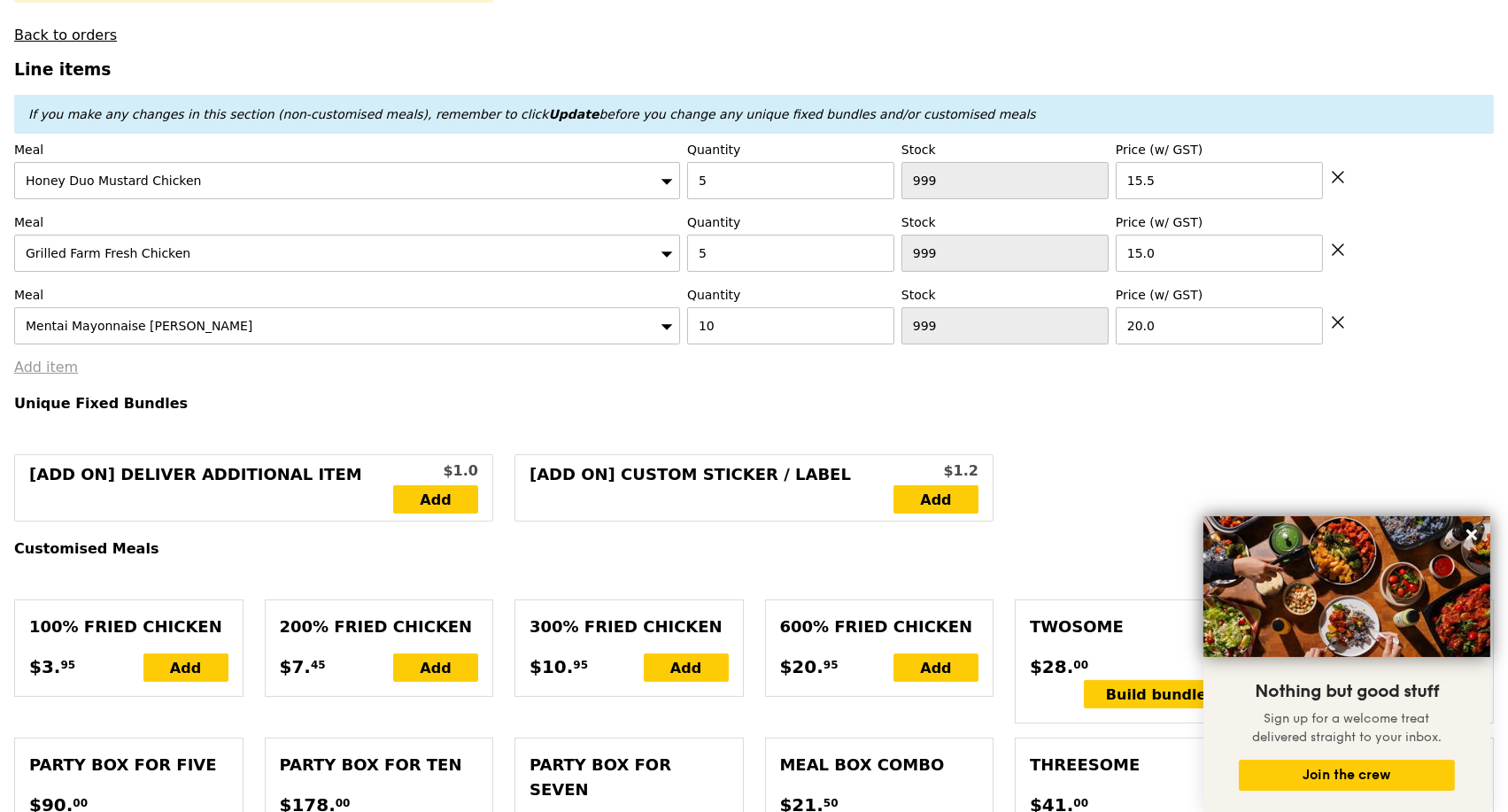
click at [53, 376] on link "Add item" at bounding box center [46, 367] width 64 height 17
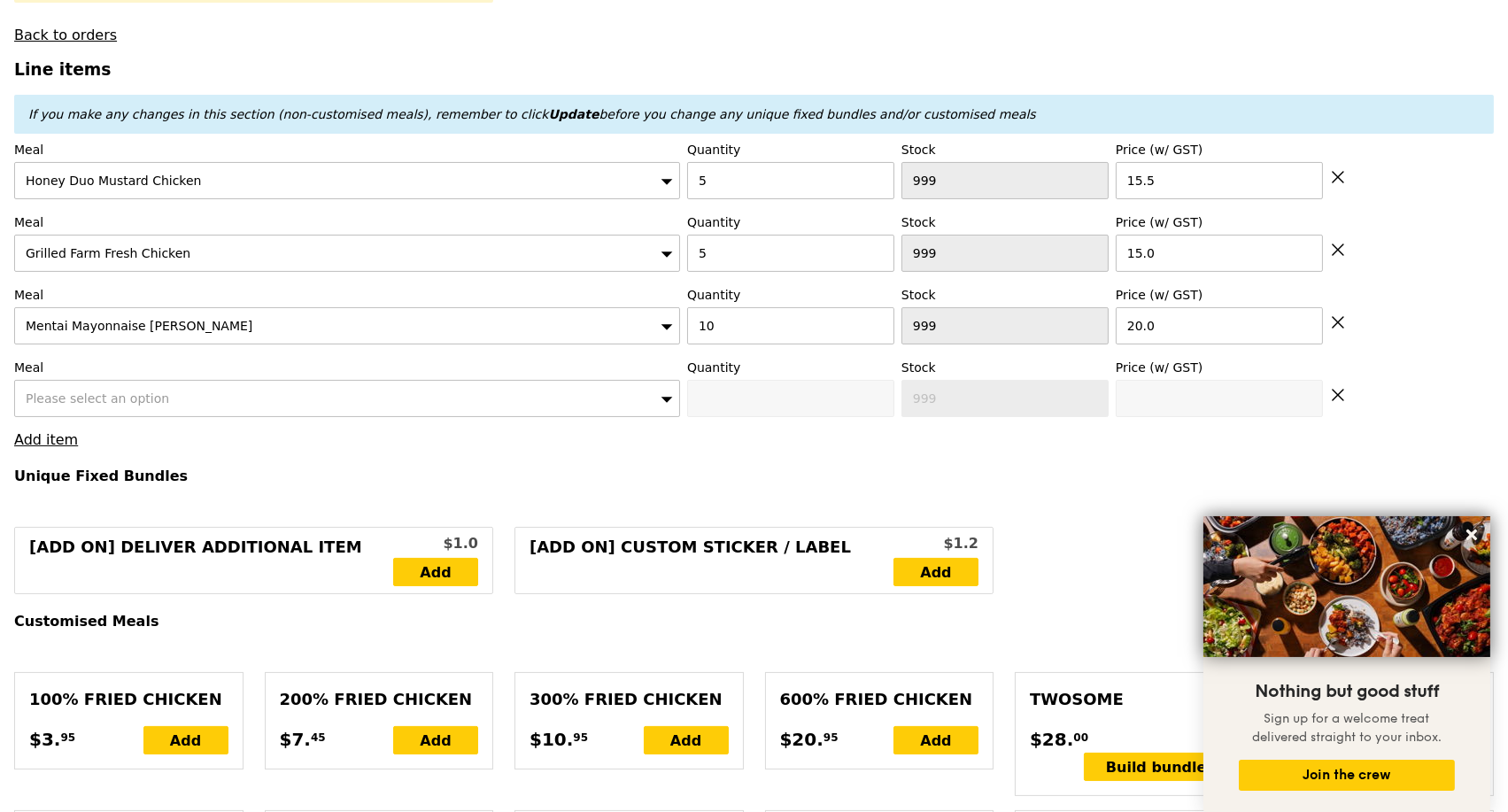
click at [106, 406] on span "Please select an option" at bounding box center [98, 398] width 144 height 14
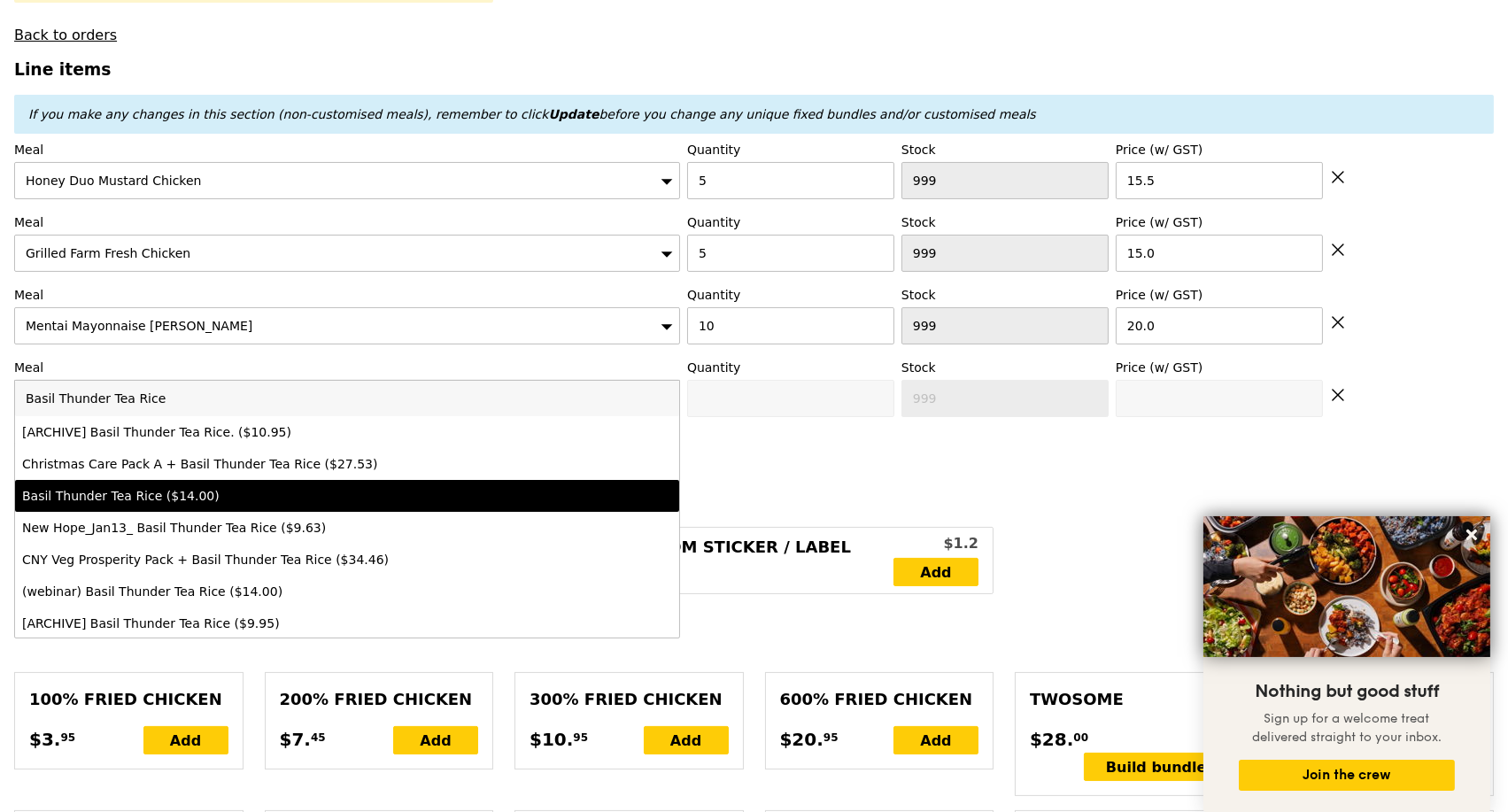
type input "Basil Thunder Tea Rice"
click at [228, 505] on div "Basil Thunder Tea Rice ($14.00)" at bounding box center [266, 496] width 487 height 17
type input "Confirm anyway"
type input "0"
type input "14.0"
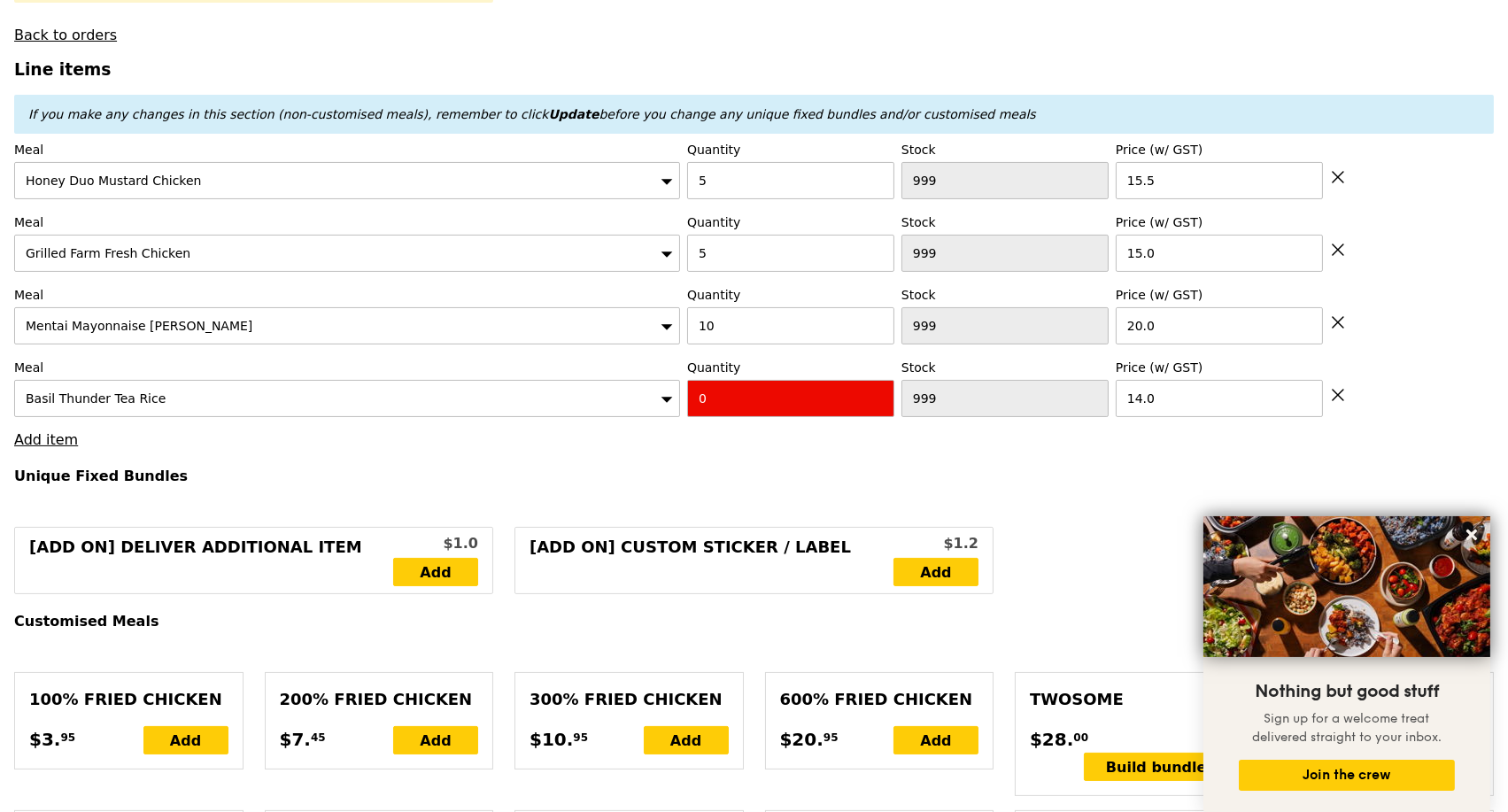
click at [737, 391] on div "Quantity 0" at bounding box center [791, 387] width 207 height 58
click at [737, 407] on input "0" at bounding box center [791, 398] width 207 height 37
type input "Confirm"
type input "2"
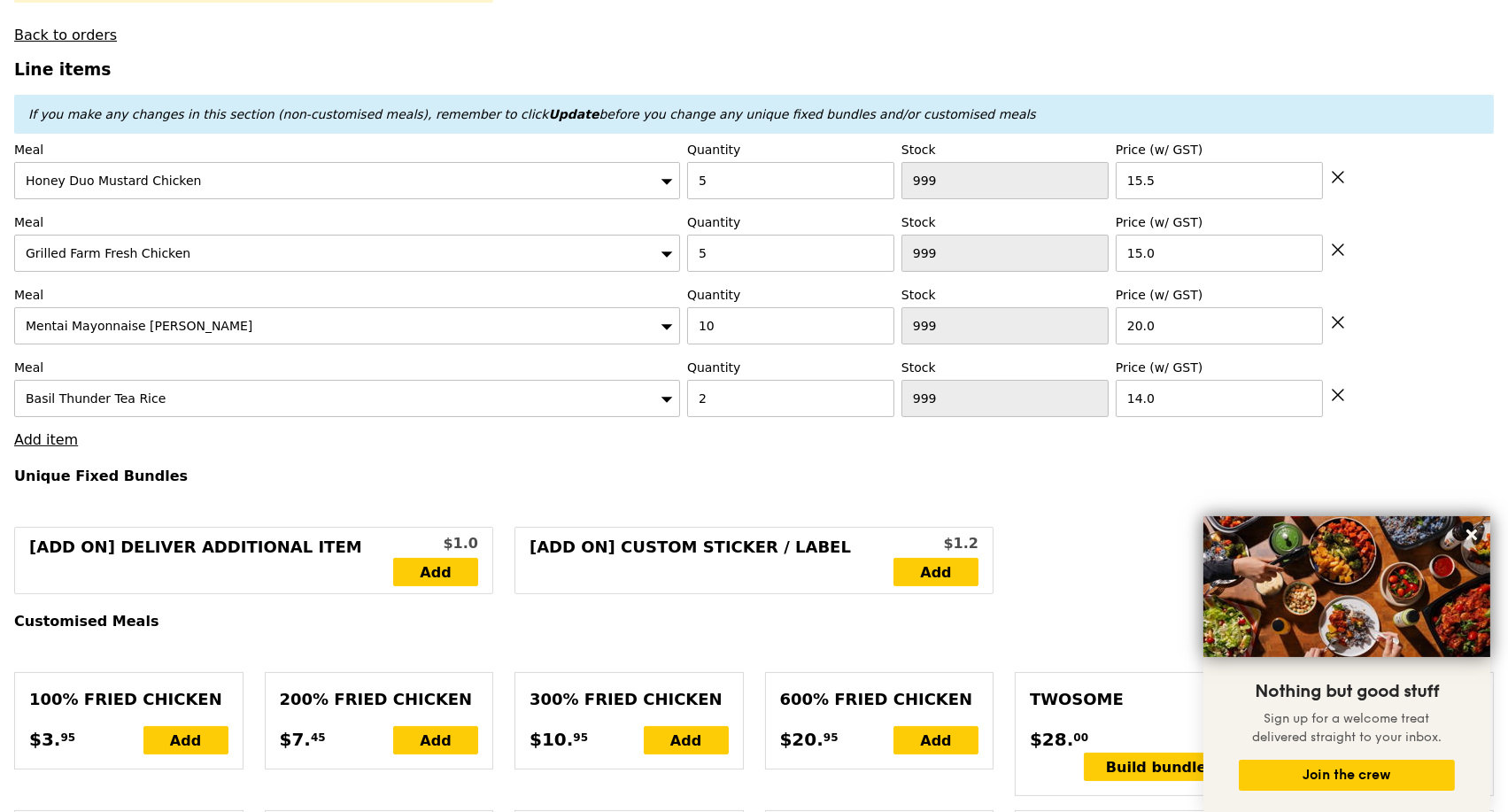
type input "Loading..."
type input "380.50"
type input "384.45"
type input "Confirm"
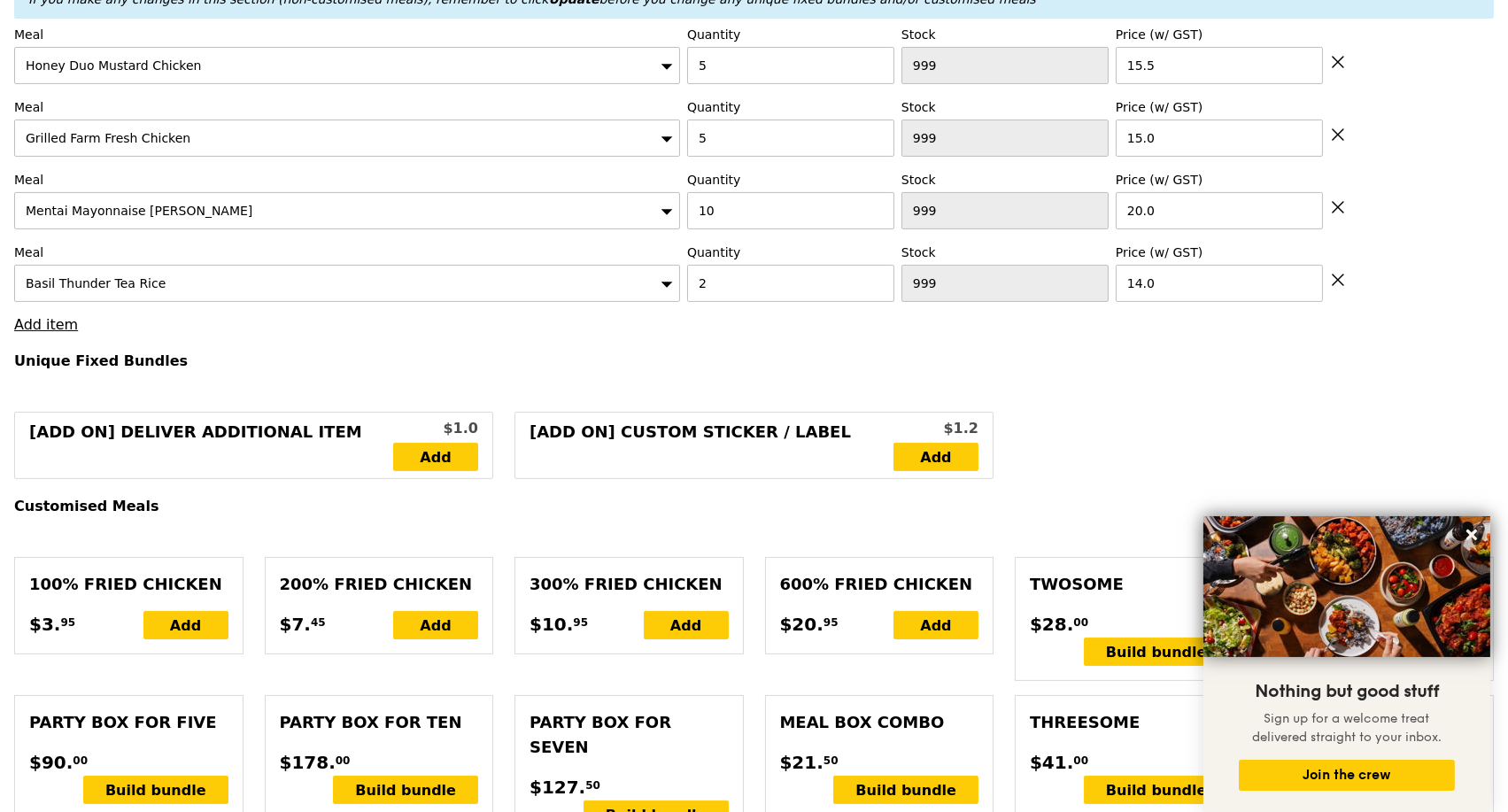
scroll to position [786, 0]
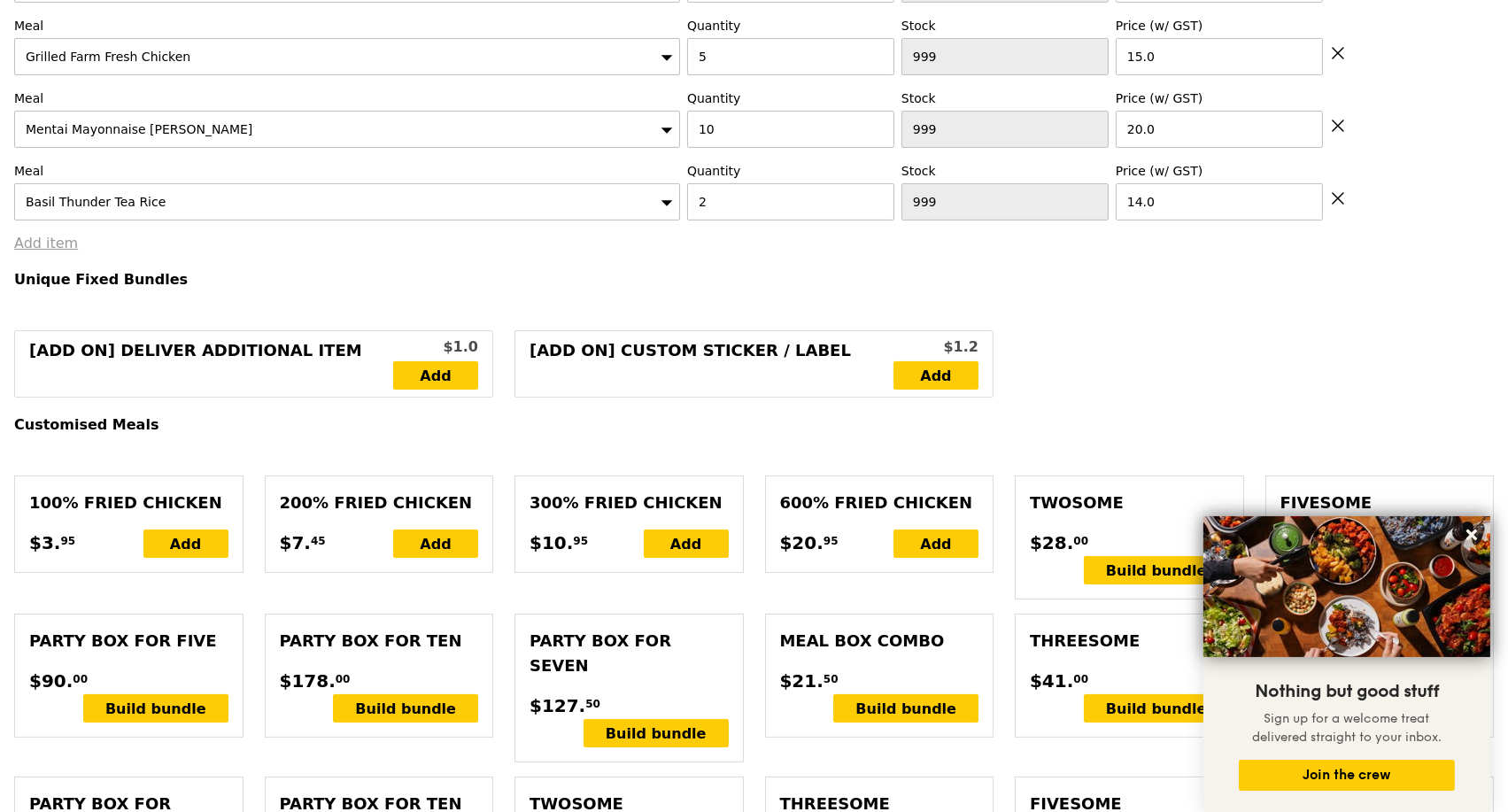
click at [58, 251] on link "Add item" at bounding box center [46, 244] width 64 height 17
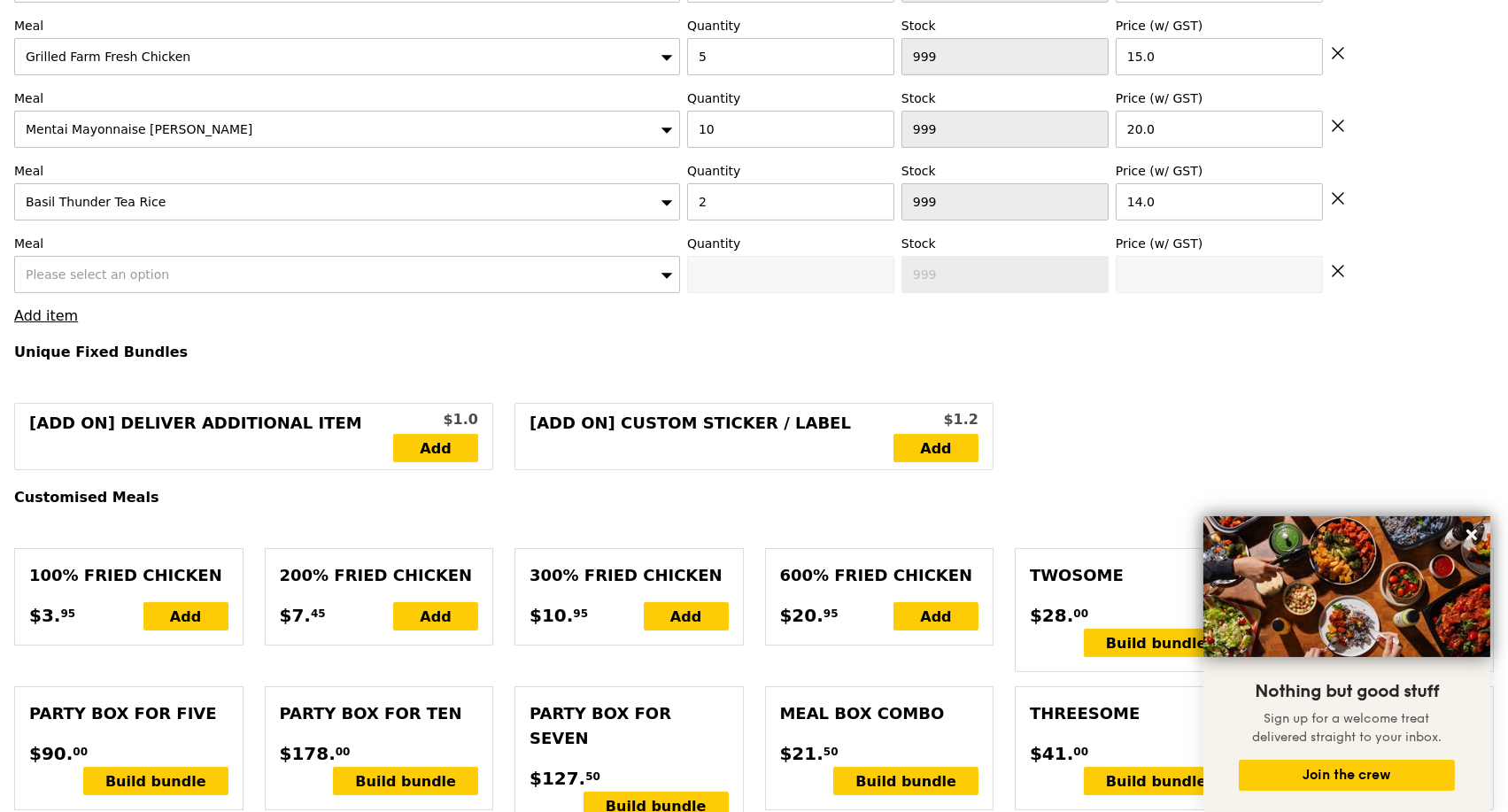
click at [192, 290] on div "Please select an option" at bounding box center [347, 274] width 666 height 37
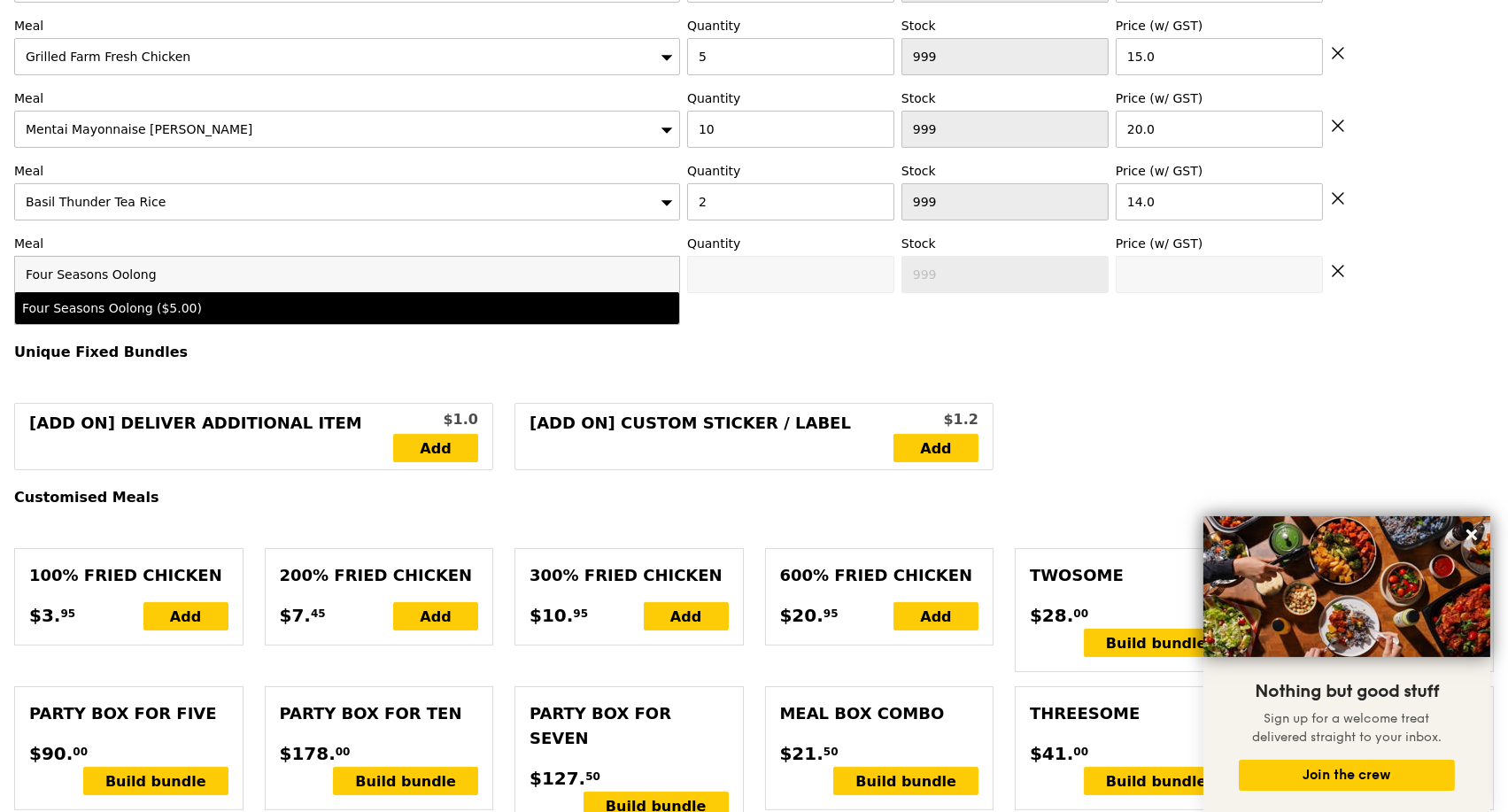
type input "Four Seasons Oolong"
click at [177, 315] on div "Four Seasons Oolong ($5.00)" at bounding box center [266, 308] width 487 height 17
type input "Confirm anyway"
type input "0"
type input "5.0"
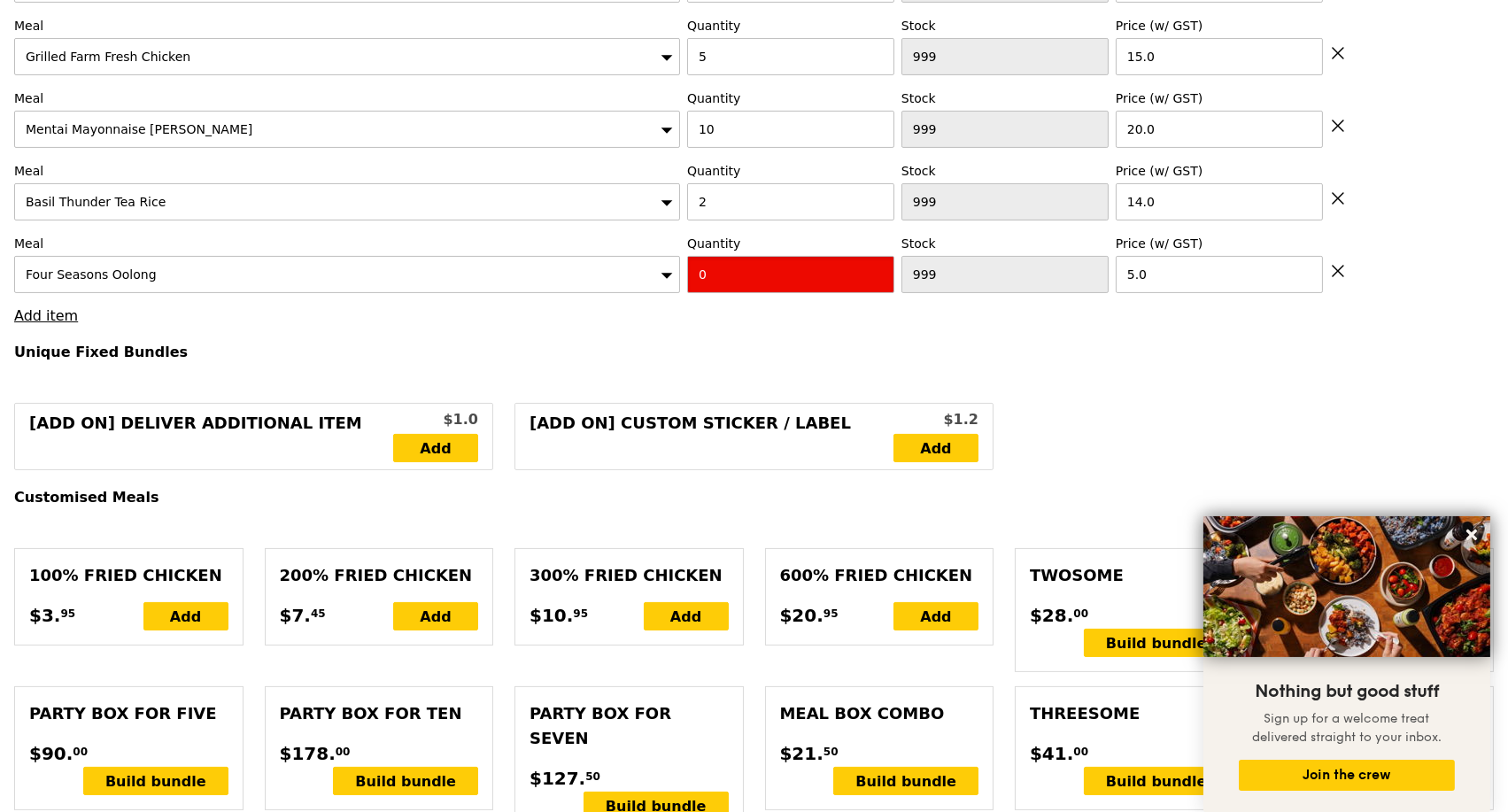
click at [723, 286] on input "0" at bounding box center [791, 274] width 207 height 37
type input "Confirm"
type input "5"
click at [713, 360] on h4 "Unique Fixed Bundles" at bounding box center [754, 352] width 1480 height 17
type input "Loading..."
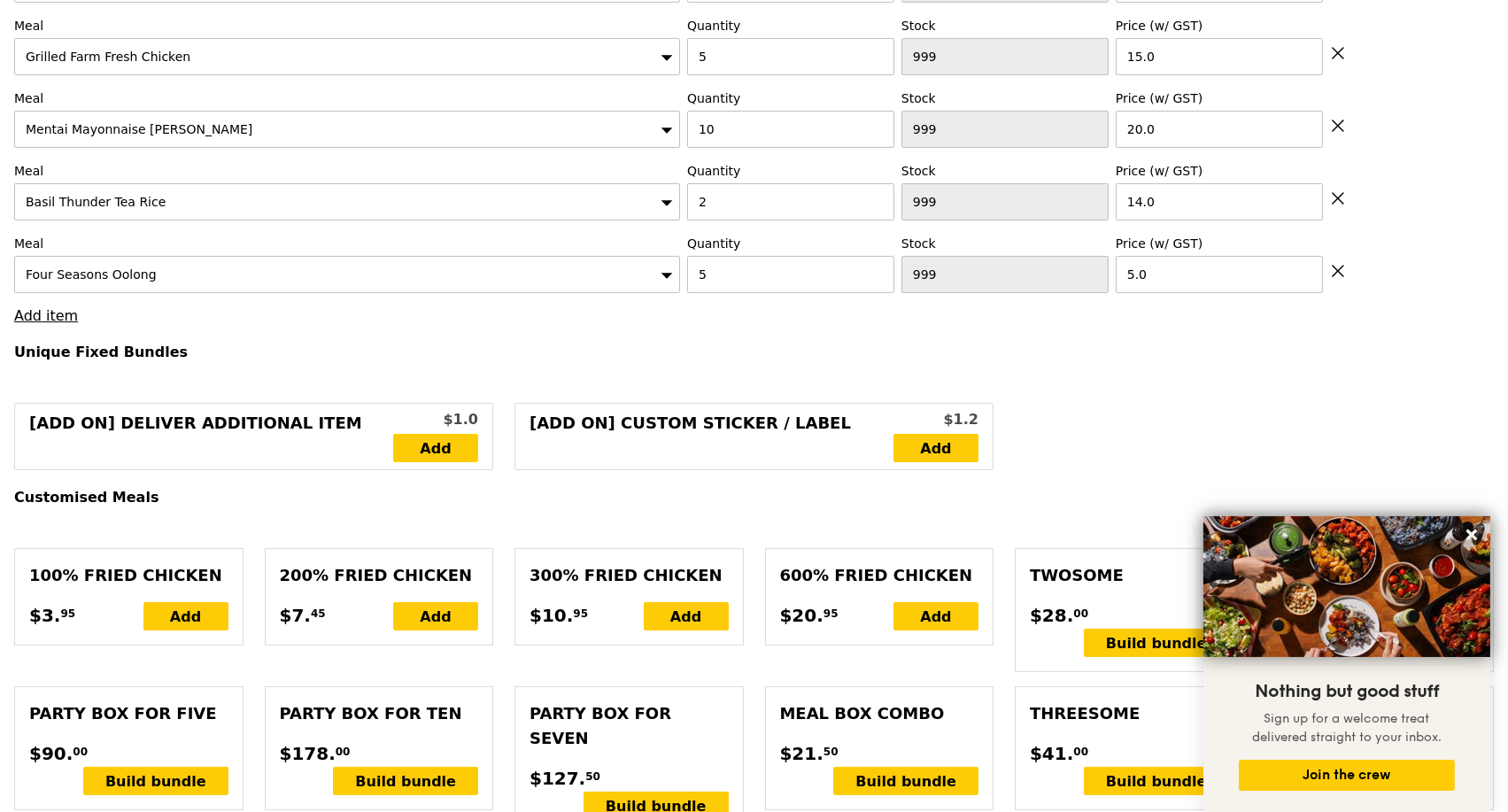
type input "405.50"
type input "409.45"
type input "Confirm"
click at [58, 324] on link "Add item" at bounding box center [46, 316] width 64 height 17
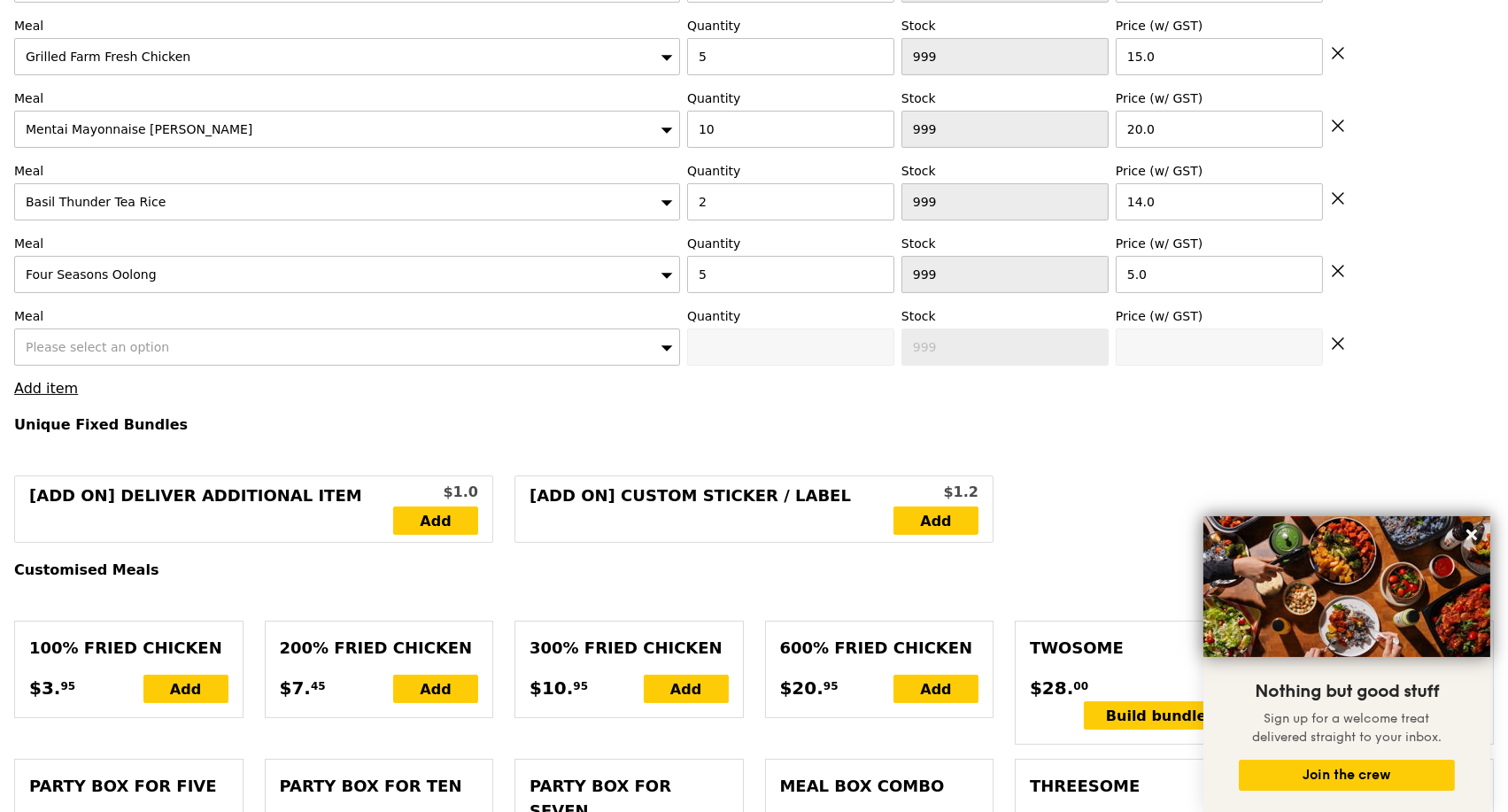
click at [174, 364] on div "Please select an option" at bounding box center [347, 347] width 666 height 37
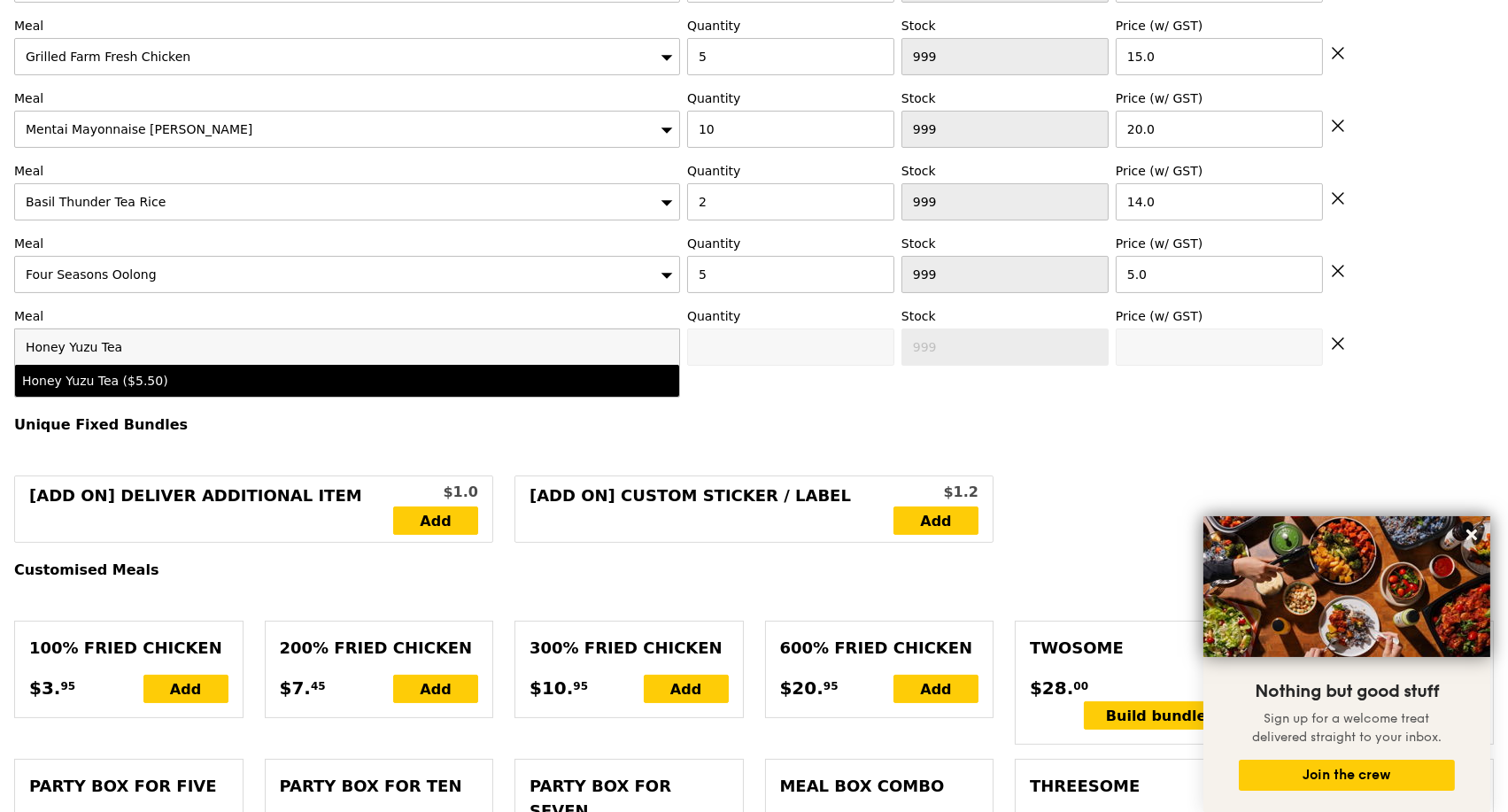
type input "Honey Yuzu Tea"
click at [181, 390] on div "Honey Yuzu Tea ($5.50)" at bounding box center [266, 381] width 487 height 17
type input "Confirm anyway"
type input "0"
type input "5.5"
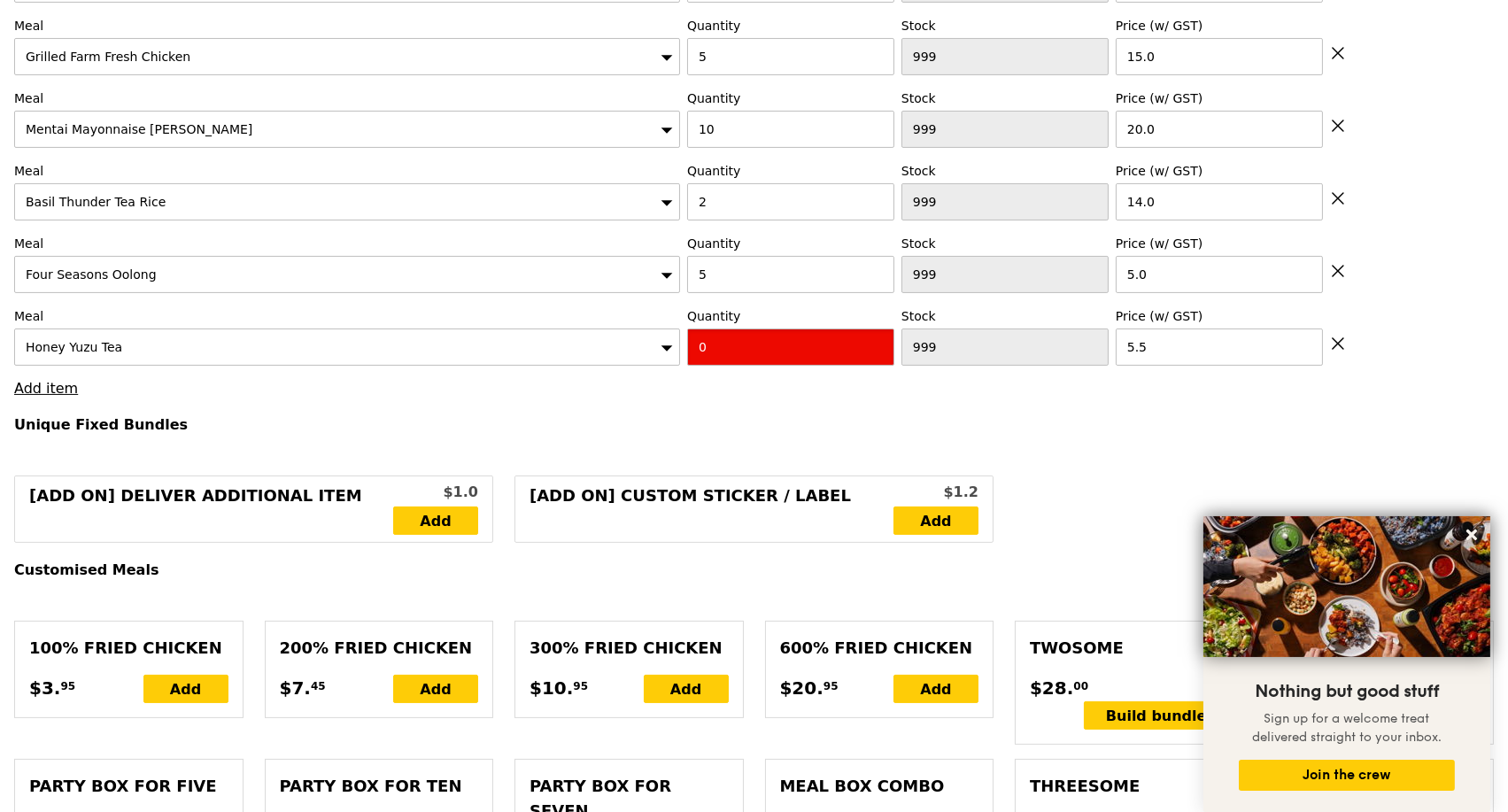
click at [742, 357] on input "0" at bounding box center [791, 347] width 207 height 37
type input "Confirm"
type input "5"
type input "Loading..."
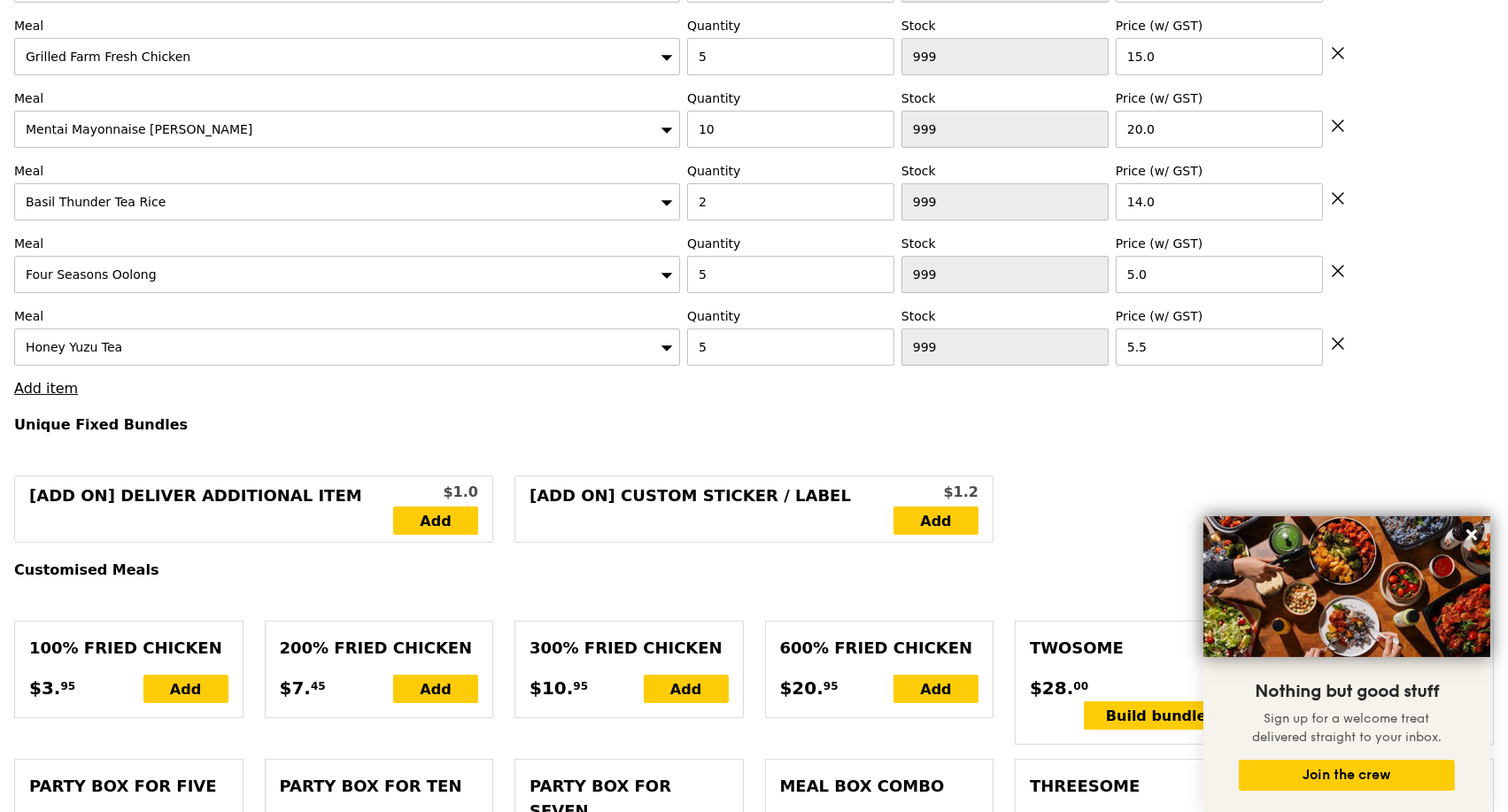
type input "433.00"
type input "436.95"
type input "Confirm"
click at [64, 397] on link "Add item" at bounding box center [46, 388] width 64 height 17
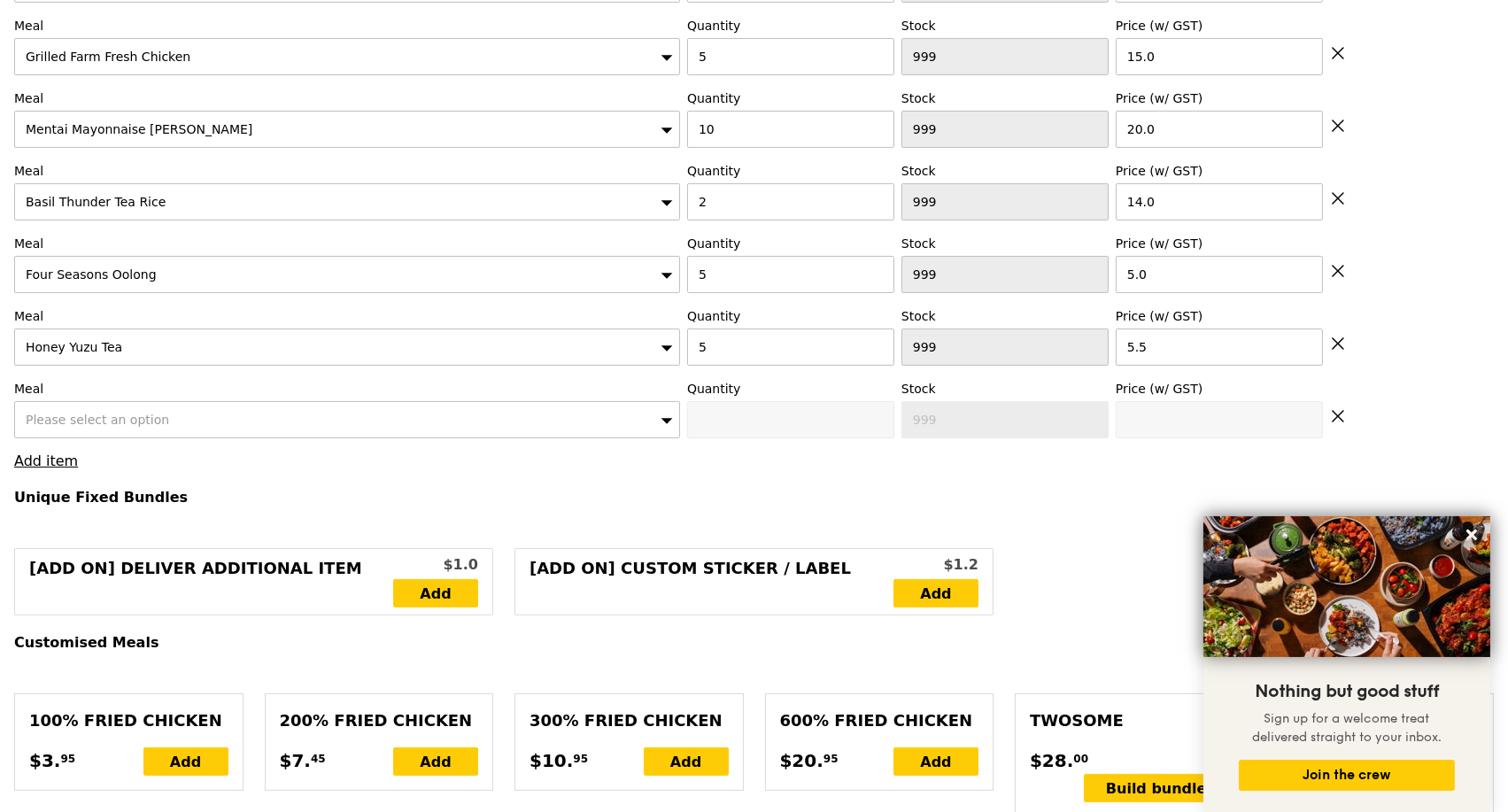
click at [113, 427] on span "Please select an option" at bounding box center [98, 420] width 144 height 14
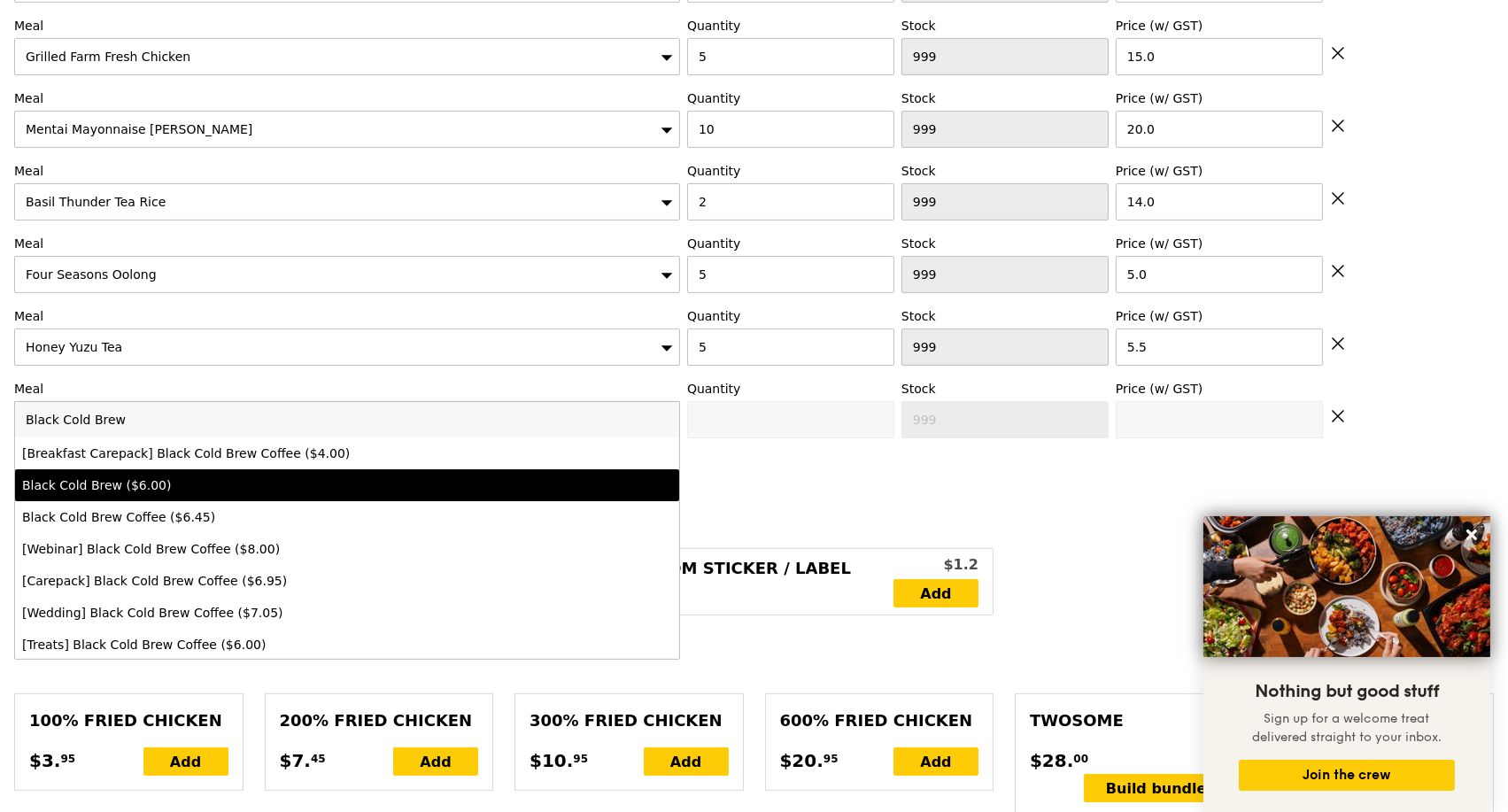
type input "Black Cold Brew"
click at [178, 493] on div "Black Cold Brew ($6.00)" at bounding box center [266, 485] width 487 height 17
type input "Confirm anyway"
type input "0"
type input "6.0"
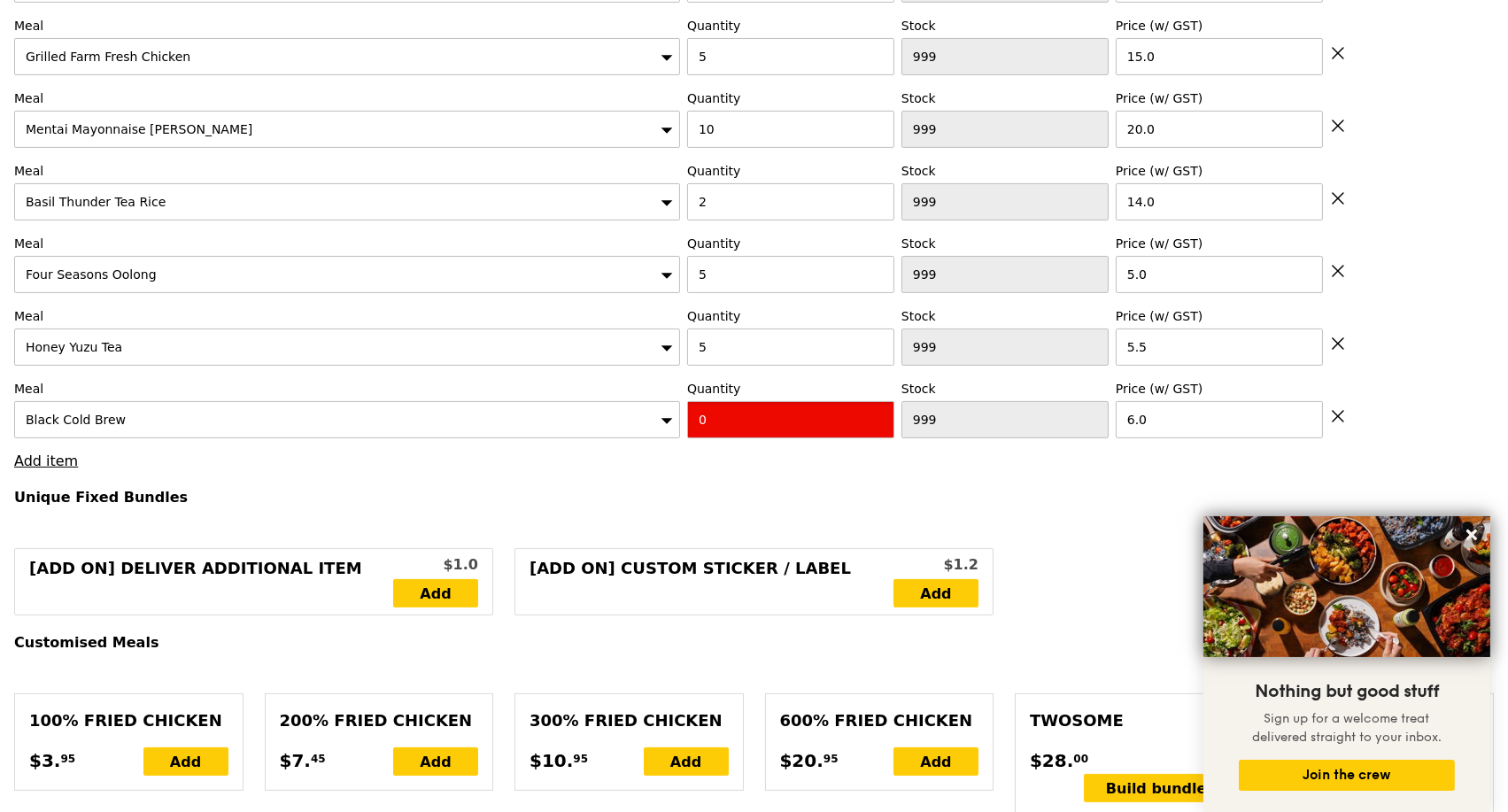
click at [770, 419] on input "0" at bounding box center [791, 420] width 207 height 37
type input "Confirm"
type input "6"
type input "Loading..."
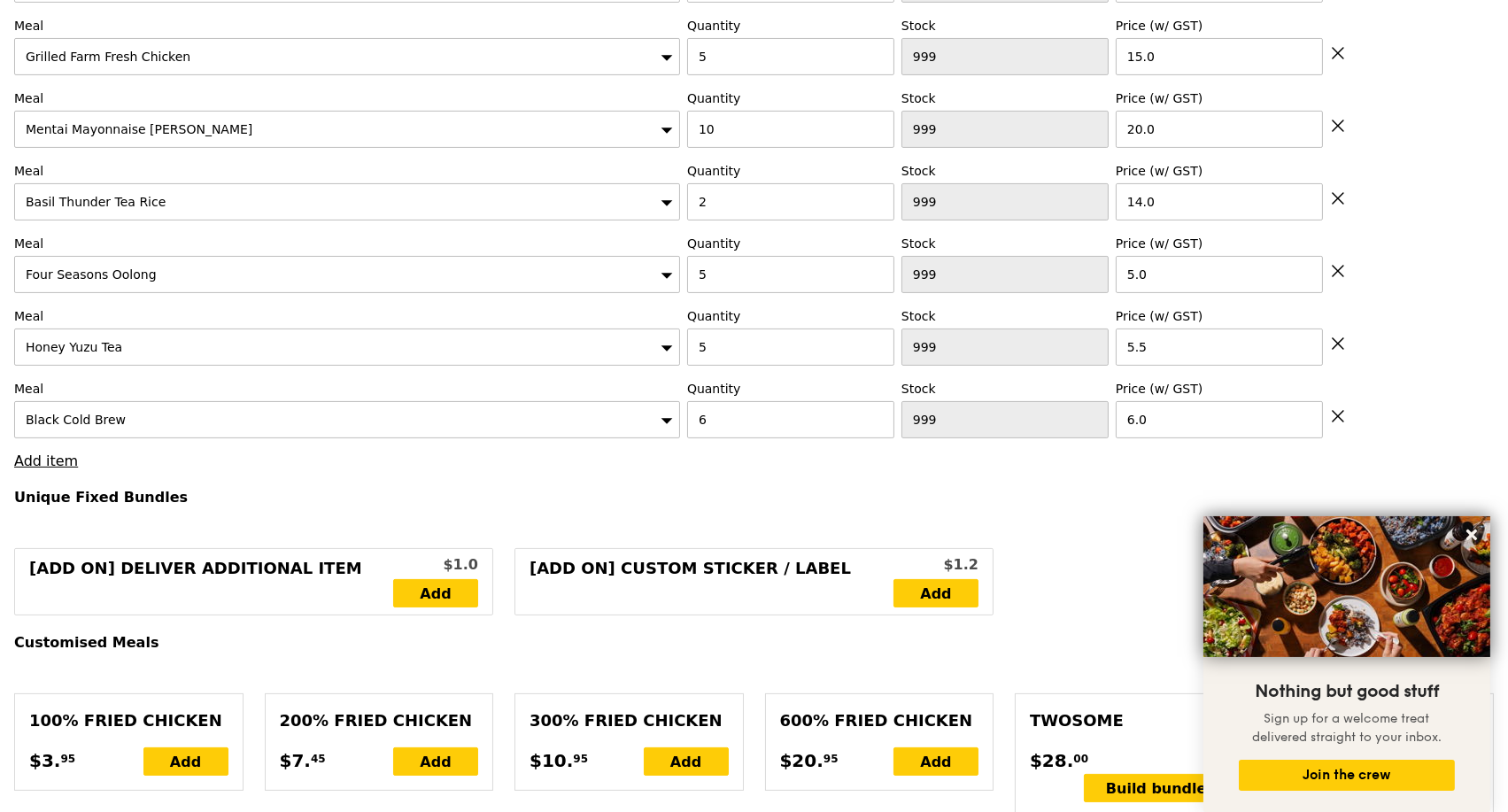
type input "469.00"
type input "472.95"
type input "Confirm"
click at [30, 470] on link "Add item" at bounding box center [46, 461] width 64 height 17
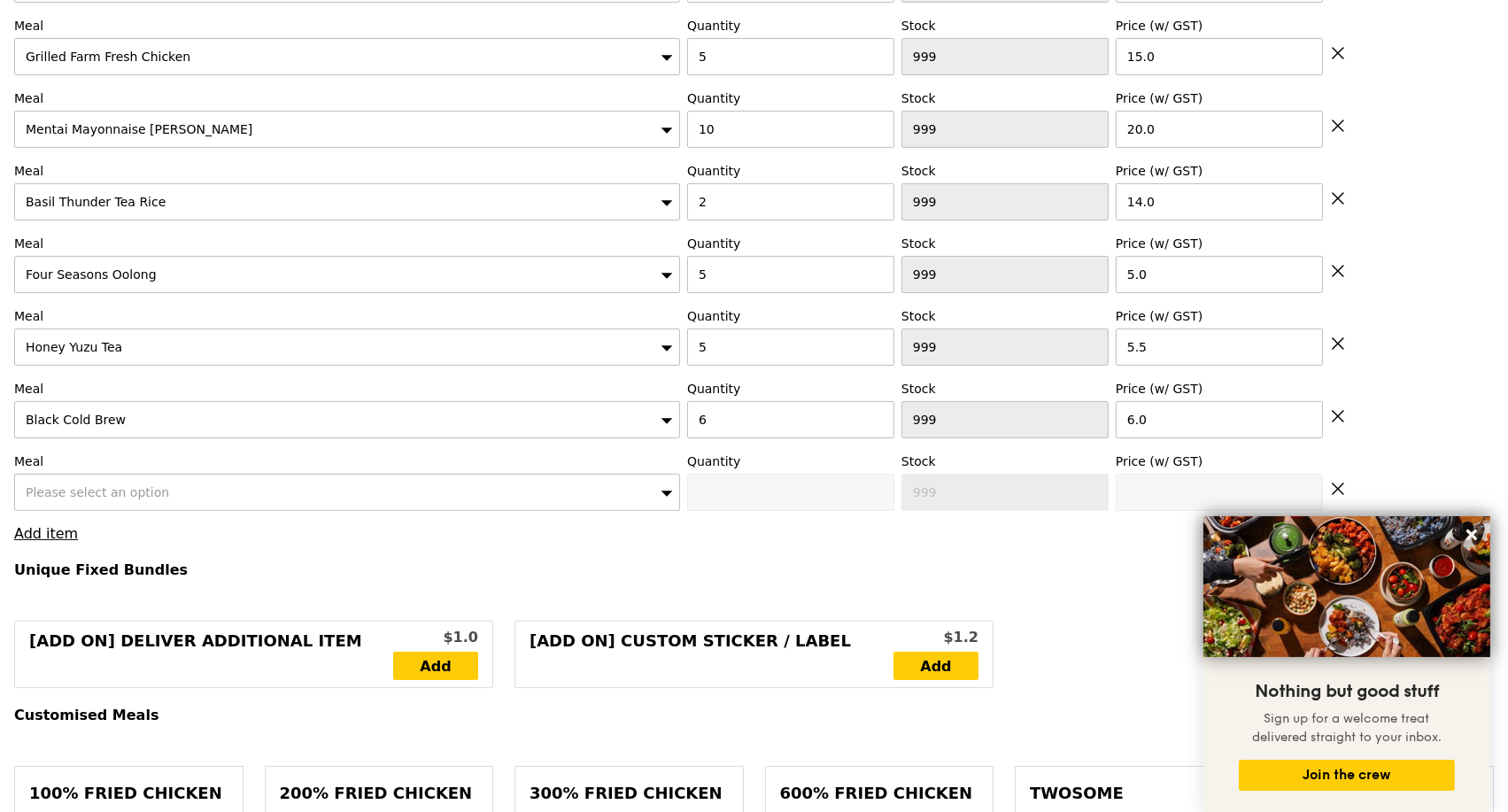
click at [157, 495] on div "Please select an option" at bounding box center [347, 492] width 666 height 37
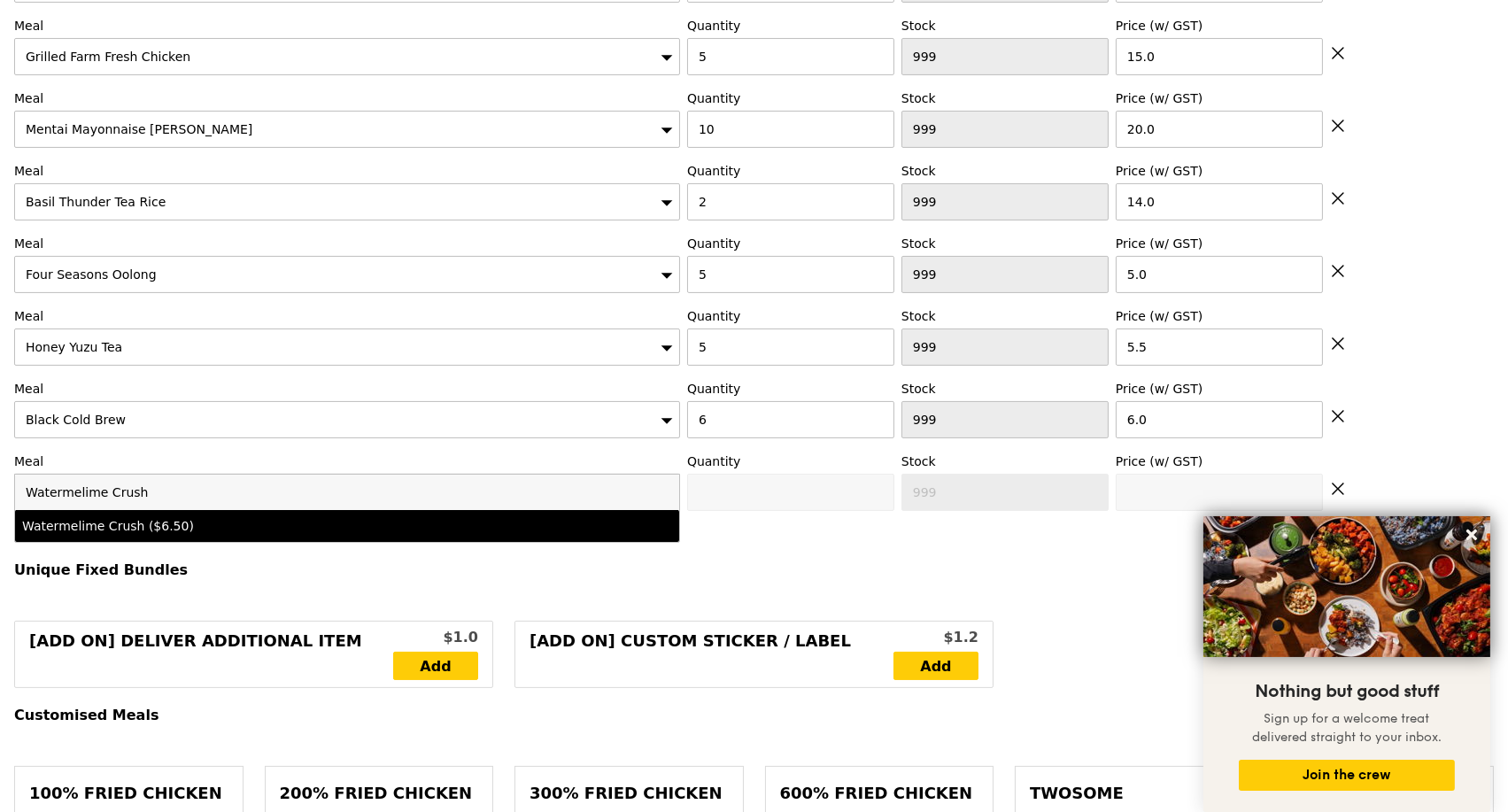
type input "Watermelime Crush"
click at [170, 531] on div "Watermelime Crush ($6.50)" at bounding box center [266, 526] width 487 height 17
type input "Confirm anyway"
type input "0"
type input "6.5"
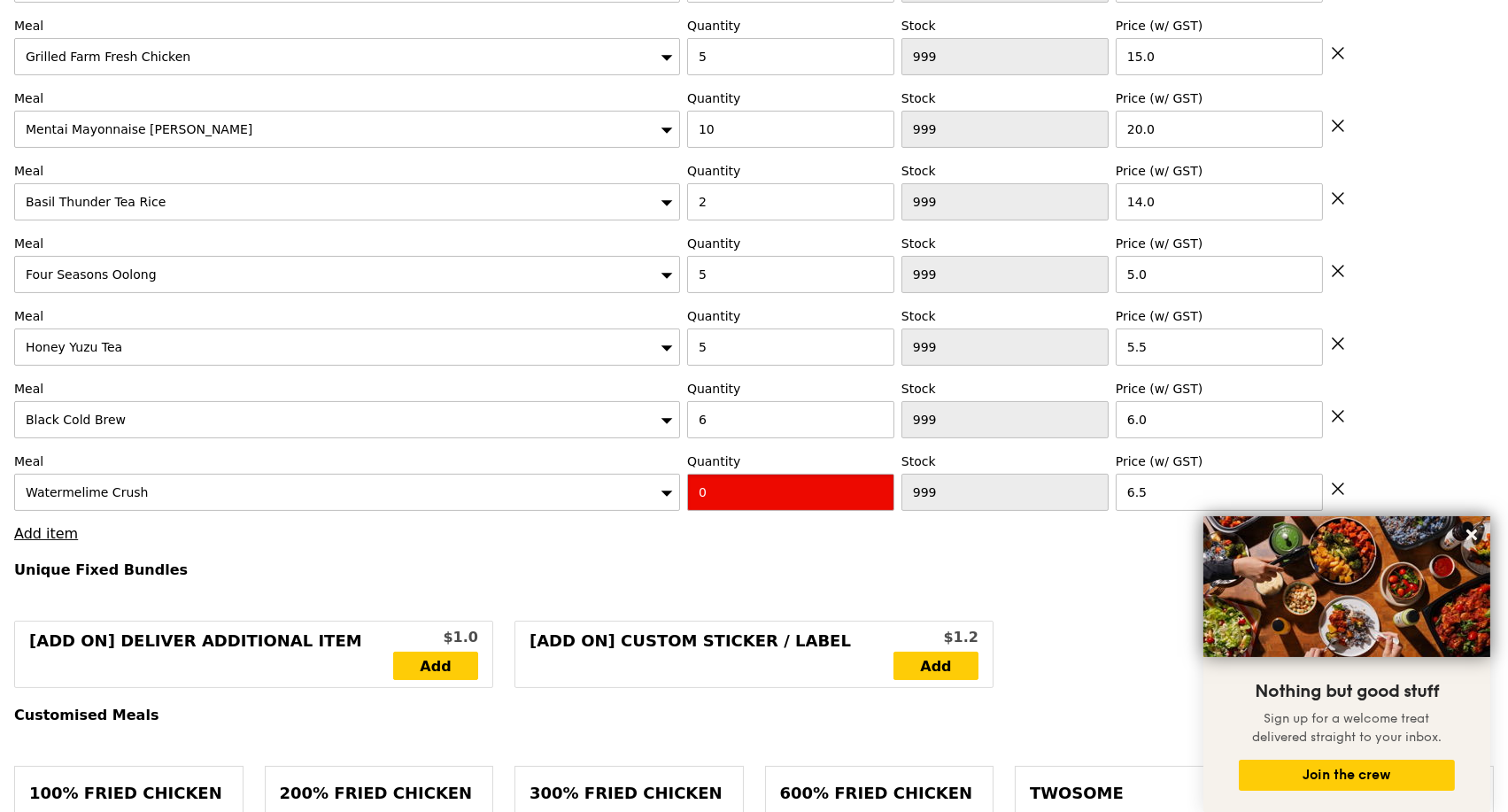
click at [758, 497] on input "0" at bounding box center [791, 492] width 207 height 37
type input "Confirm"
type input "6"
type input "Loading..."
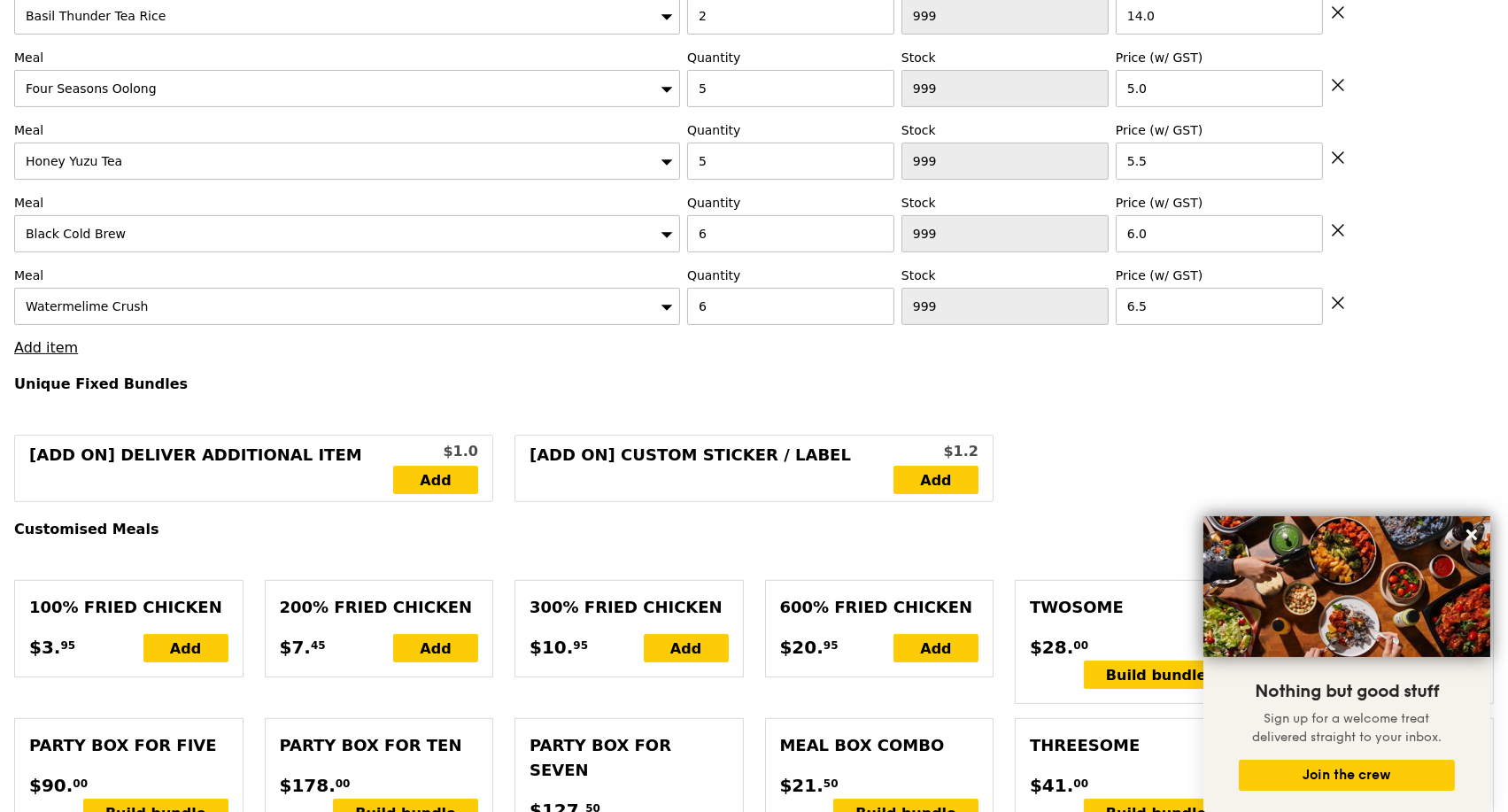
type input "508.00"
type input "511.95"
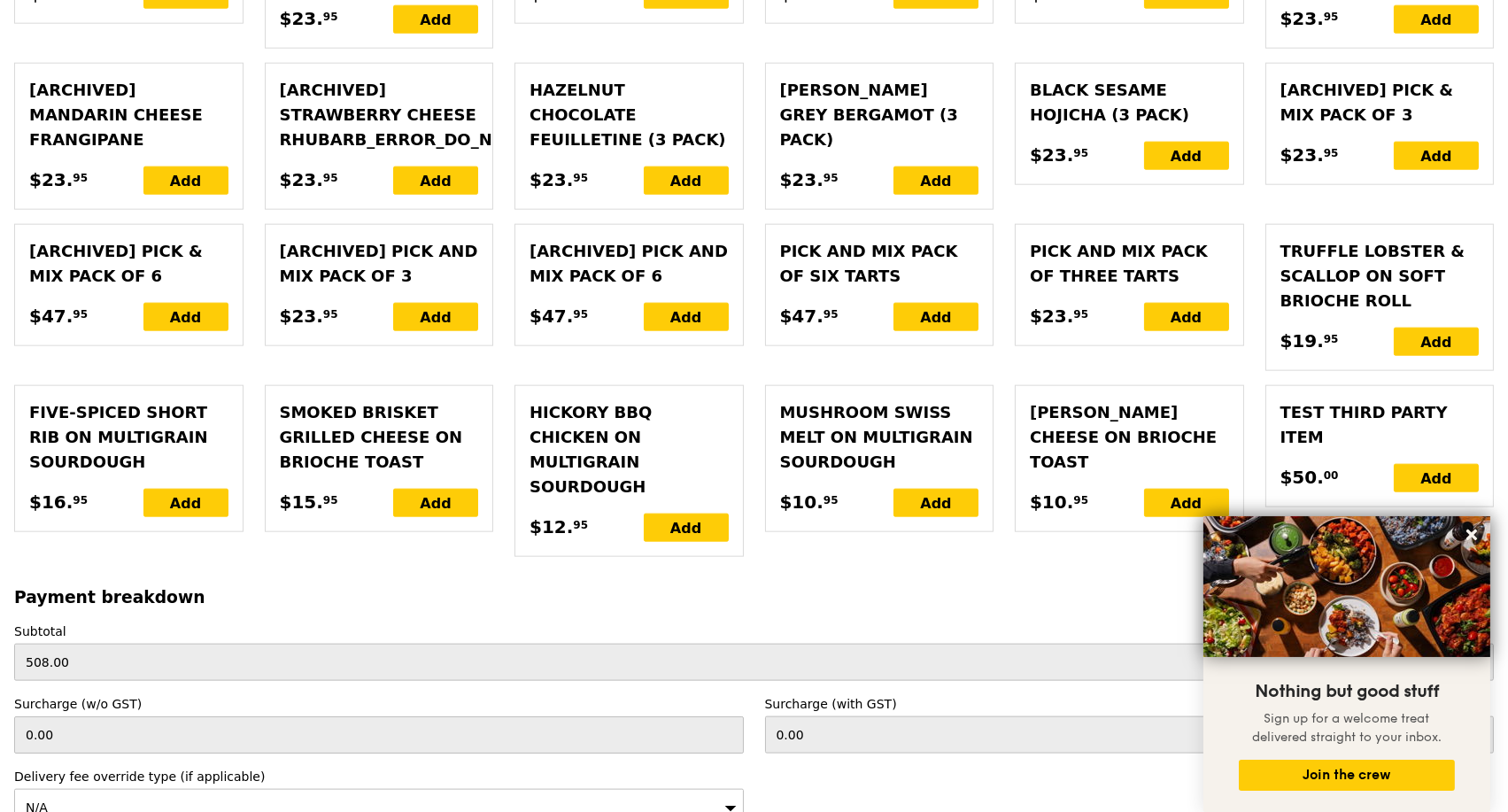
scroll to position [4529, 0]
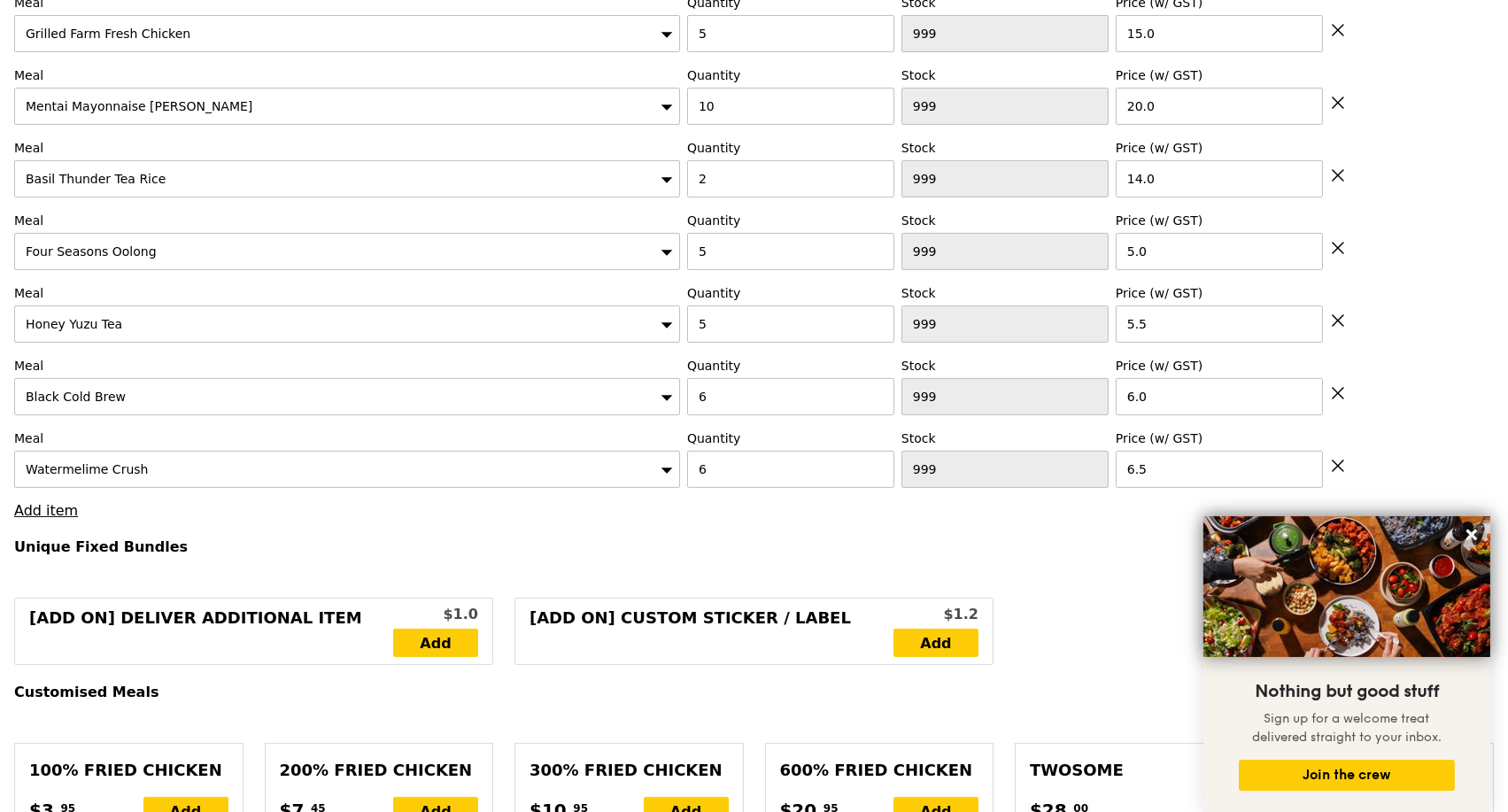
scroll to position [691, 0]
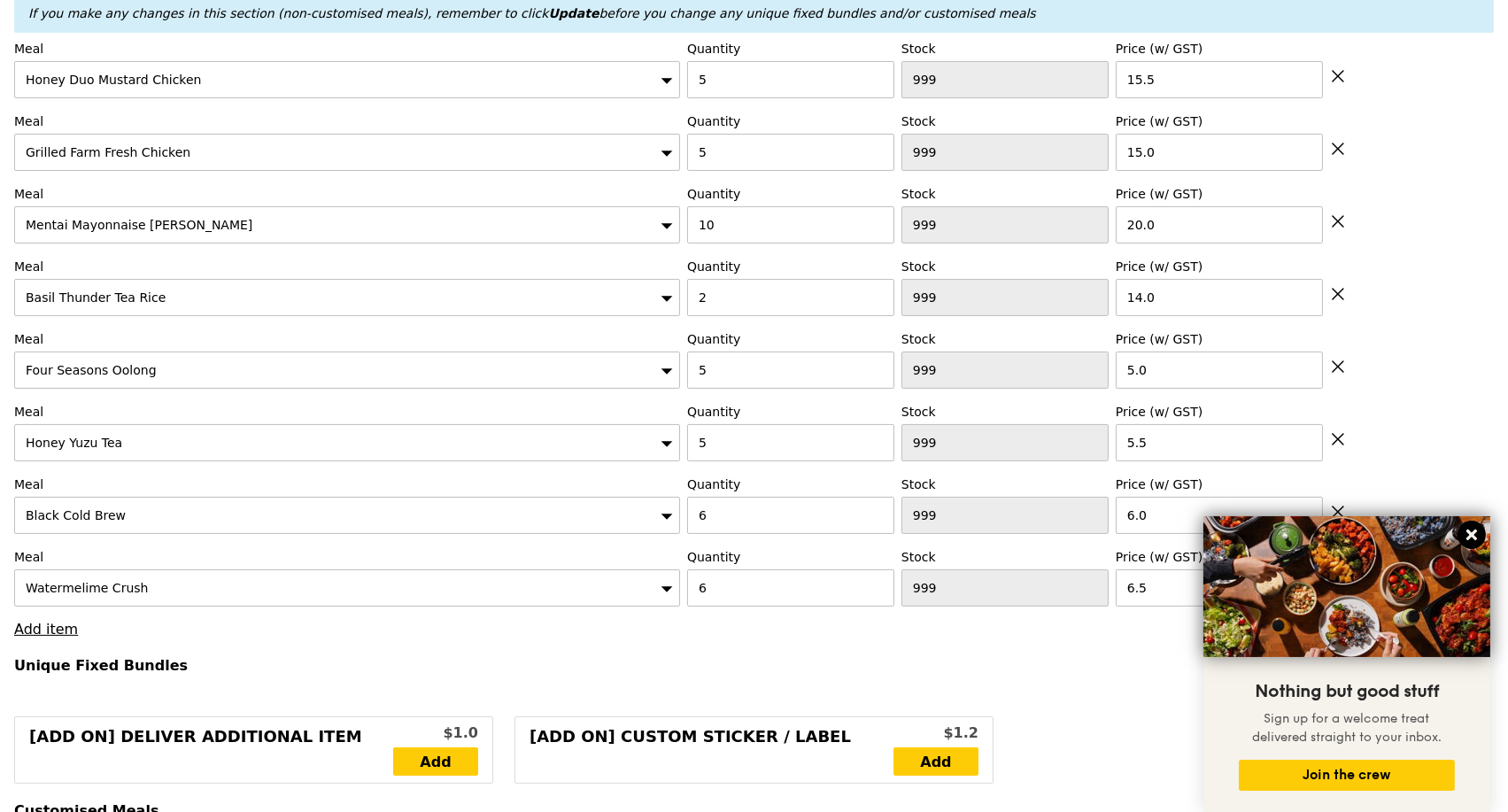
click at [1467, 540] on icon at bounding box center [1472, 535] width 11 height 11
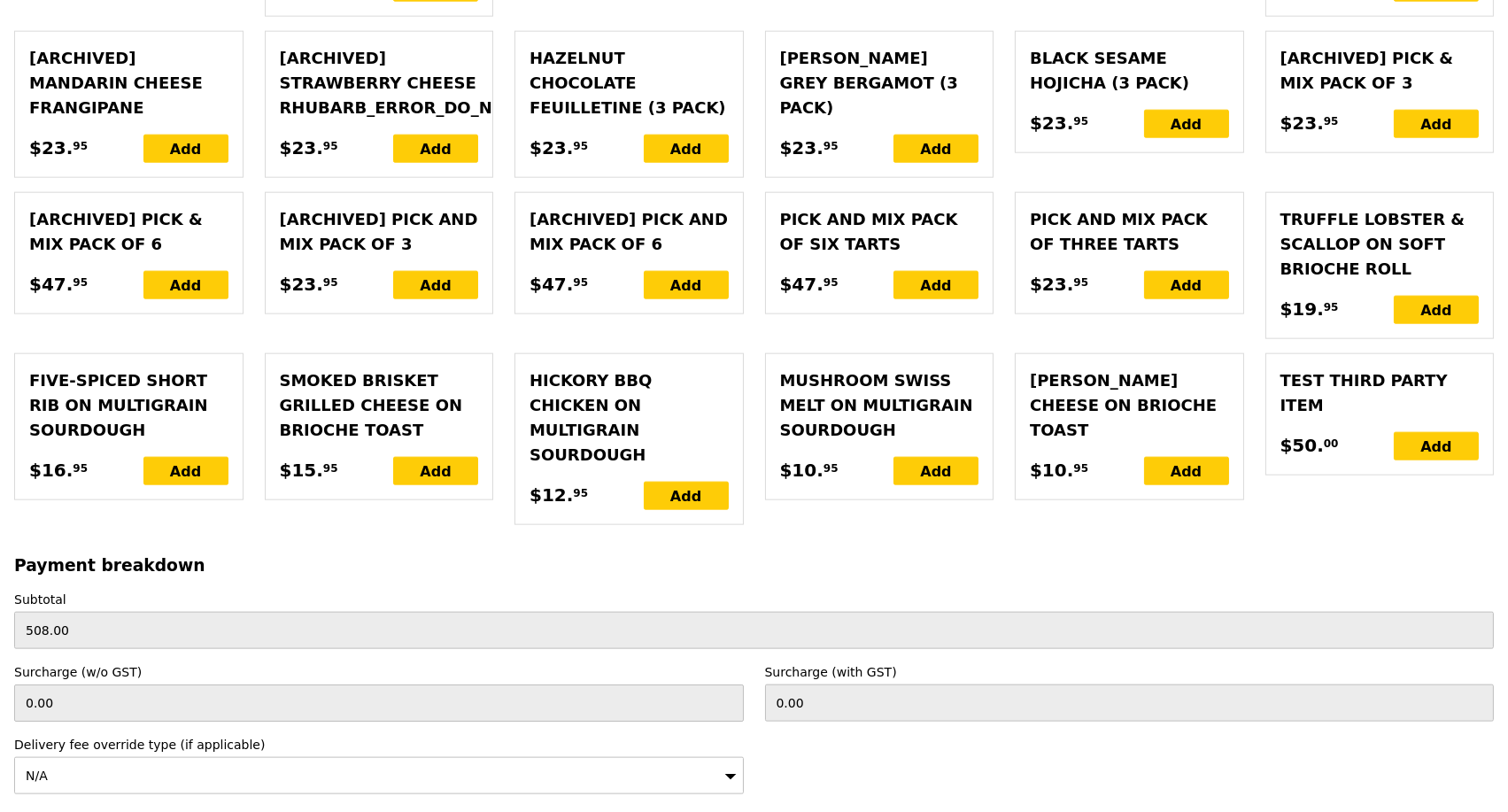
scroll to position [4582, 0]
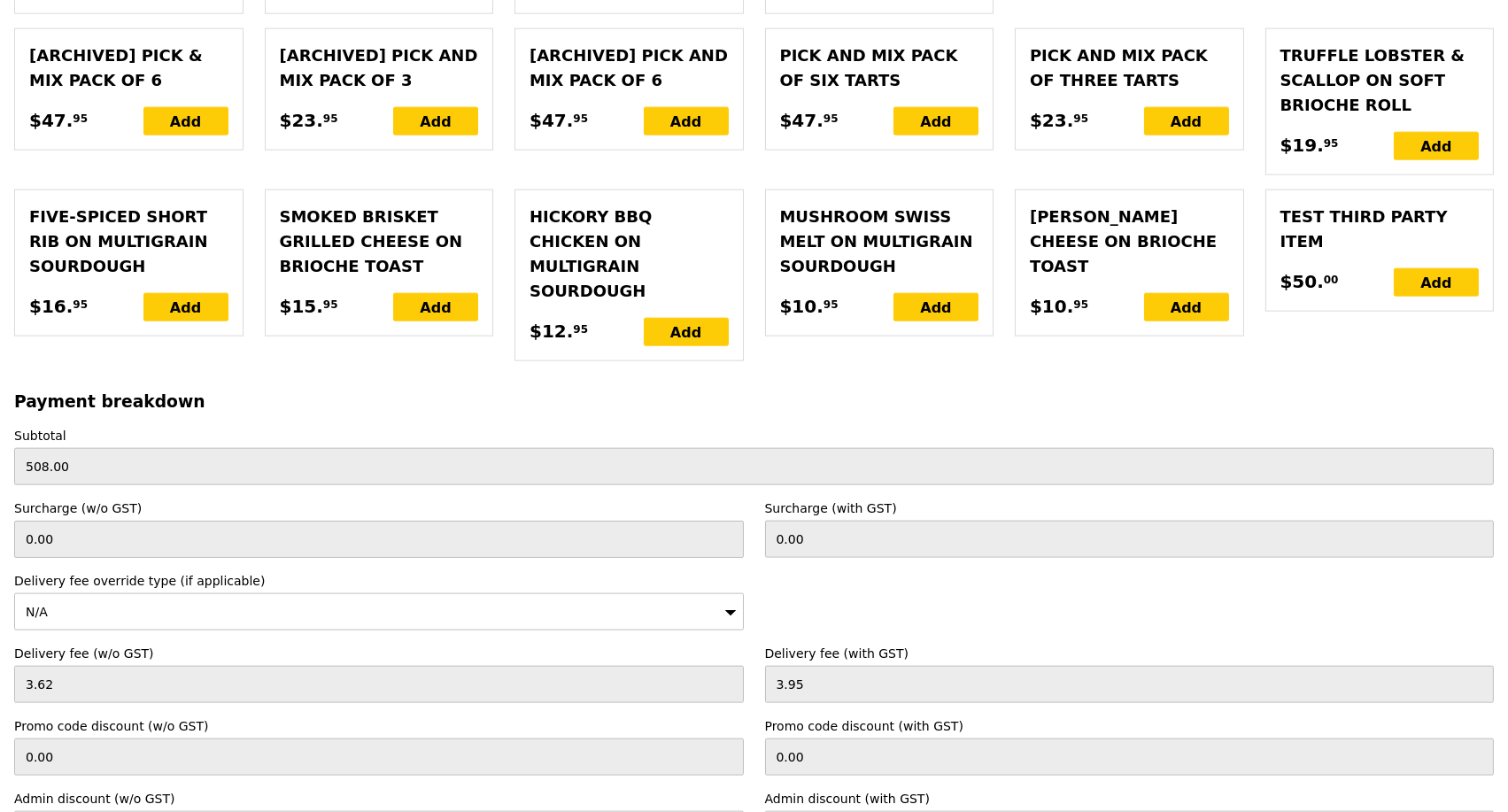
type input "Loading..."
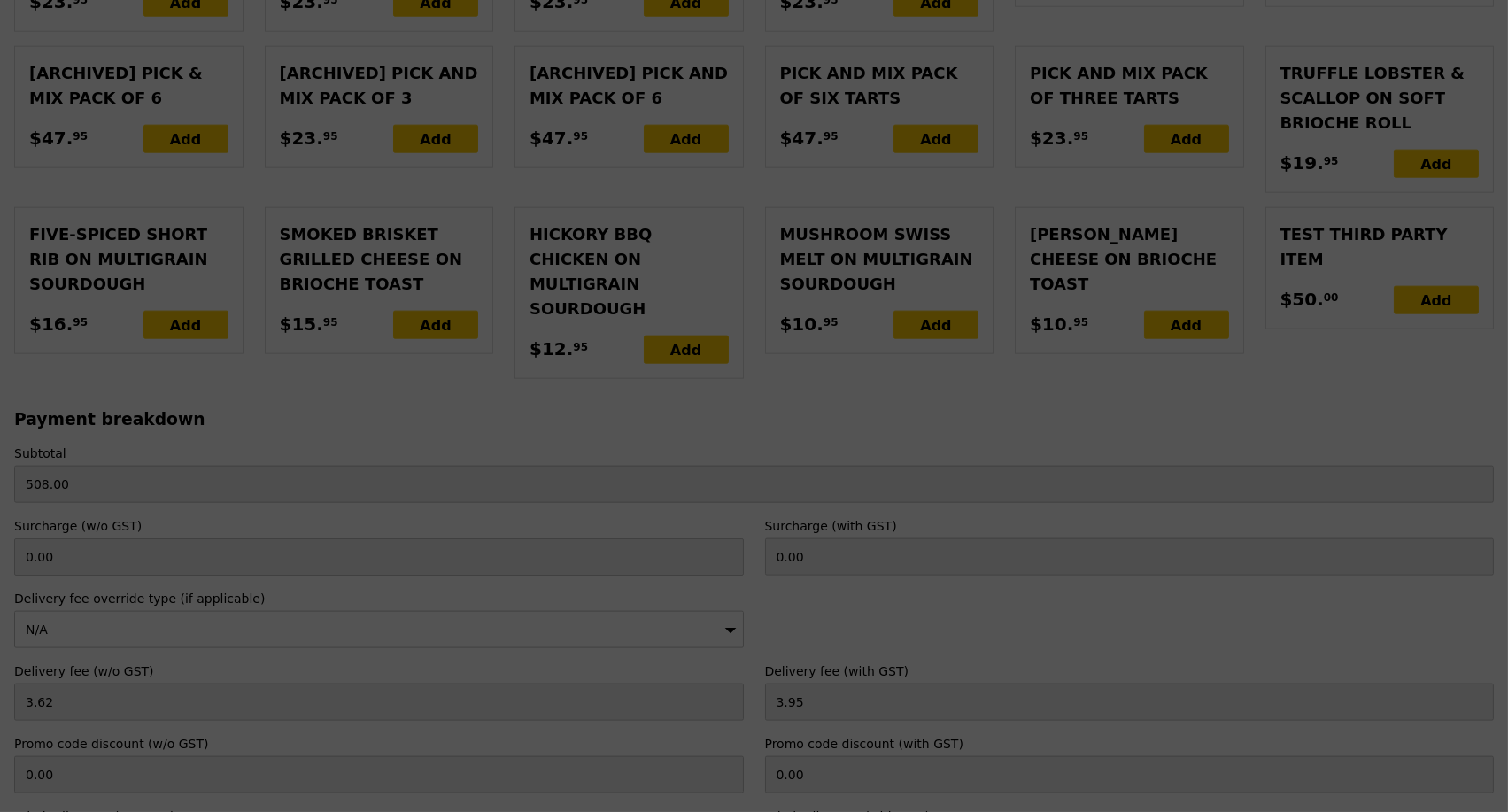
type input "1.79"
type input "1.95"
type input "513.90"
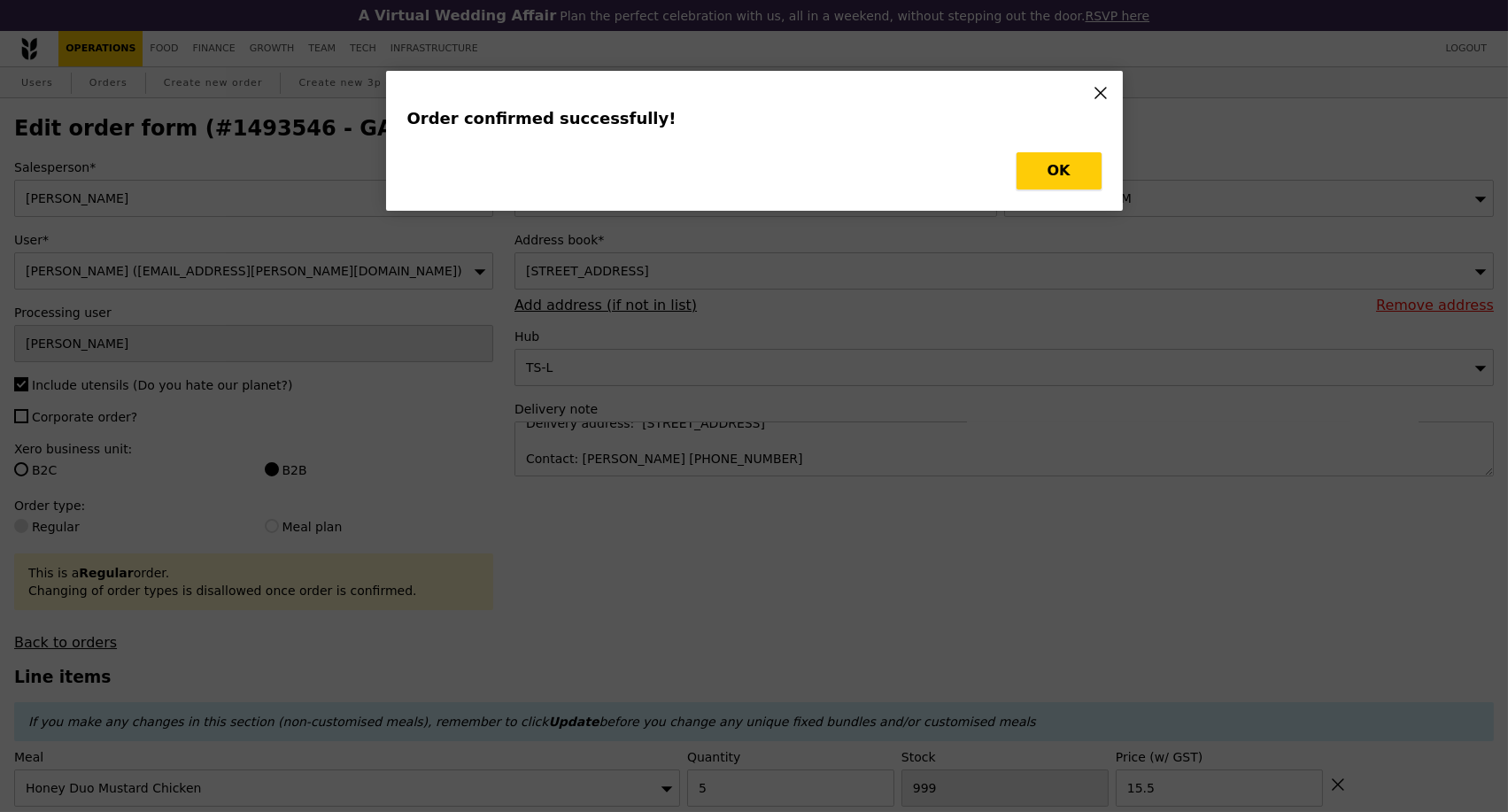
click at [1093, 180] on button "OK" at bounding box center [1059, 171] width 85 height 37
type input "Loading..."
type input "6"
type input "6.50"
type input "6"
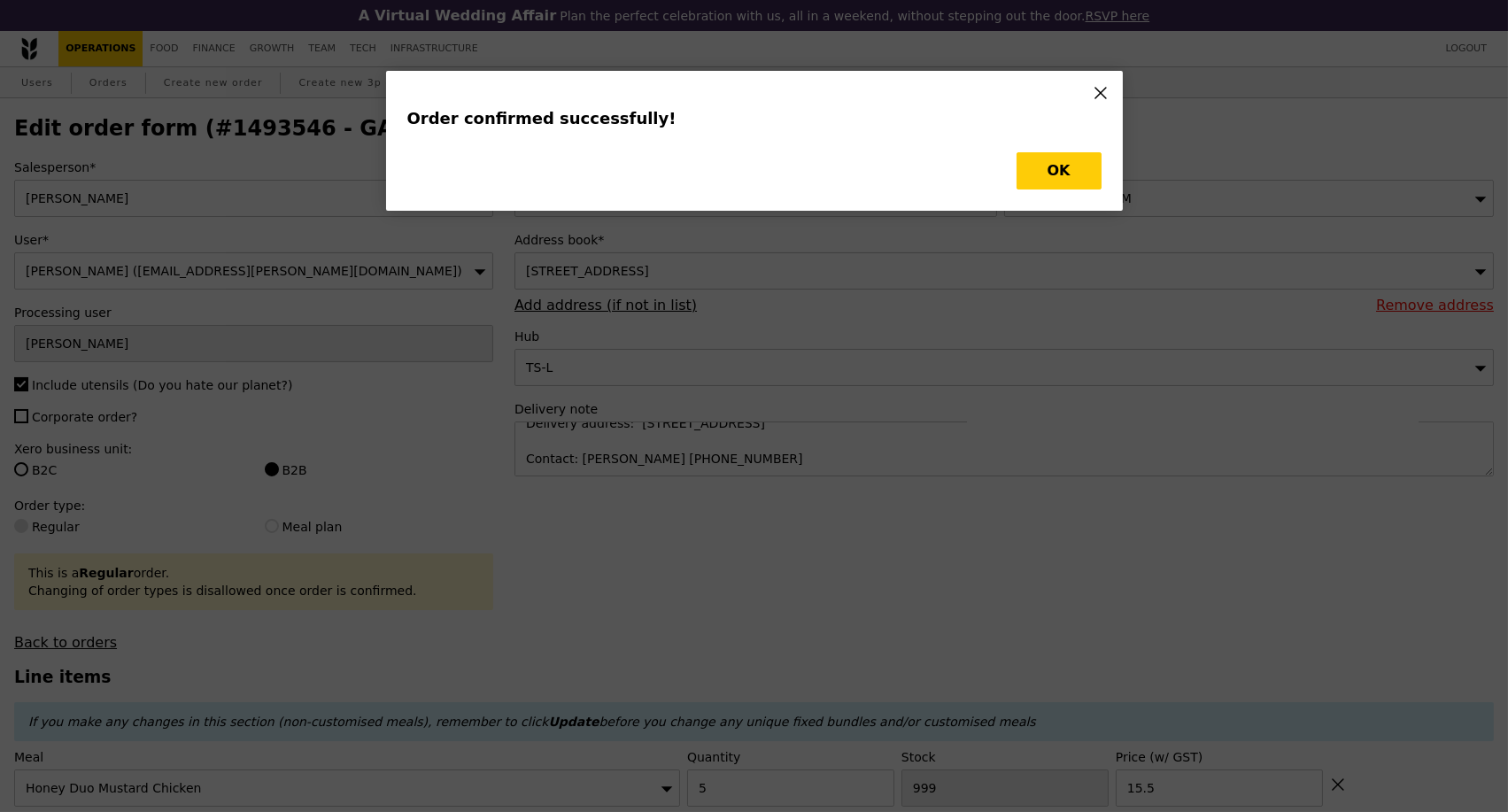
type input "6.00"
type input "5"
type input "5.50"
type input "5"
type input "5.00"
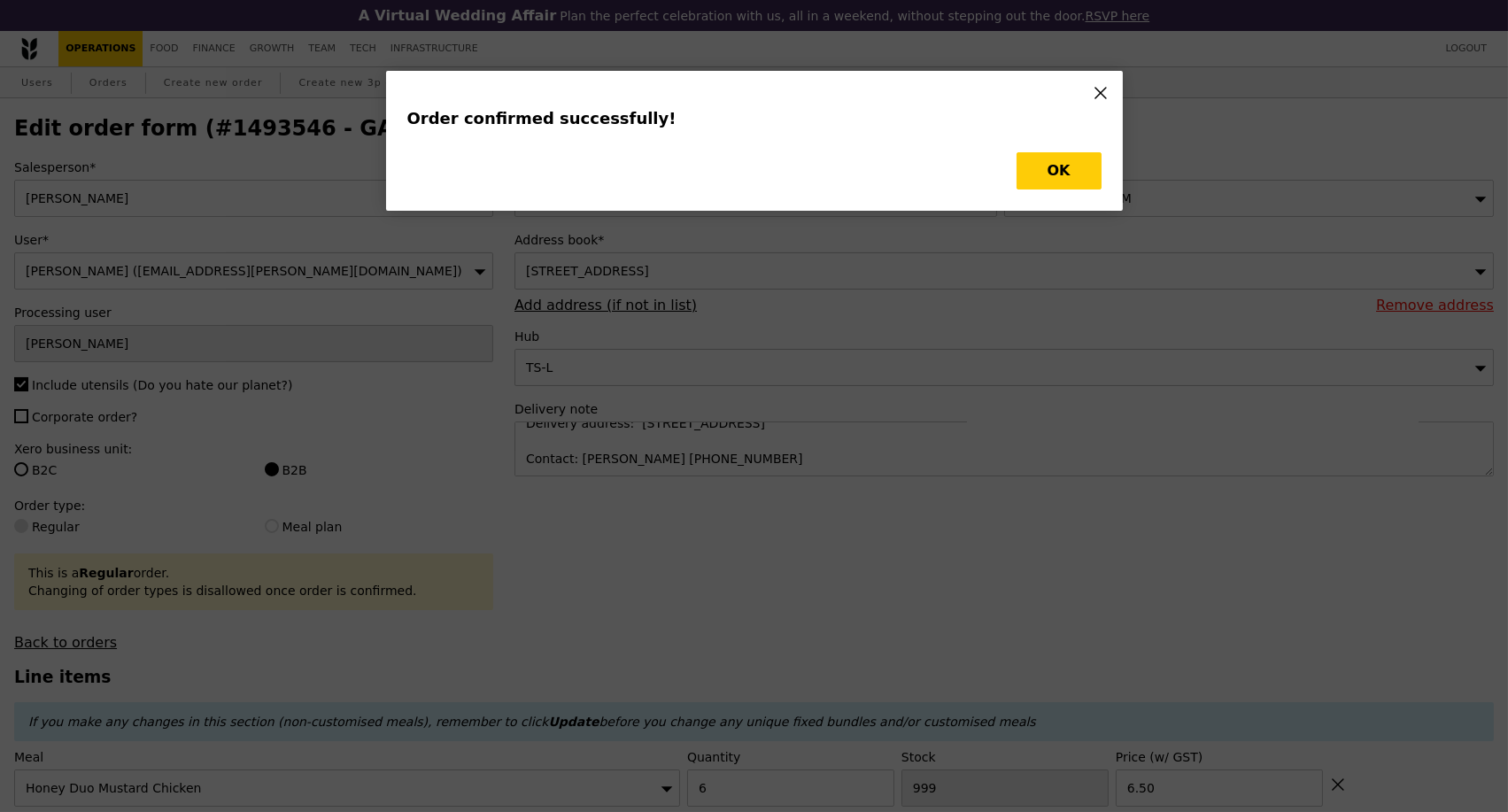
type input "2"
type input "14.00"
type input "10"
type input "20.00"
type input "5"
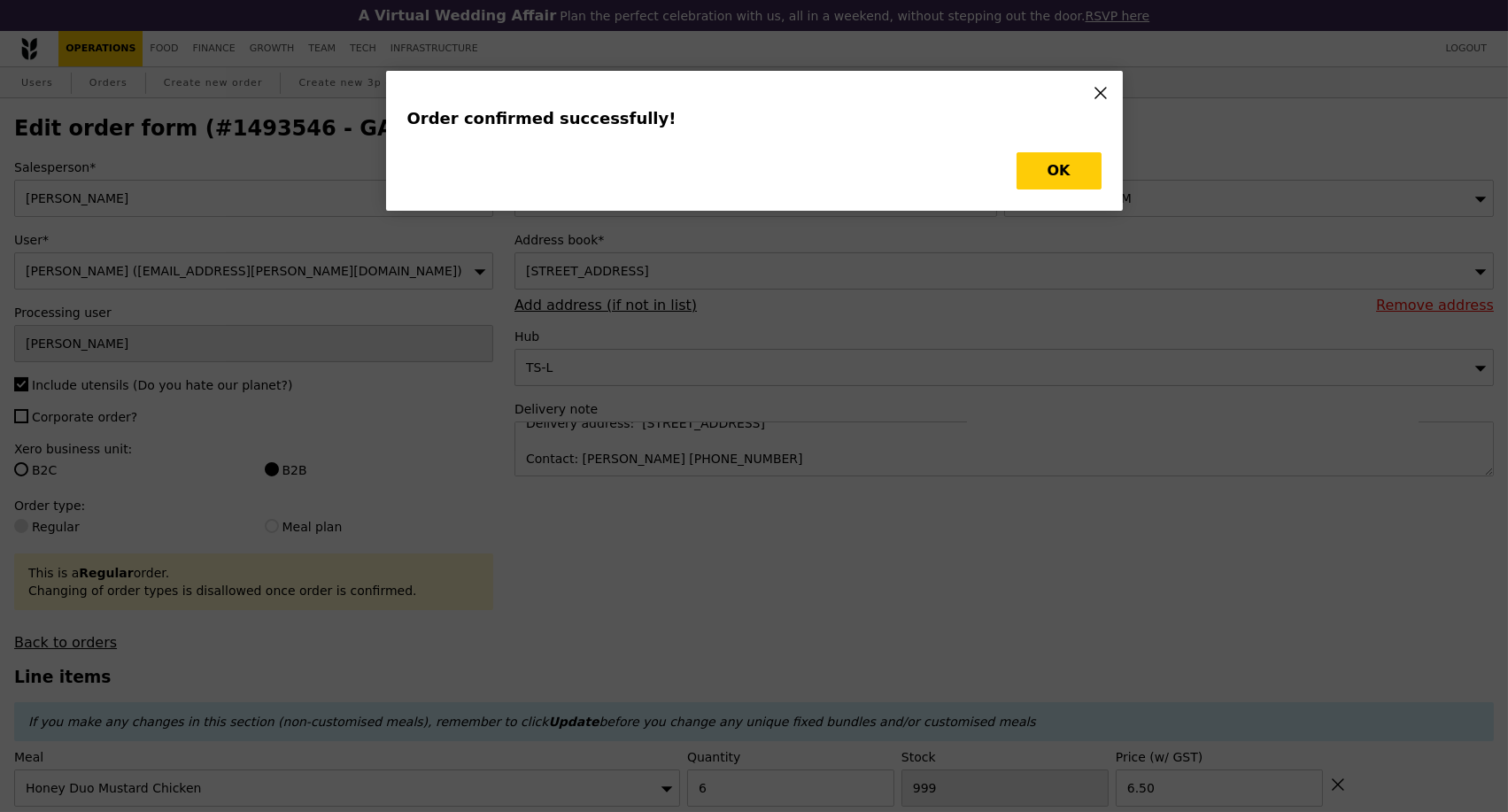
type input "15.00"
type input "5"
type input "15.50"
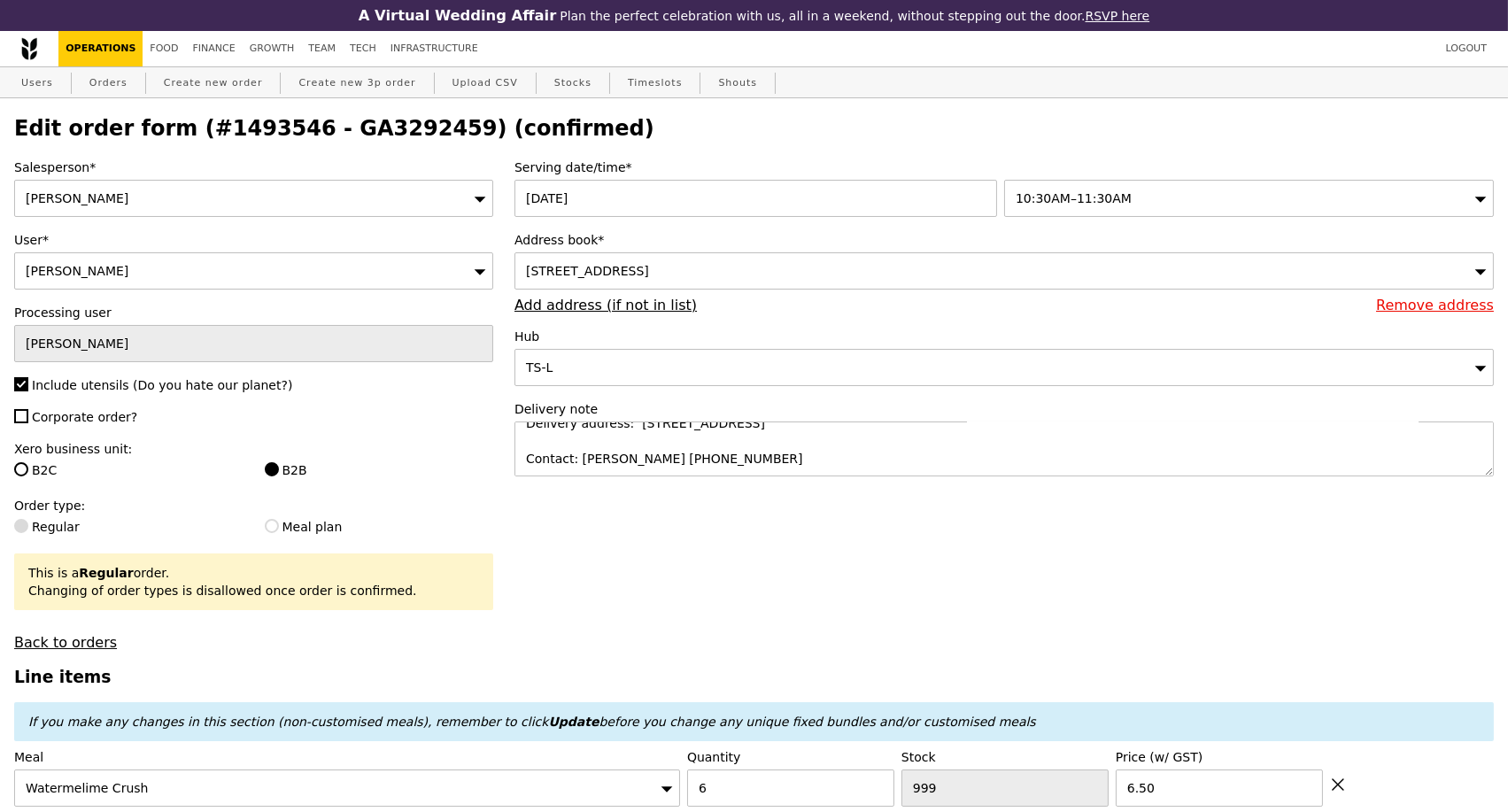
type input "Update"
click at [367, 137] on h2 "Edit order form (#1493546 - GA3292459) (confirmed)" at bounding box center [754, 128] width 1480 height 25
copy h2 "GA3292459"
click at [116, 90] on link "Orders" at bounding box center [108, 82] width 53 height 32
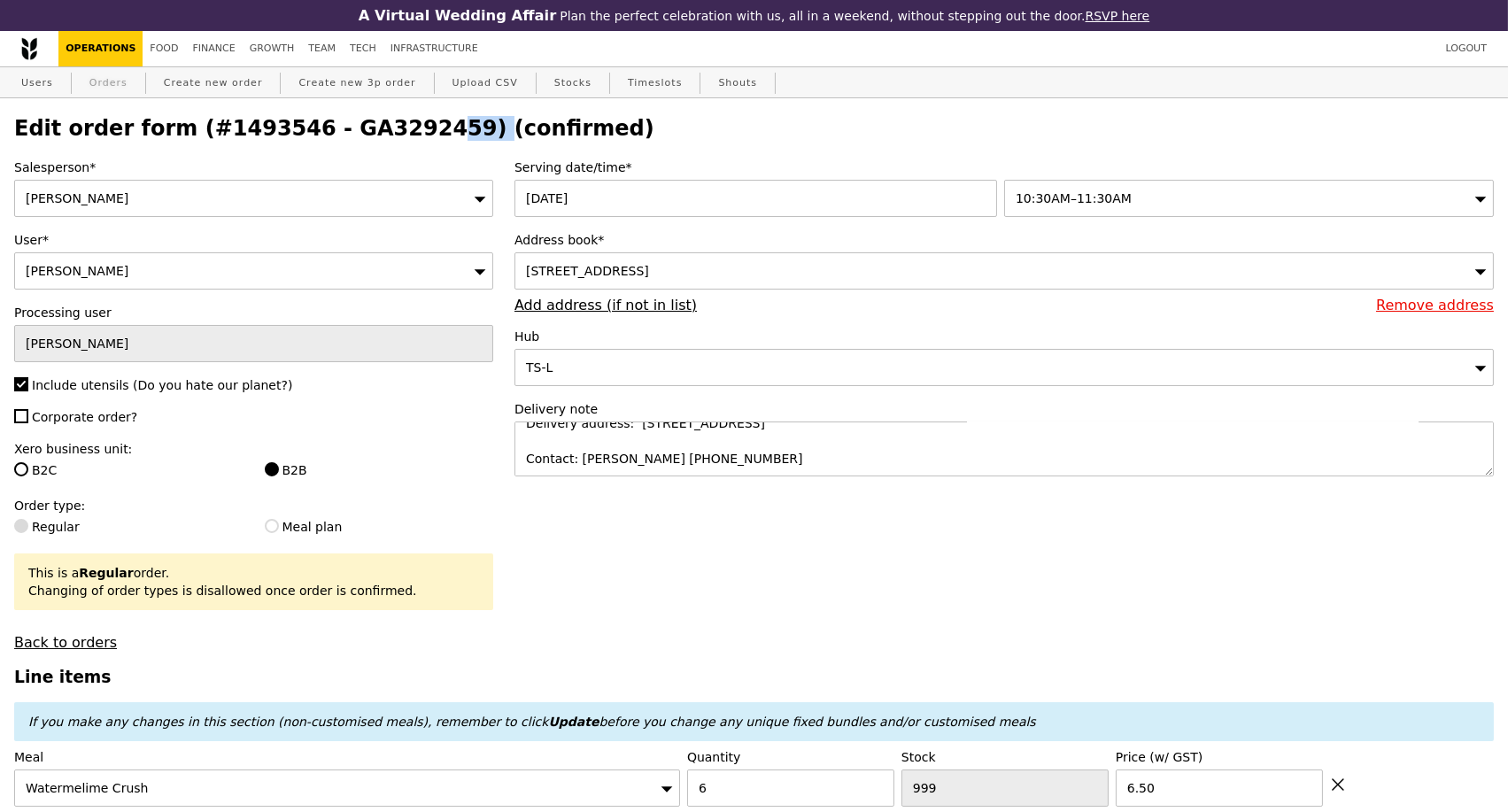
select select "100"
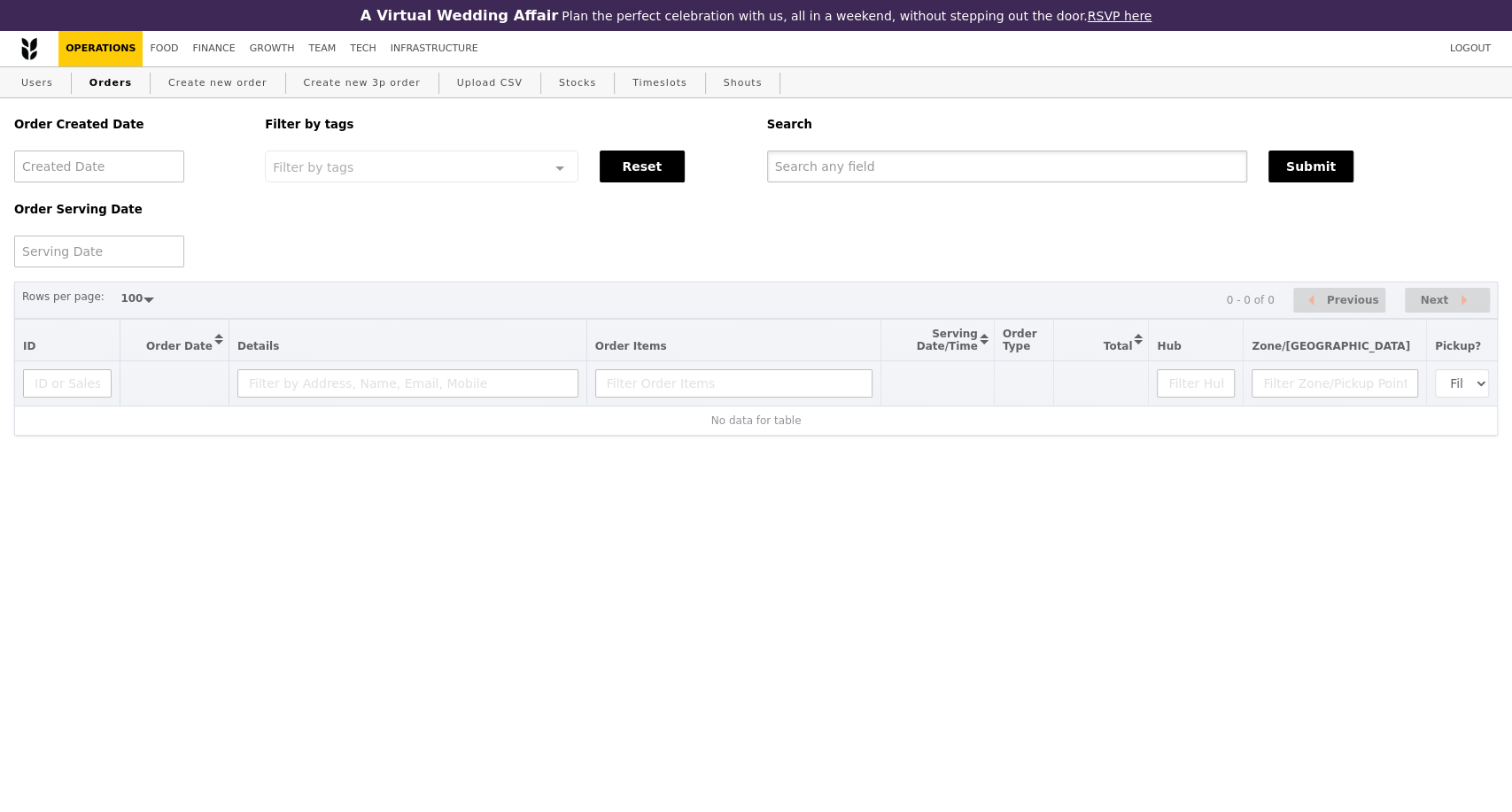
click at [1049, 172] on input "text" at bounding box center [1007, 166] width 480 height 32
paste input "GA3292459"
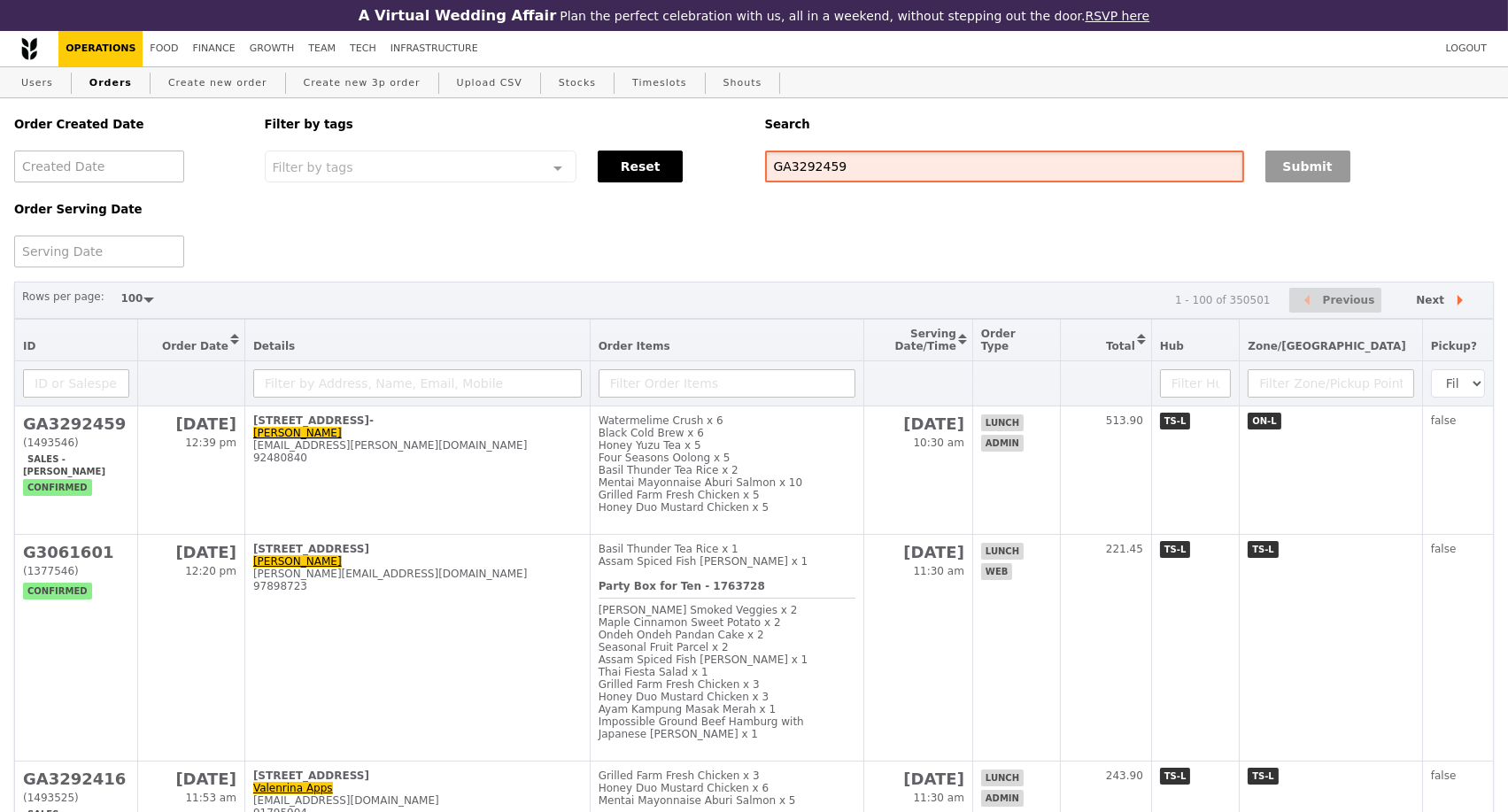
type input "GA3292459"
click at [1301, 174] on button "Submit" at bounding box center [1308, 166] width 85 height 32
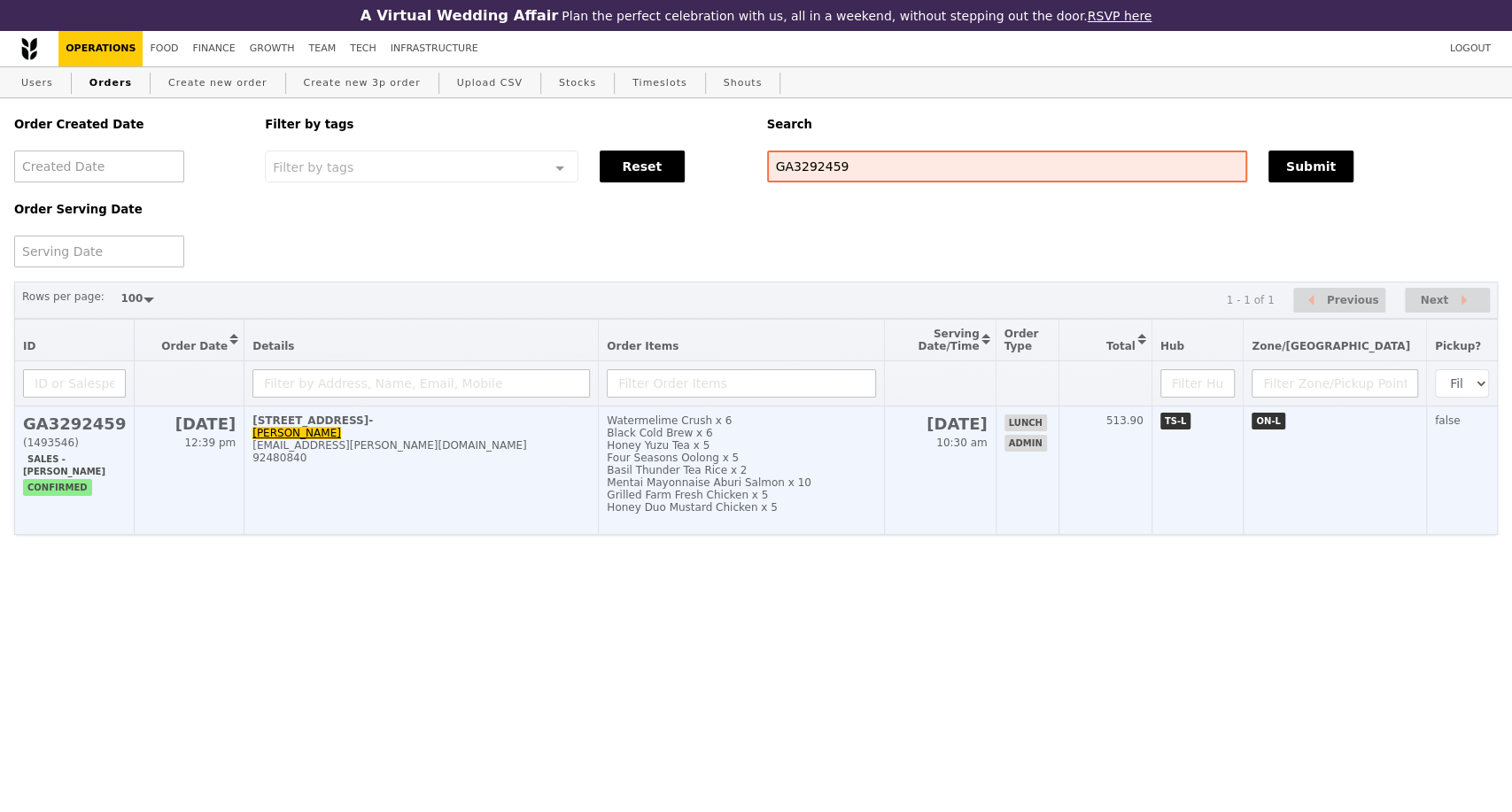
click at [481, 493] on td "[STREET_ADDRESS][PERSON_NAME] [PERSON_NAME][EMAIL_ADDRESS][DOMAIN_NAME] 92480840" at bounding box center [422, 471] width 355 height 128
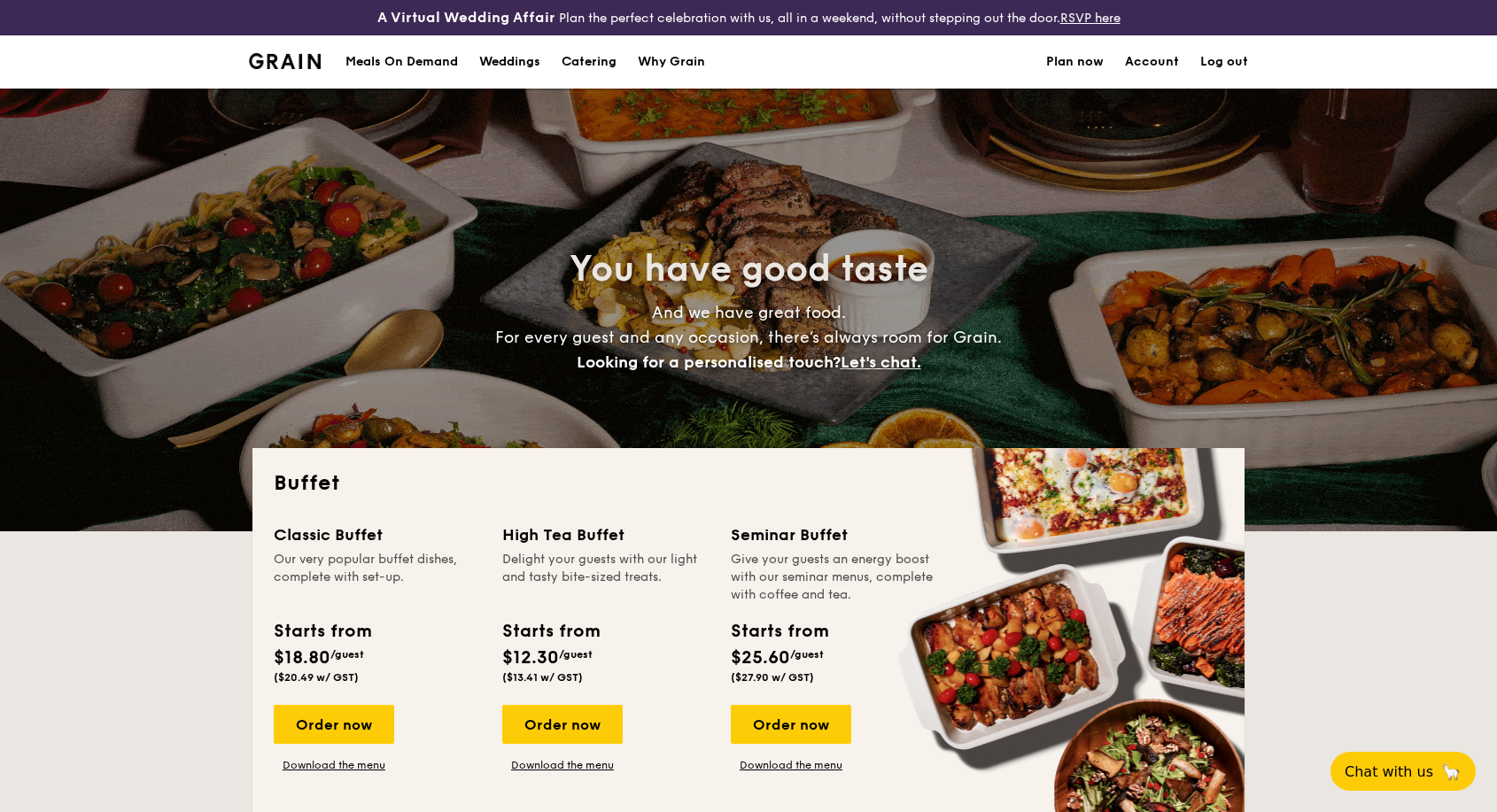
select select
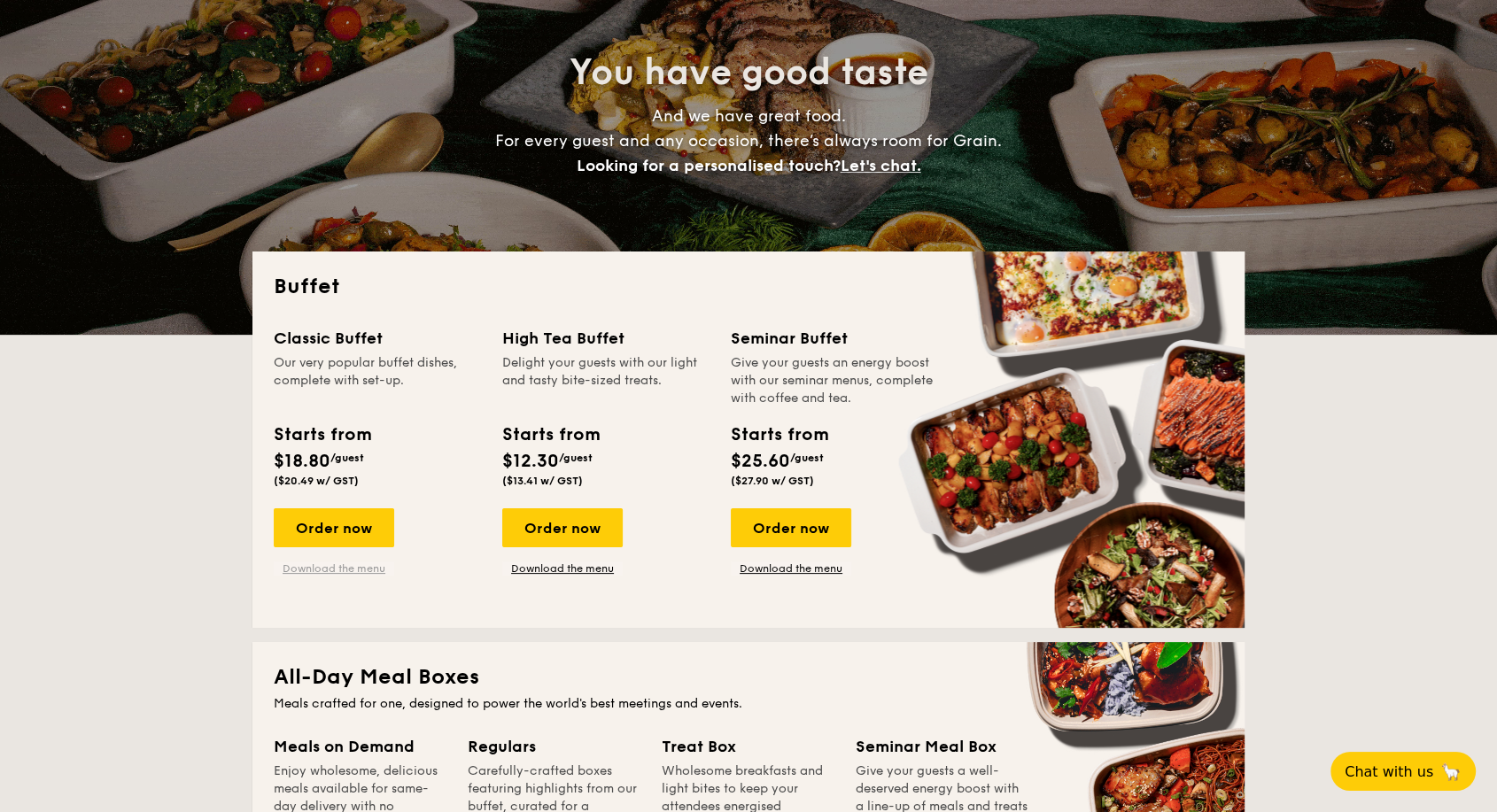
click at [363, 565] on link "Download the menu" at bounding box center [334, 568] width 121 height 14
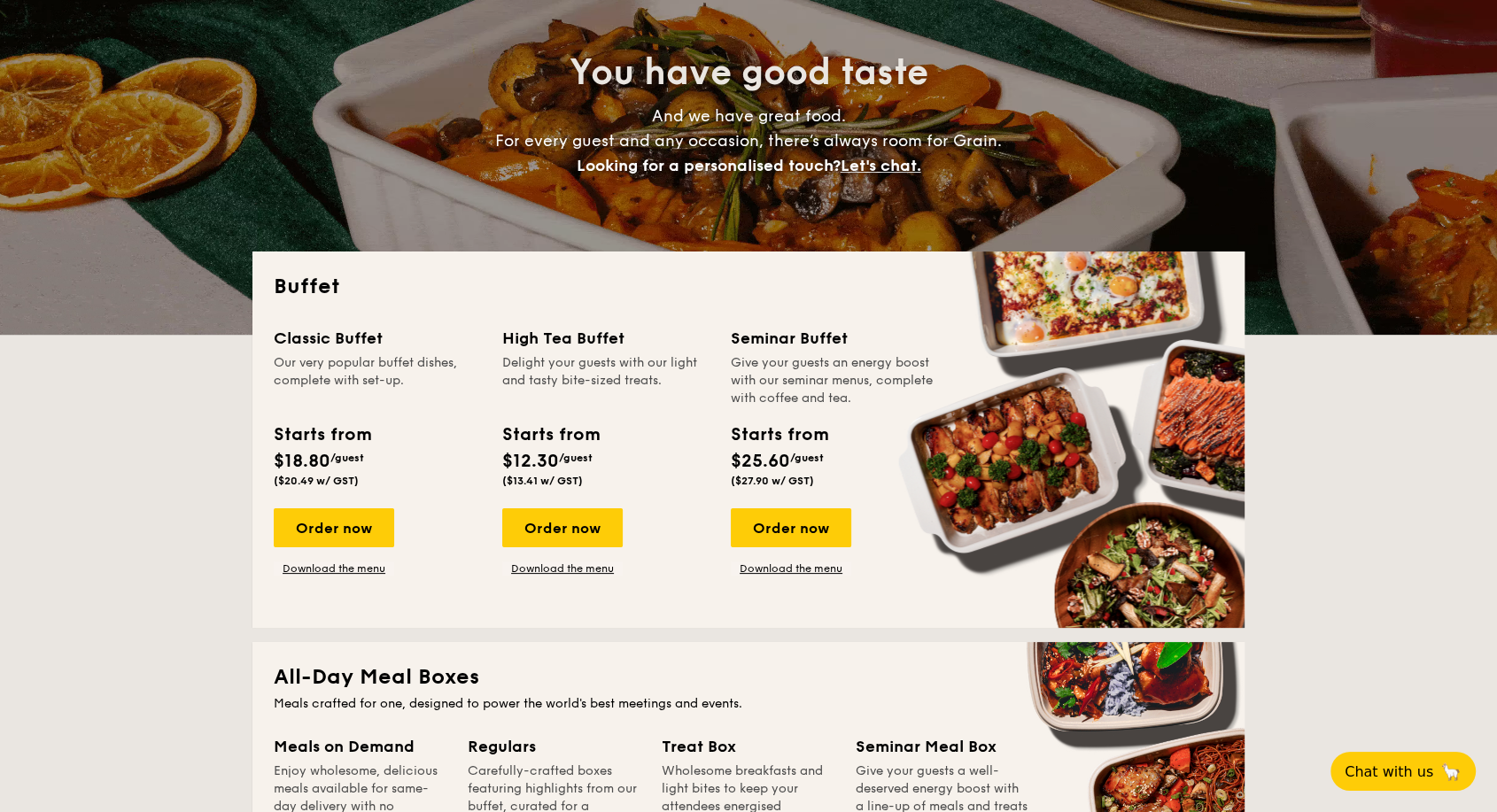
scroll to position [295, 0]
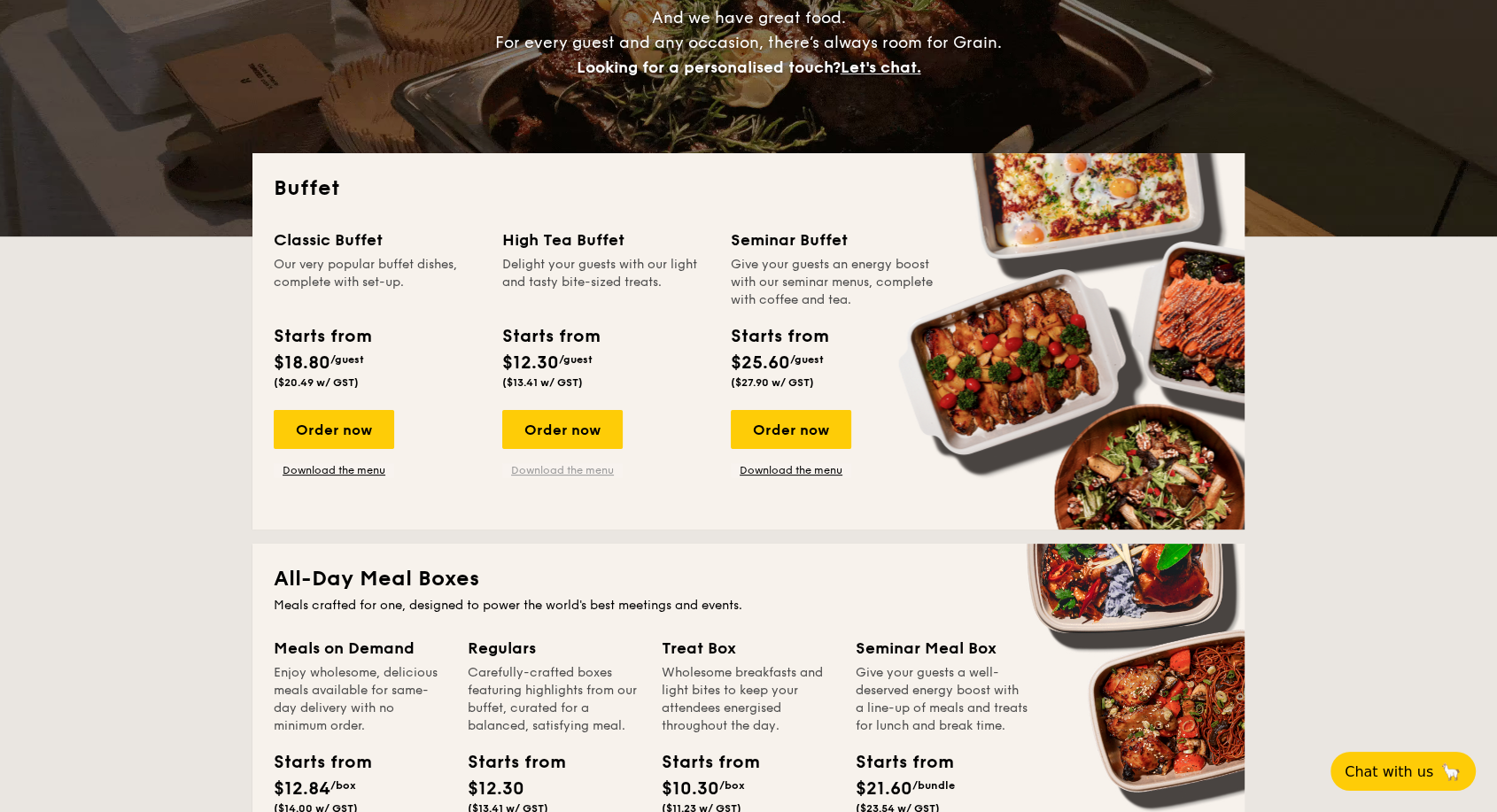
click at [588, 469] on link "Download the menu" at bounding box center [563, 470] width 121 height 14
